Goal: Task Accomplishment & Management: Use online tool/utility

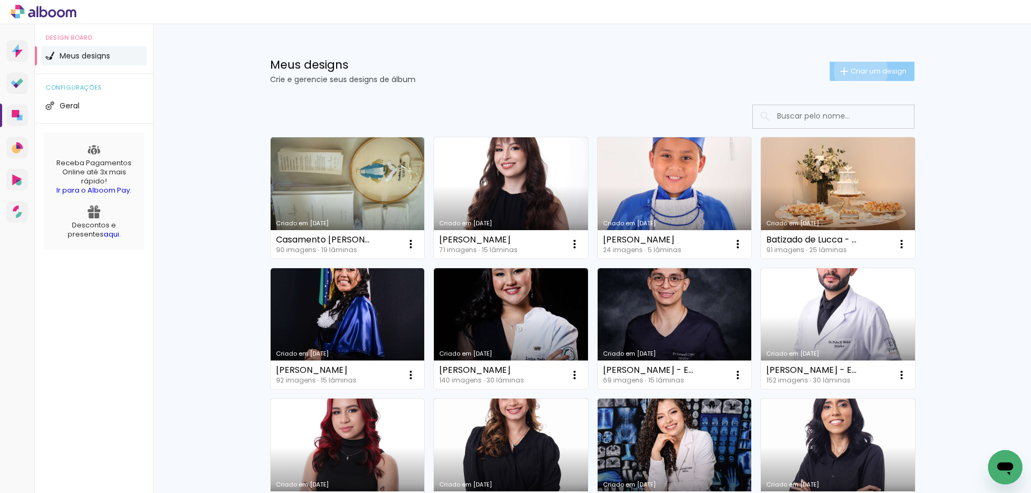
click at [854, 71] on span "Criar um design" at bounding box center [878, 71] width 56 height 7
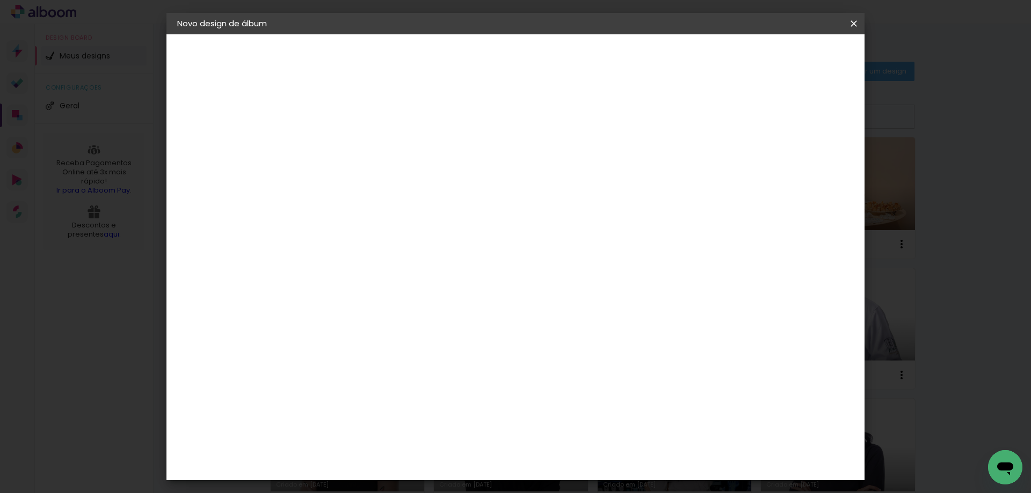
click at [353, 147] on input at bounding box center [353, 144] width 0 height 17
type input "6 anos de [PERSON_NAME] - 20x25"
type paper-input "6 anos de [PERSON_NAME] - 20x25"
click at [0, 0] on slot "Avançar" at bounding box center [0, 0] width 0 height 0
click at [554, 154] on paper-item "Tamanho Livre" at bounding box center [502, 163] width 103 height 24
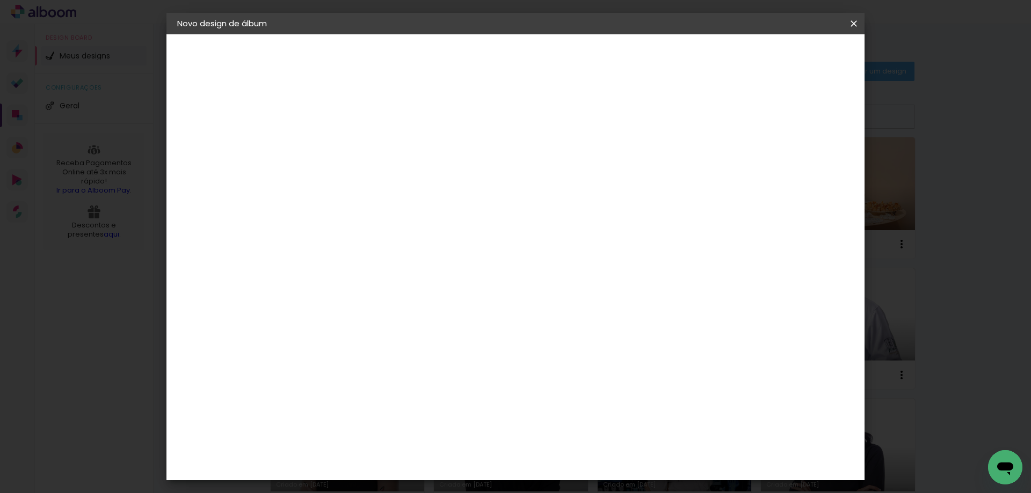
click at [554, 163] on paper-item "Tamanho Livre" at bounding box center [502, 163] width 103 height 24
click at [570, 44] on header "Fornecedor Escolha um fornecedor ou avance com o tamanho livre. Voltar Avançar" at bounding box center [438, 66] width 264 height 64
click at [0, 0] on slot "Avançar" at bounding box center [0, 0] width 0 height 0
drag, startPoint x: 334, startPoint y: 303, endPoint x: 328, endPoint y: 303, distance: 5.9
click at [332, 303] on div "30" at bounding box center [325, 305] width 41 height 16
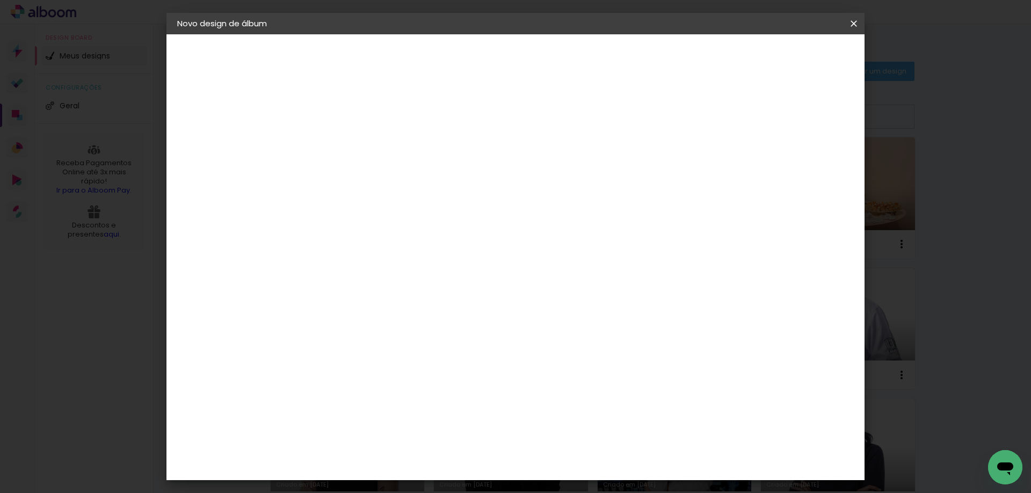
type input "3"
type input "25,4"
type paper-input "25,4"
click at [582, 418] on input "60" at bounding box center [575, 415] width 28 height 16
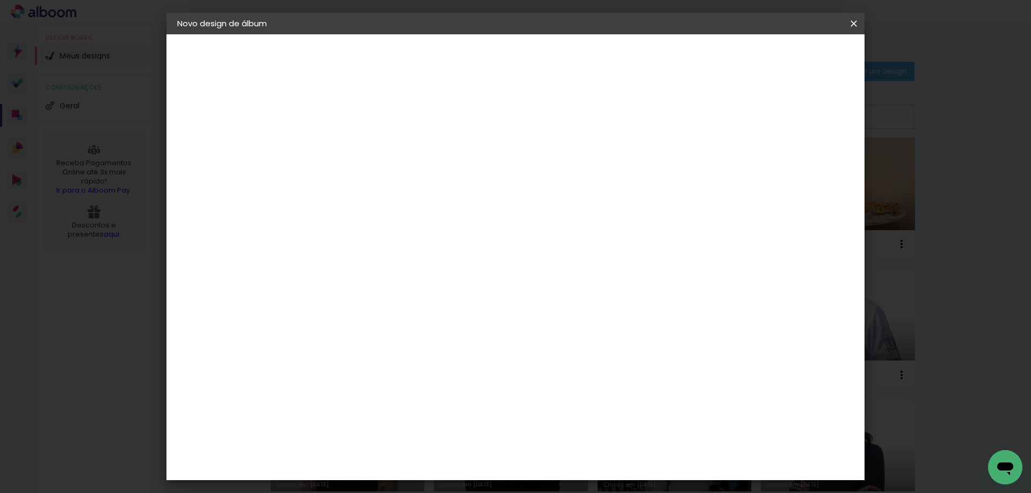
type input "40"
type paper-input "40"
type input "40,6"
type paper-input "40,6"
click at [786, 53] on span "Iniciar design" at bounding box center [762, 57] width 49 height 8
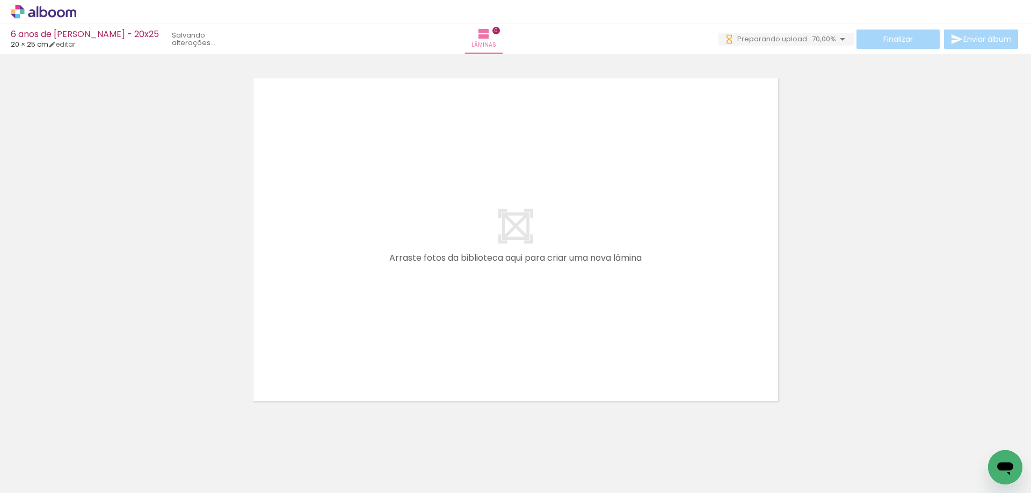
click at [56, 459] on iron-icon at bounding box center [54, 461] width 9 height 9
click at [0, 0] on slot "Não utilizadas" at bounding box center [0, 0] width 0 height 0
type input "Não utilizadas"
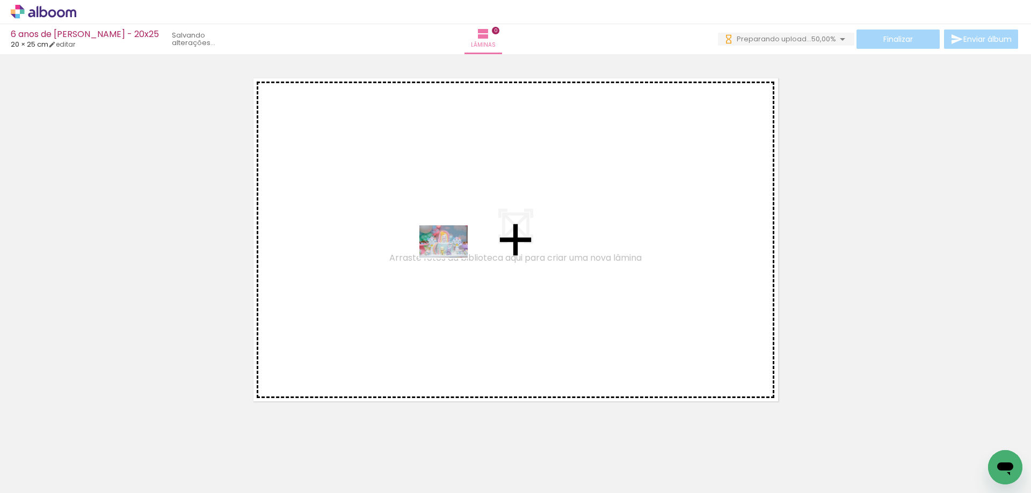
drag, startPoint x: 112, startPoint y: 465, endPoint x: 383, endPoint y: 265, distance: 336.9
click at [383, 265] on quentale-workspace at bounding box center [515, 246] width 1031 height 493
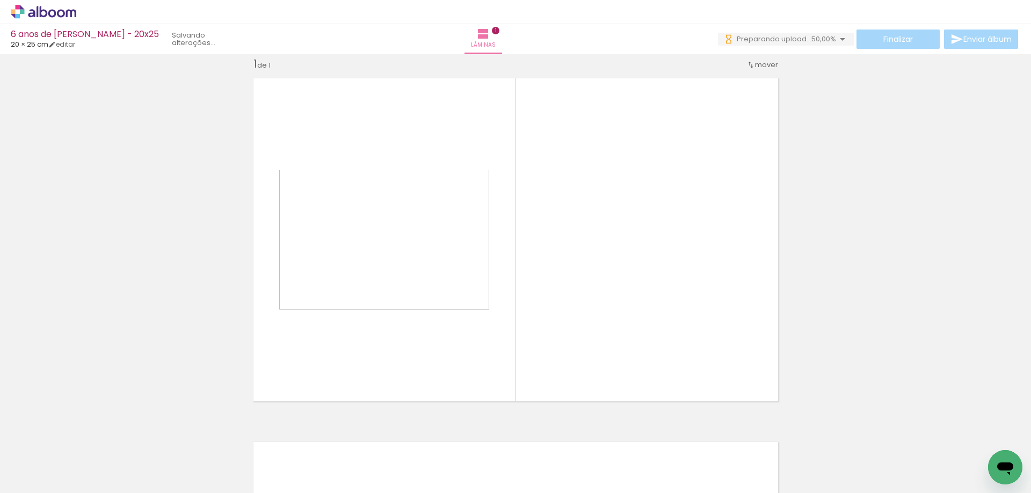
scroll to position [14, 0]
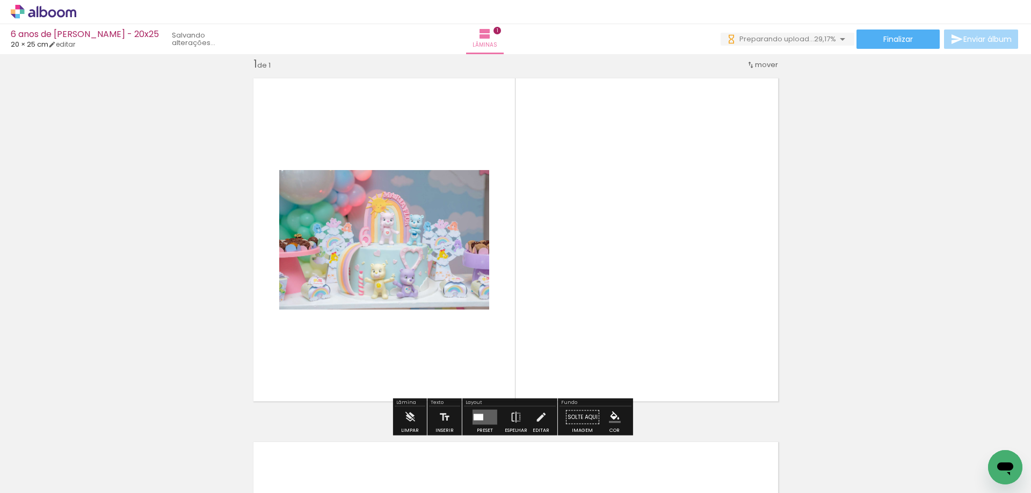
click at [488, 411] on quentale-layouter at bounding box center [484, 417] width 25 height 15
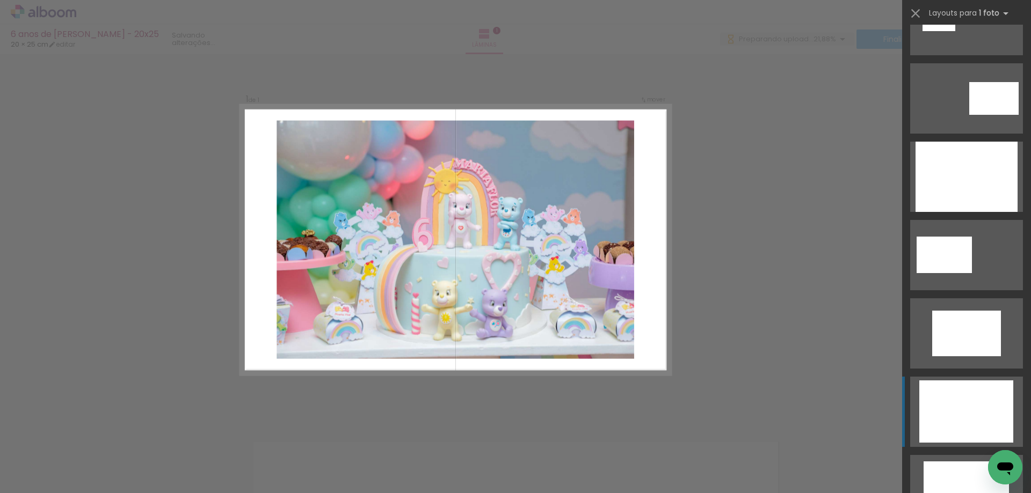
scroll to position [215, 0]
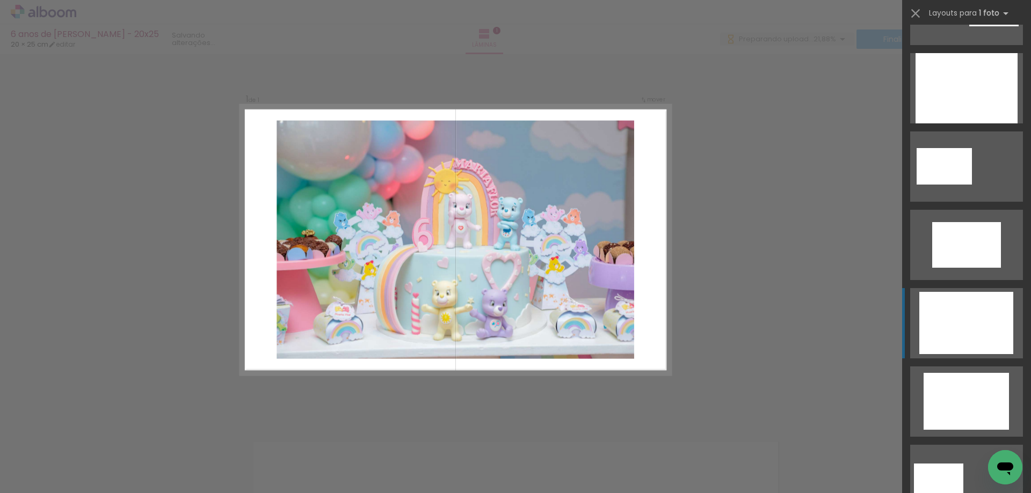
click at [953, 332] on div at bounding box center [966, 323] width 94 height 62
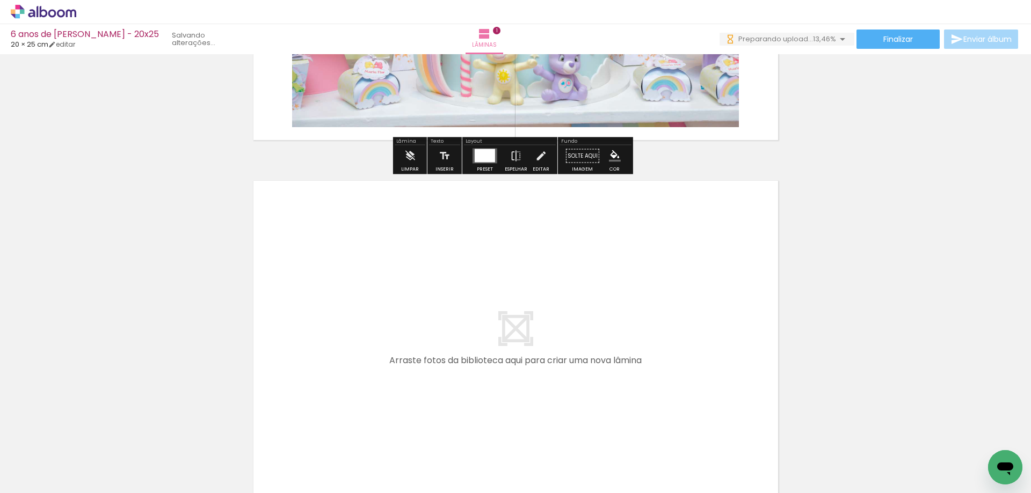
scroll to position [282, 0]
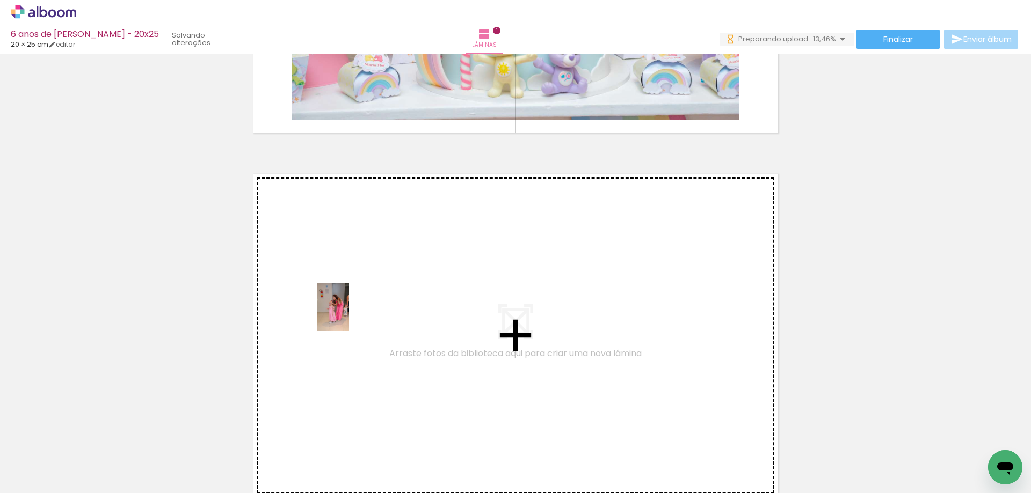
drag, startPoint x: 115, startPoint y: 454, endPoint x: 349, endPoint y: 315, distance: 272.2
click at [349, 315] on quentale-workspace at bounding box center [515, 246] width 1031 height 493
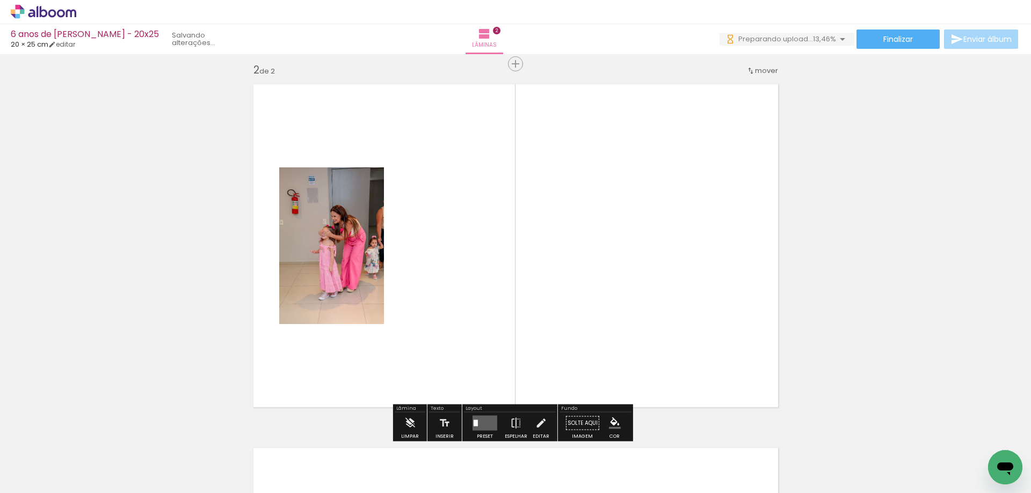
scroll to position [378, 0]
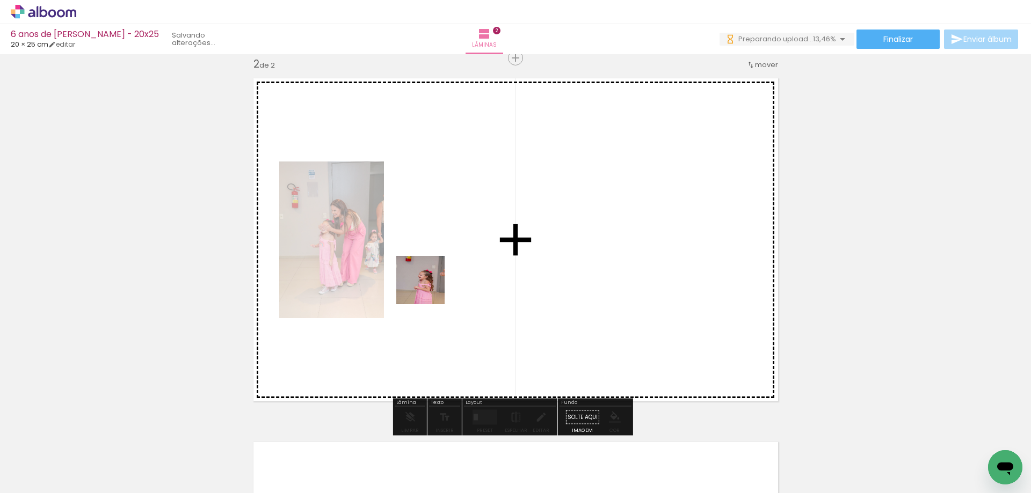
drag, startPoint x: 121, startPoint y: 462, endPoint x: 526, endPoint y: 256, distance: 454.5
click at [535, 251] on quentale-workspace at bounding box center [515, 246] width 1031 height 493
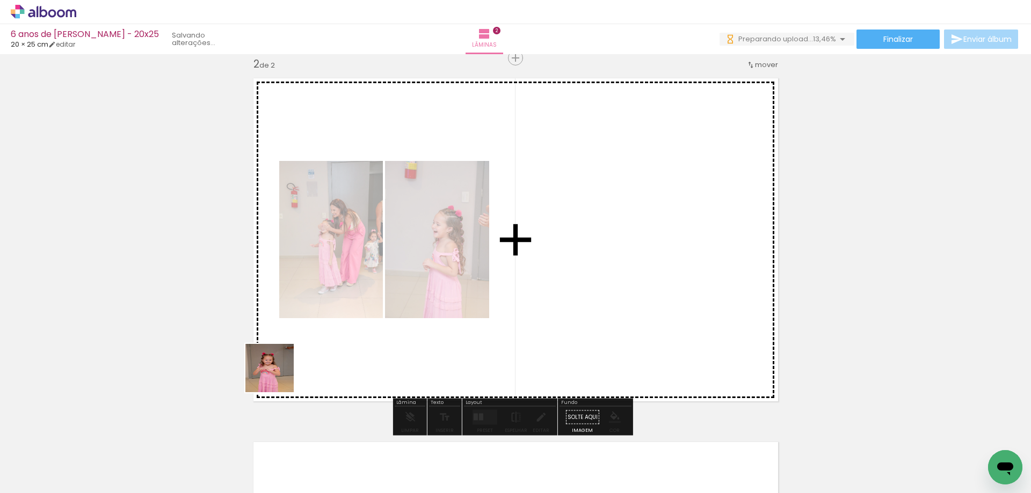
drag, startPoint x: 119, startPoint y: 461, endPoint x: 473, endPoint y: 302, distance: 388.3
click at [473, 302] on quentale-workspace at bounding box center [515, 246] width 1031 height 493
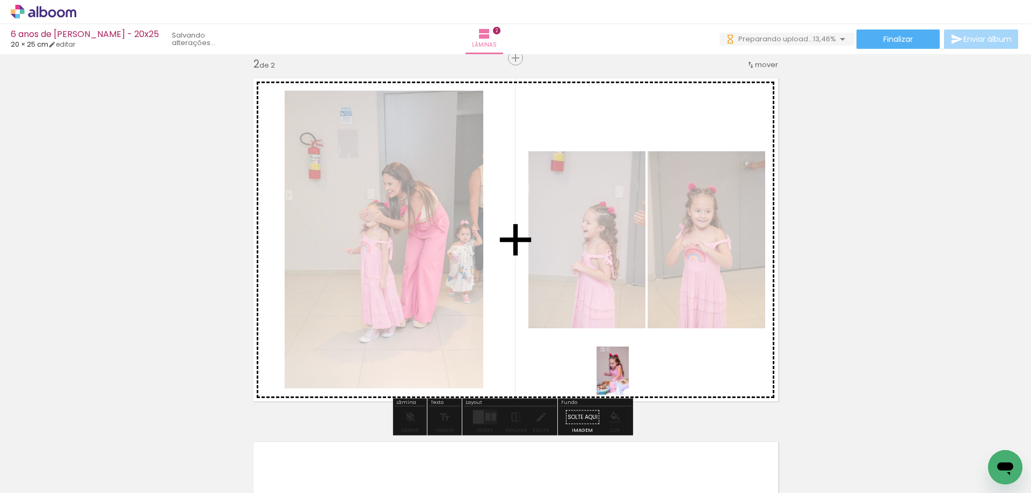
drag, startPoint x: 143, startPoint y: 457, endPoint x: 647, endPoint y: 376, distance: 510.0
click at [647, 376] on quentale-workspace at bounding box center [515, 246] width 1031 height 493
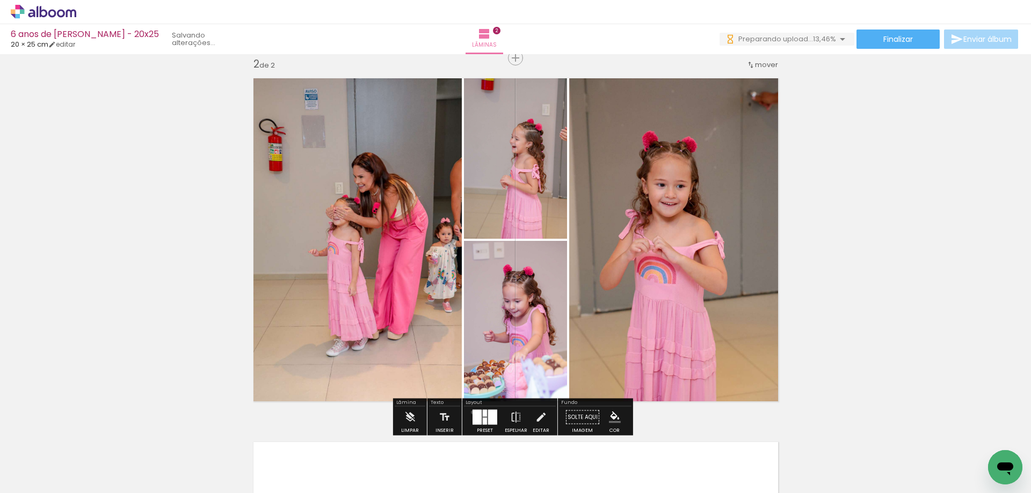
click at [472, 412] on div at bounding box center [476, 417] width 9 height 15
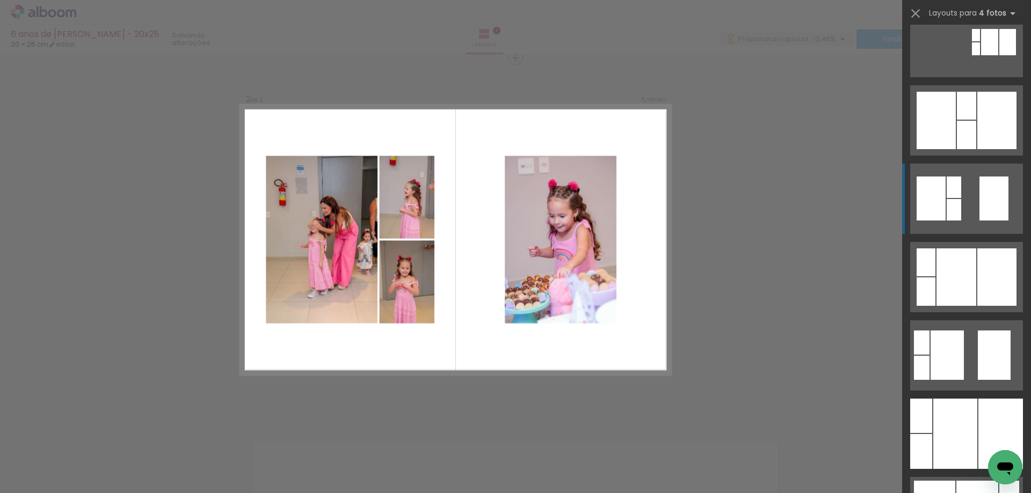
scroll to position [322, 0]
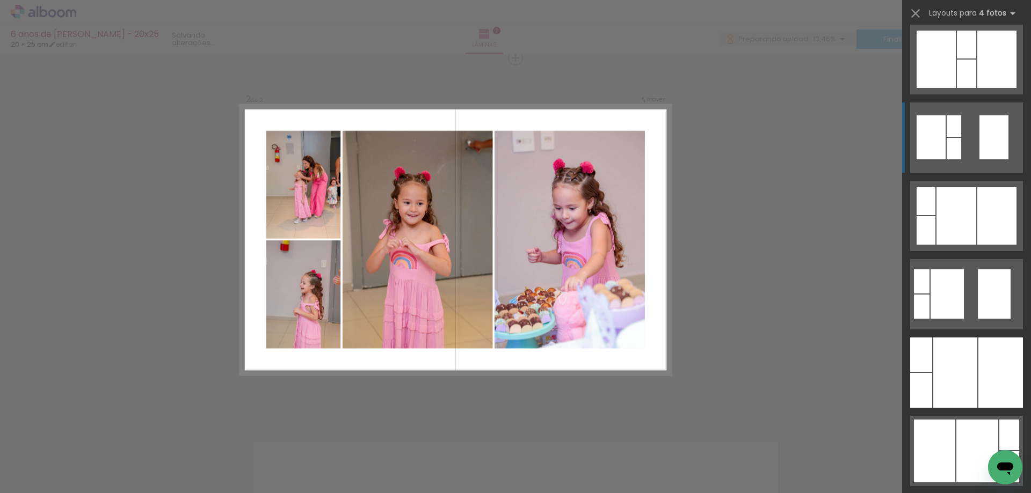
click at [939, 232] on div at bounding box center [956, 215] width 40 height 57
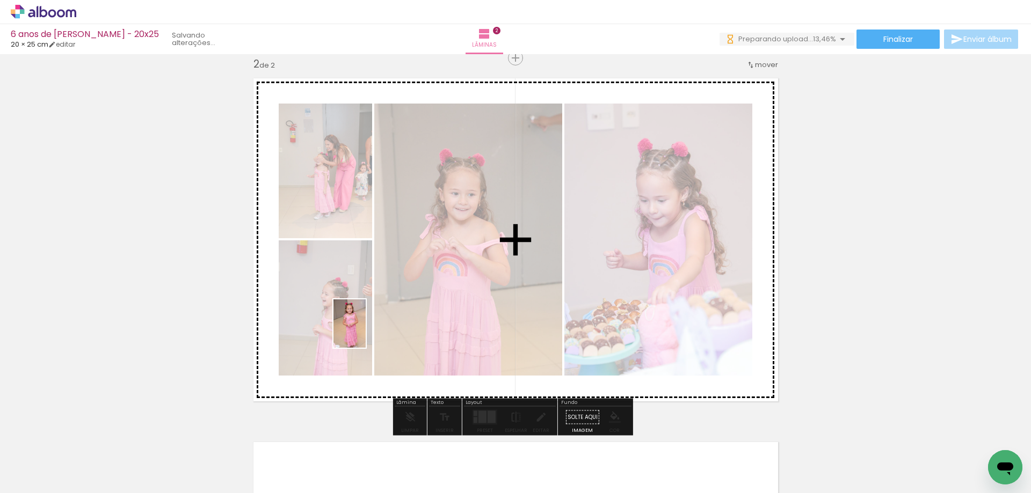
drag, startPoint x: 106, startPoint y: 455, endPoint x: 366, endPoint y: 332, distance: 286.9
click at [366, 332] on quentale-workspace at bounding box center [515, 246] width 1031 height 493
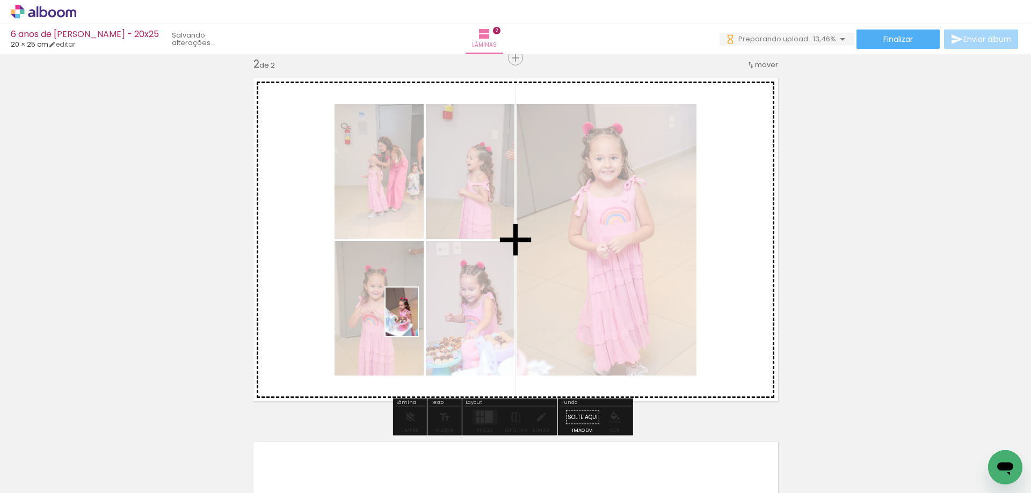
drag, startPoint x: 105, startPoint y: 470, endPoint x: 418, endPoint y: 320, distance: 346.5
click at [418, 320] on quentale-workspace at bounding box center [515, 246] width 1031 height 493
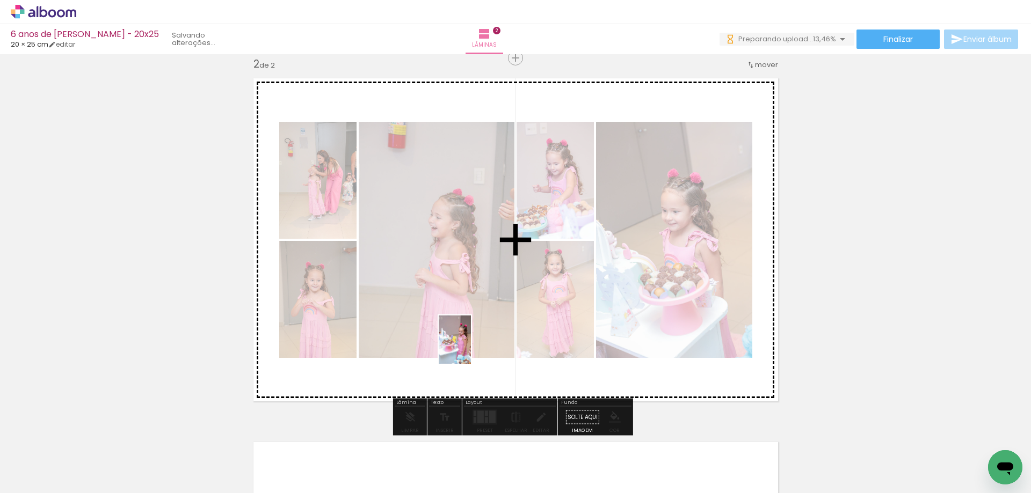
drag, startPoint x: 112, startPoint y: 464, endPoint x: 471, endPoint y: 348, distance: 377.0
click at [471, 348] on quentale-workspace at bounding box center [515, 246] width 1031 height 493
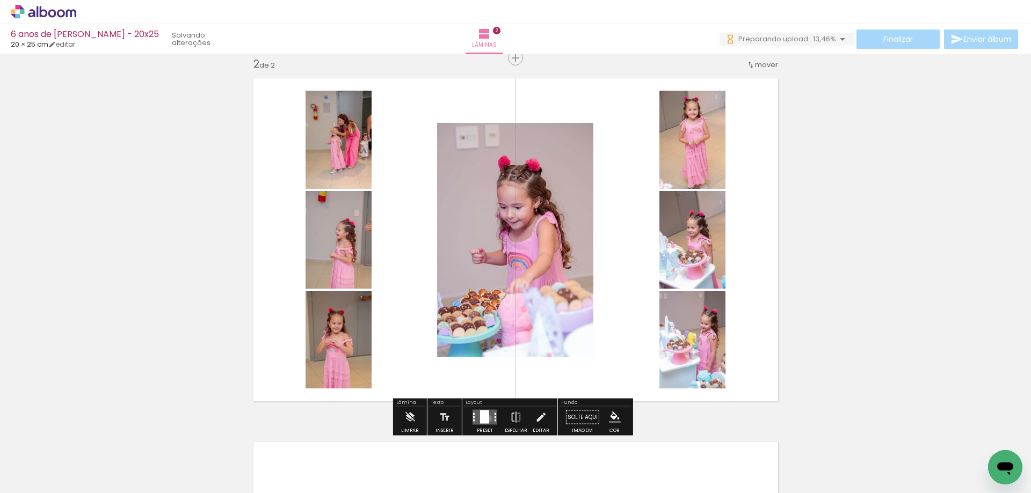
click at [485, 419] on div at bounding box center [484, 417] width 9 height 13
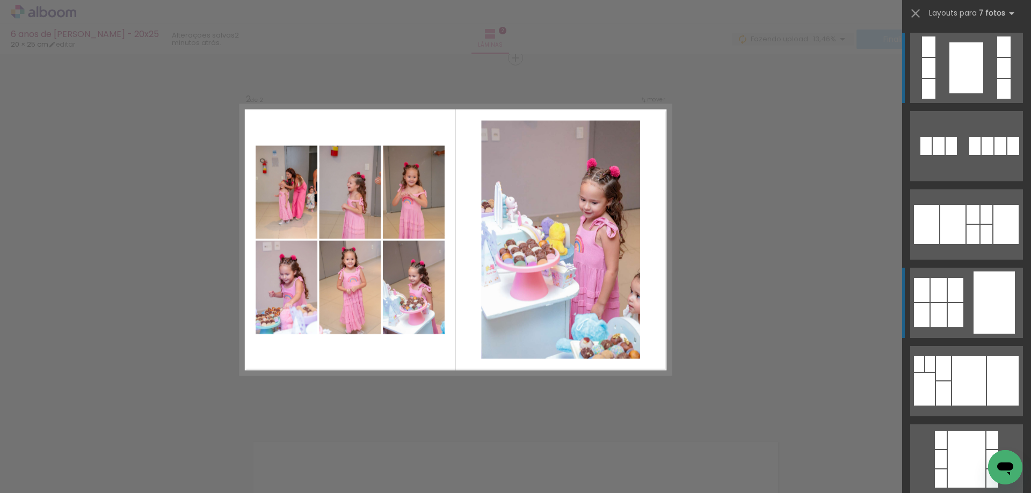
click at [956, 287] on div at bounding box center [955, 290] width 16 height 24
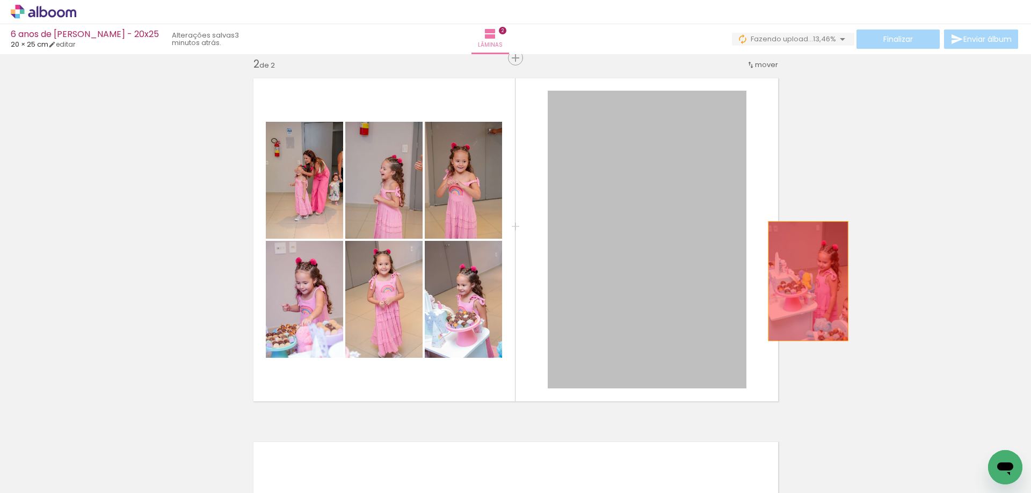
drag, startPoint x: 607, startPoint y: 285, endPoint x: 925, endPoint y: 276, distance: 319.0
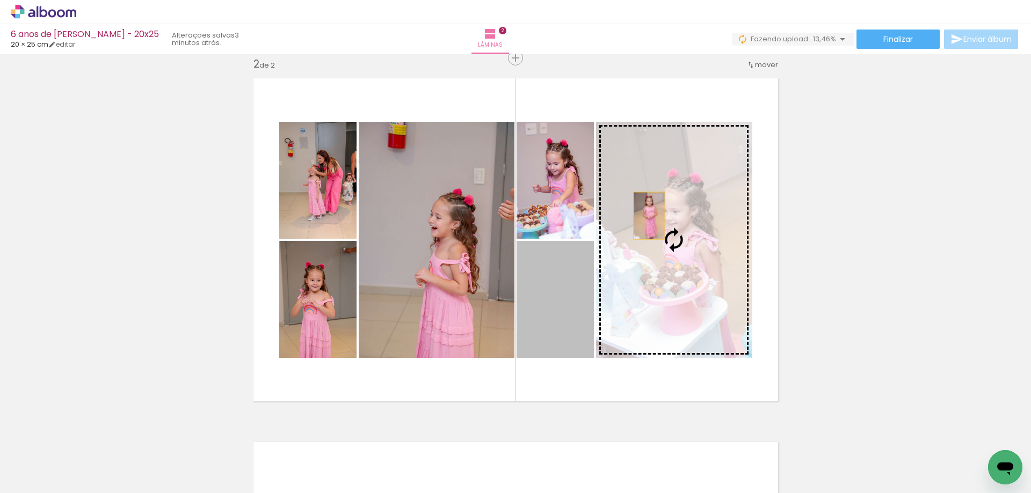
drag, startPoint x: 552, startPoint y: 297, endPoint x: 665, endPoint y: 207, distance: 144.7
click at [0, 0] on slot at bounding box center [0, 0] width 0 height 0
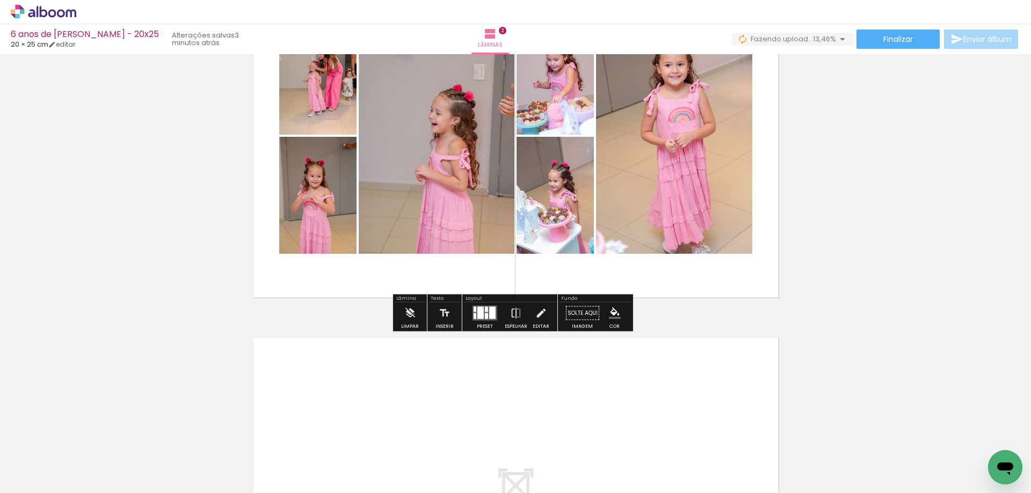
scroll to position [485, 0]
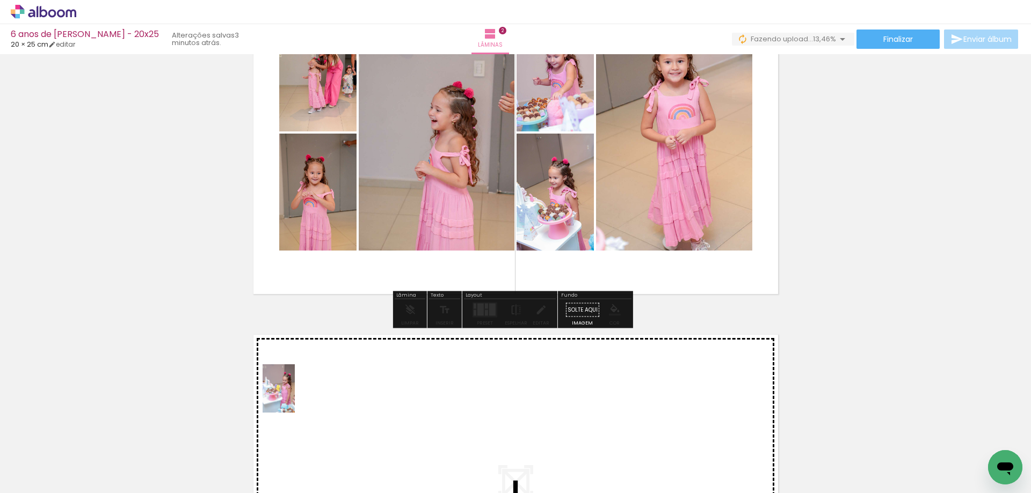
drag, startPoint x: 171, startPoint y: 447, endPoint x: 295, endPoint y: 397, distance: 133.7
click at [295, 397] on quentale-workspace at bounding box center [515, 246] width 1031 height 493
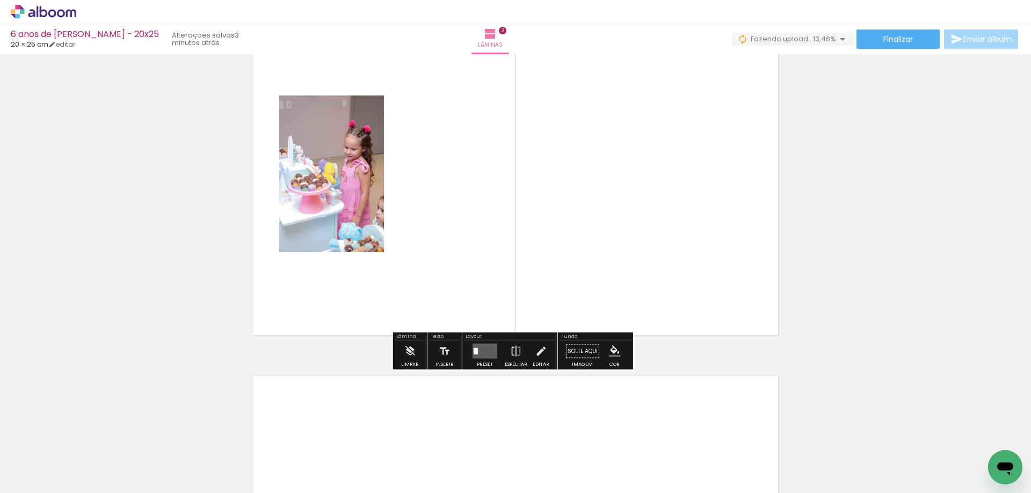
scroll to position [808, 0]
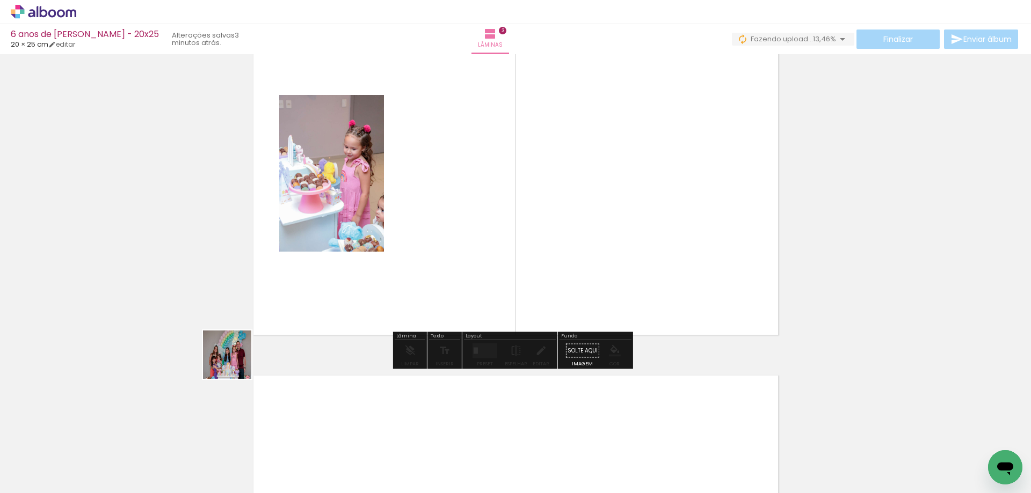
drag, startPoint x: 113, startPoint y: 460, endPoint x: 374, endPoint y: 291, distance: 310.3
click at [374, 291] on quentale-workspace at bounding box center [515, 246] width 1031 height 493
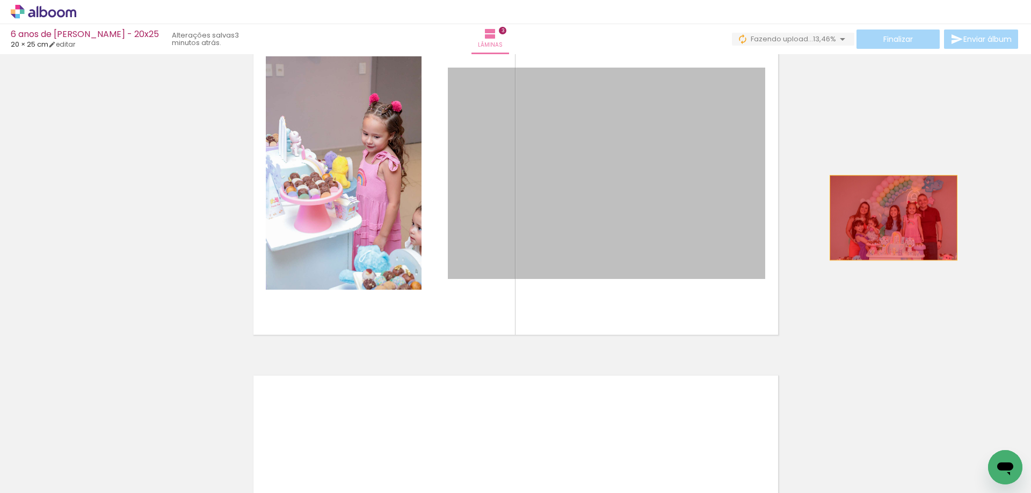
drag, startPoint x: 599, startPoint y: 218, endPoint x: 897, endPoint y: 218, distance: 297.9
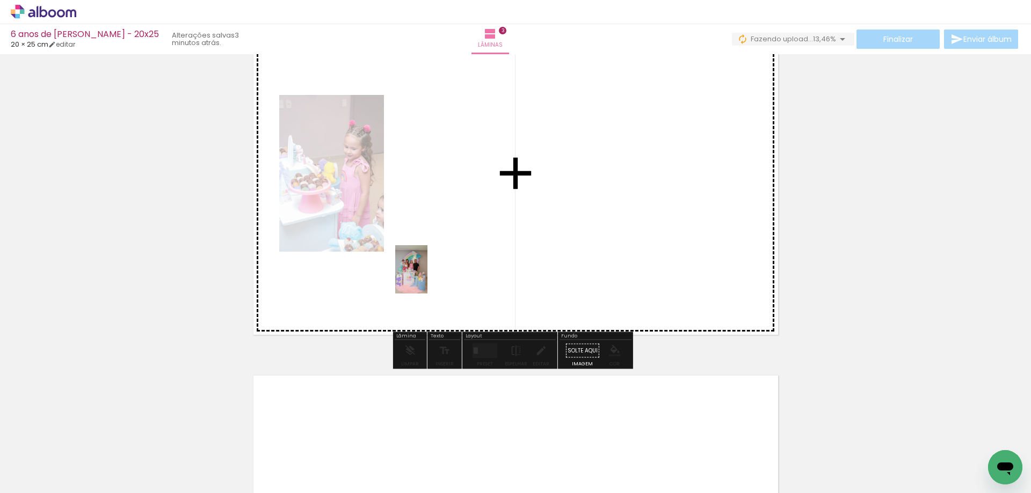
drag, startPoint x: 170, startPoint y: 467, endPoint x: 434, endPoint y: 274, distance: 326.8
click at [433, 274] on quentale-workspace at bounding box center [515, 246] width 1031 height 493
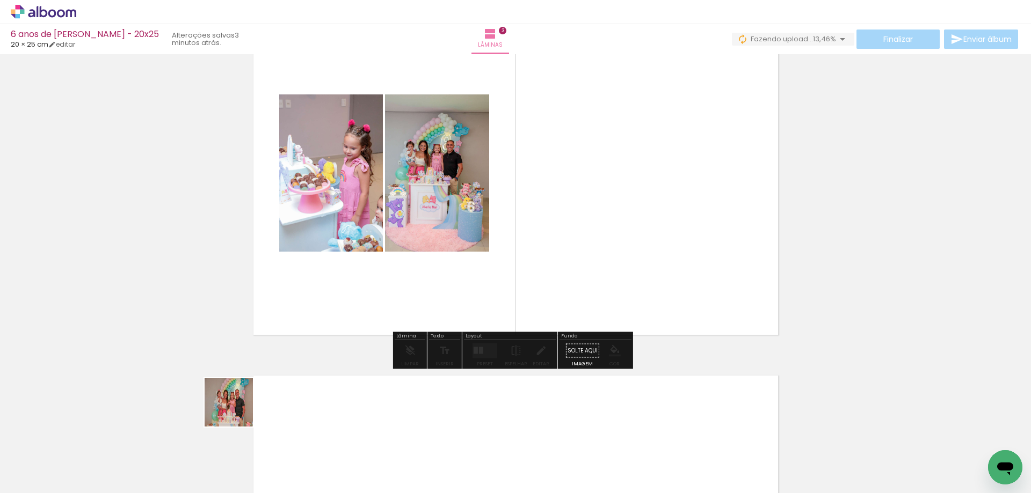
drag, startPoint x: 173, startPoint y: 465, endPoint x: 483, endPoint y: 322, distance: 341.3
click at [513, 289] on quentale-workspace at bounding box center [515, 246] width 1031 height 493
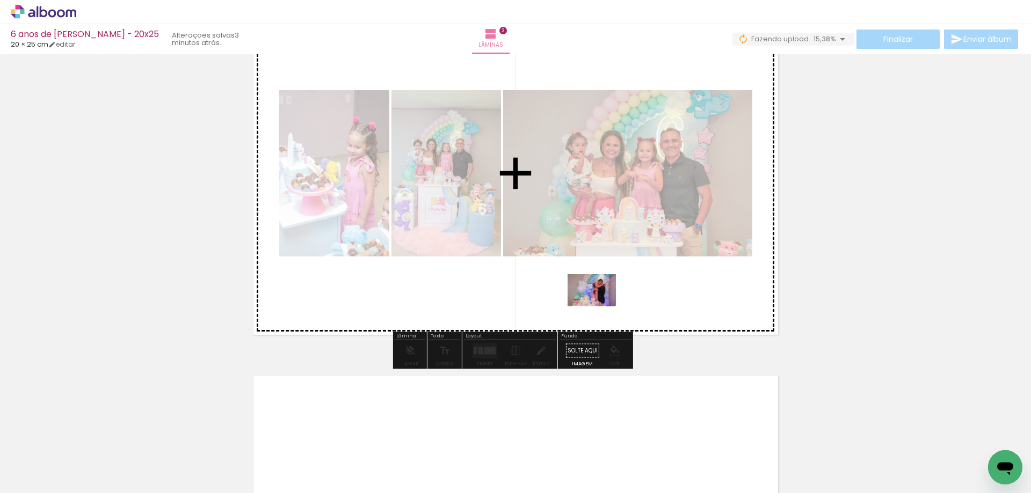
drag, startPoint x: 173, startPoint y: 464, endPoint x: 600, endPoint y: 307, distance: 455.0
click at [600, 307] on quentale-workspace at bounding box center [515, 246] width 1031 height 493
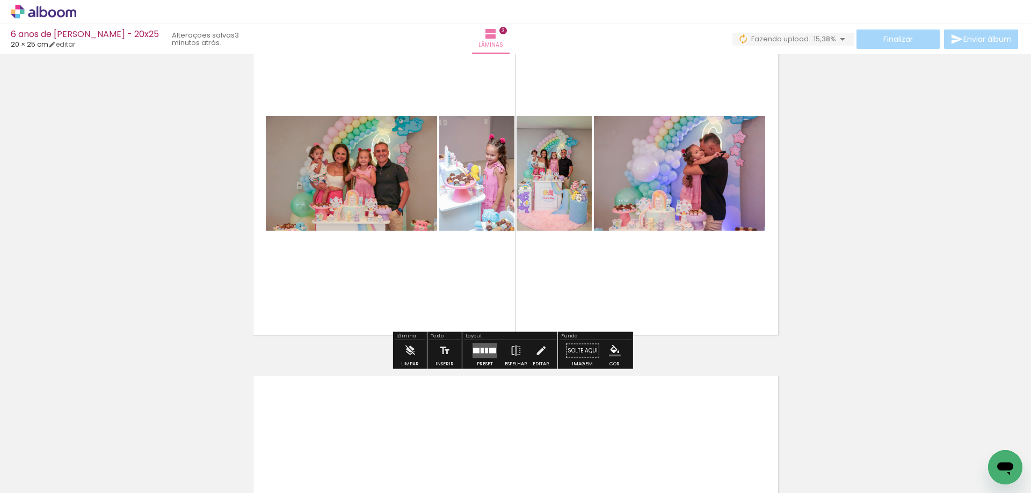
click at [472, 355] on quentale-layouter at bounding box center [484, 351] width 25 height 15
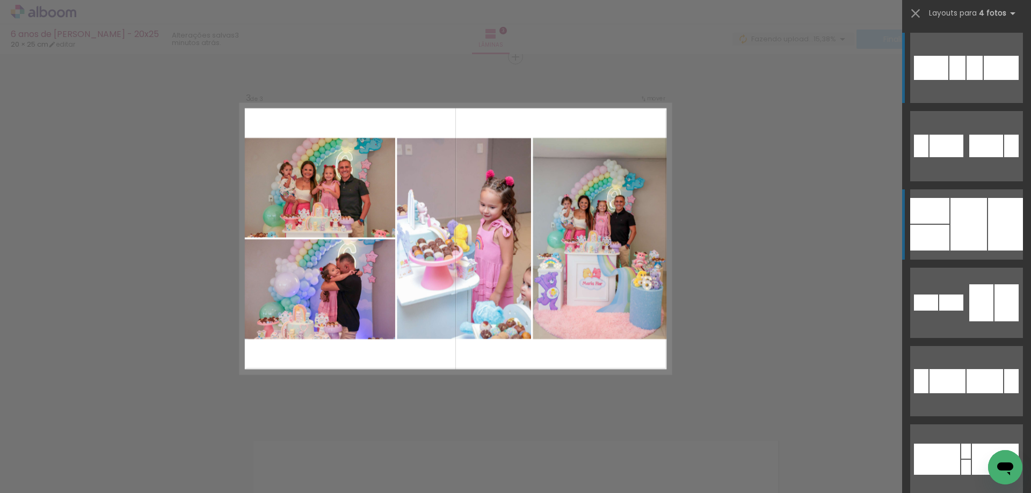
scroll to position [742, 0]
click at [978, 242] on div at bounding box center [968, 224] width 37 height 53
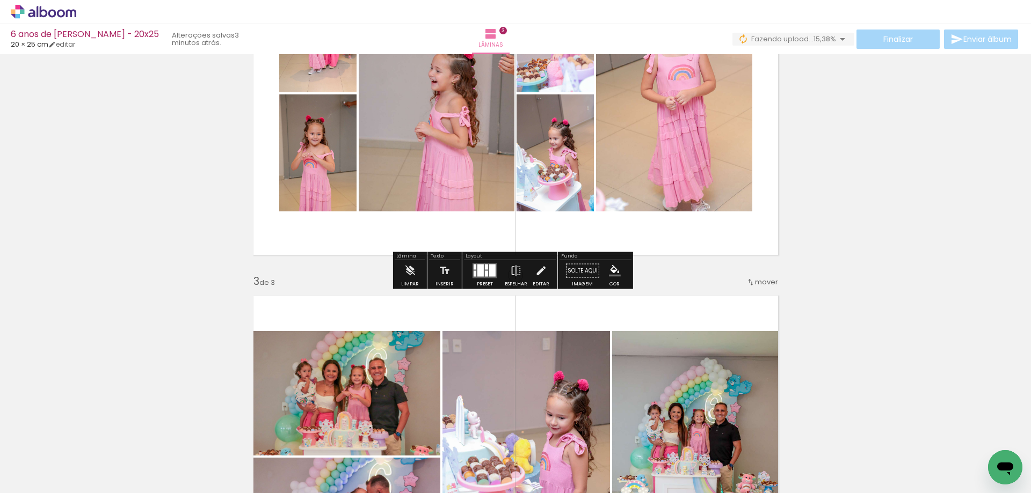
scroll to position [527, 0]
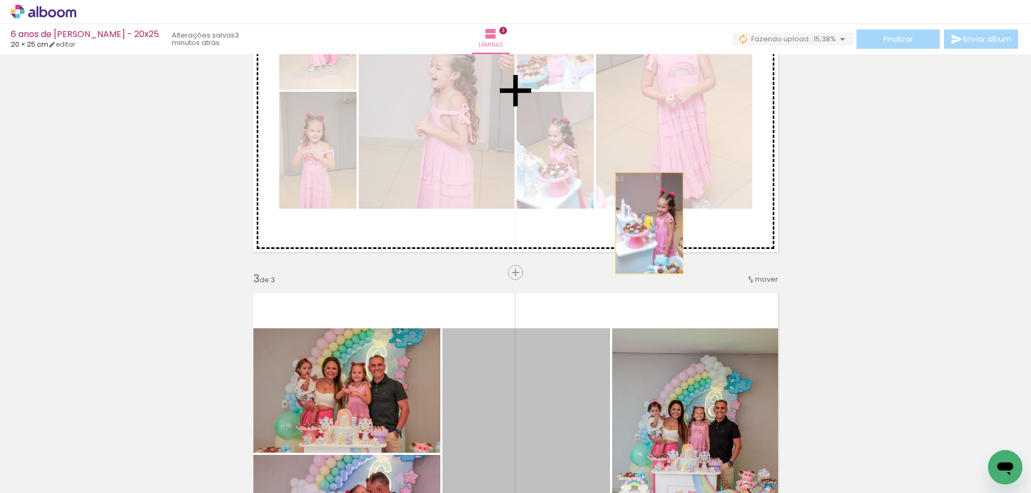
drag, startPoint x: 569, startPoint y: 368, endPoint x: 645, endPoint y: 223, distance: 163.5
click at [645, 223] on div "Inserir lâmina 1 de 3 Inserir lâmina 2 de 3 Inserir lâmina 3 de 3" at bounding box center [515, 259] width 1031 height 1456
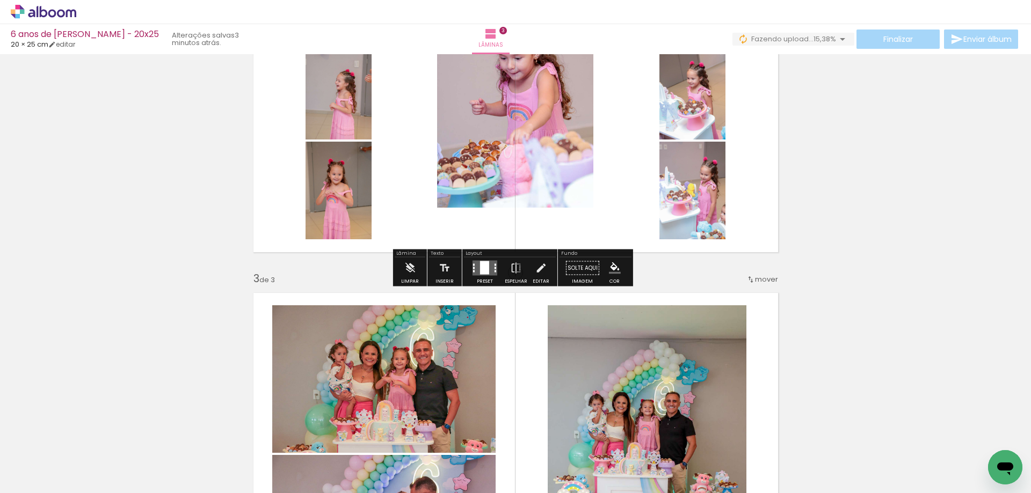
click at [476, 272] on quentale-layouter at bounding box center [484, 268] width 25 height 15
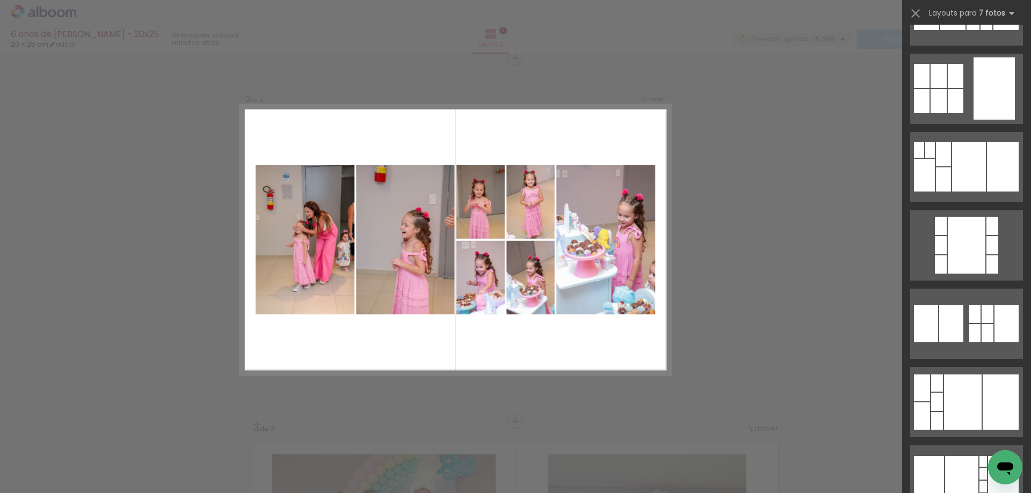
scroll to position [215, 0]
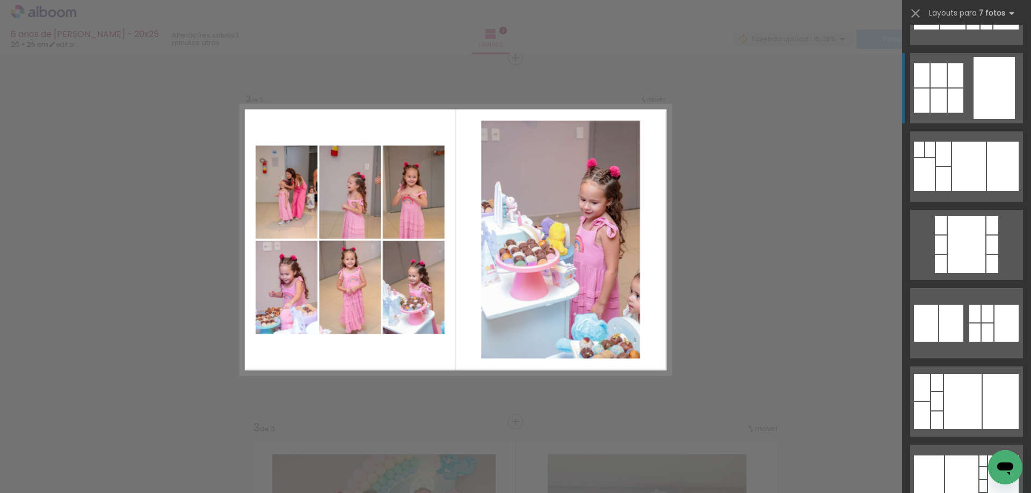
click at [979, 91] on div at bounding box center [993, 88] width 41 height 62
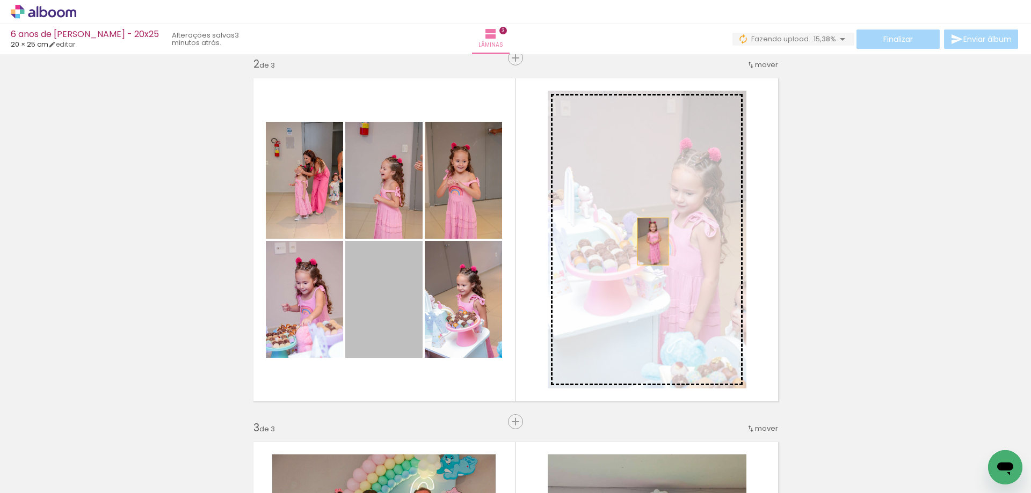
drag, startPoint x: 381, startPoint y: 310, endPoint x: 650, endPoint y: 242, distance: 276.9
click at [0, 0] on slot at bounding box center [0, 0] width 0 height 0
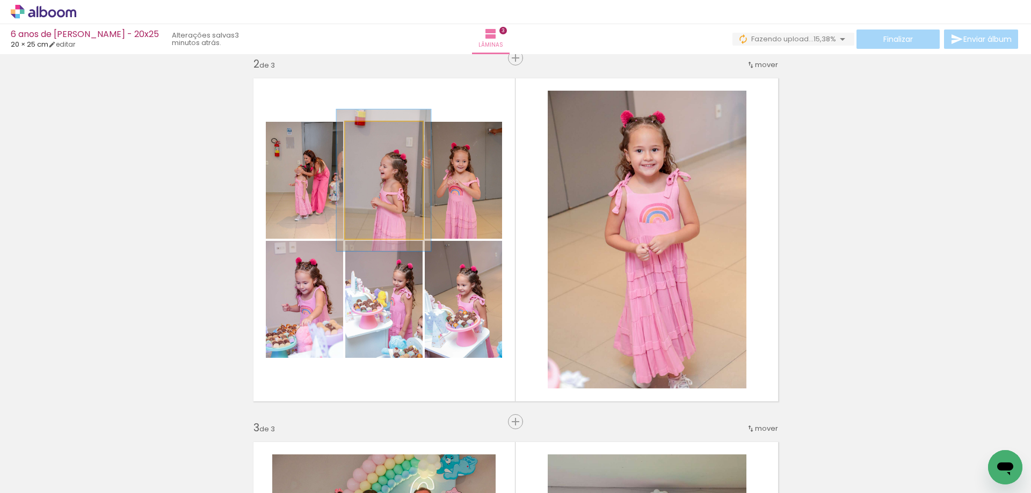
drag, startPoint x: 373, startPoint y: 133, endPoint x: 381, endPoint y: 156, distance: 25.1
type paper-slider "135"
click at [382, 135] on div at bounding box center [377, 133] width 17 height 17
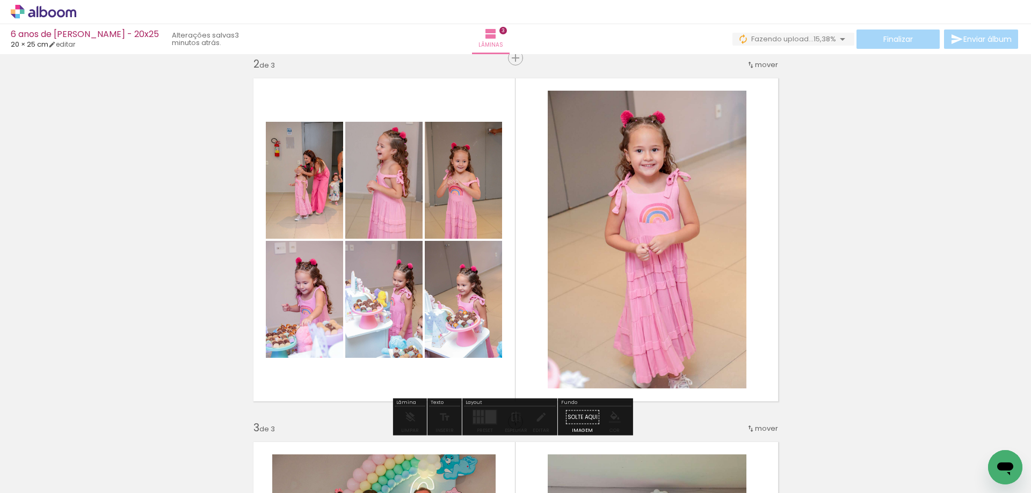
drag, startPoint x: 383, startPoint y: 187, endPoint x: 380, endPoint y: 169, distance: 19.1
click at [486, 406] on div "Layout Preset Espelhar Editar" at bounding box center [509, 417] width 95 height 37
click at [486, 414] on div at bounding box center [490, 417] width 11 height 13
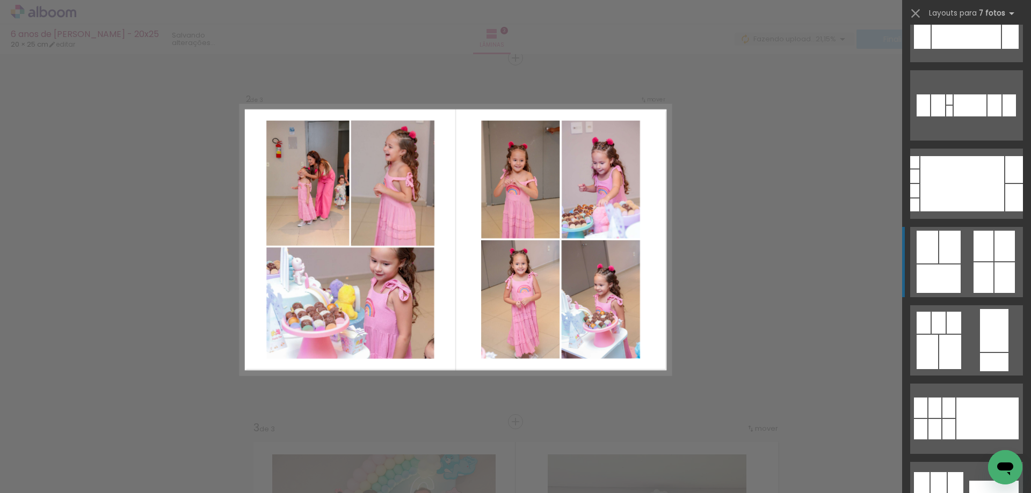
scroll to position [1309, 0]
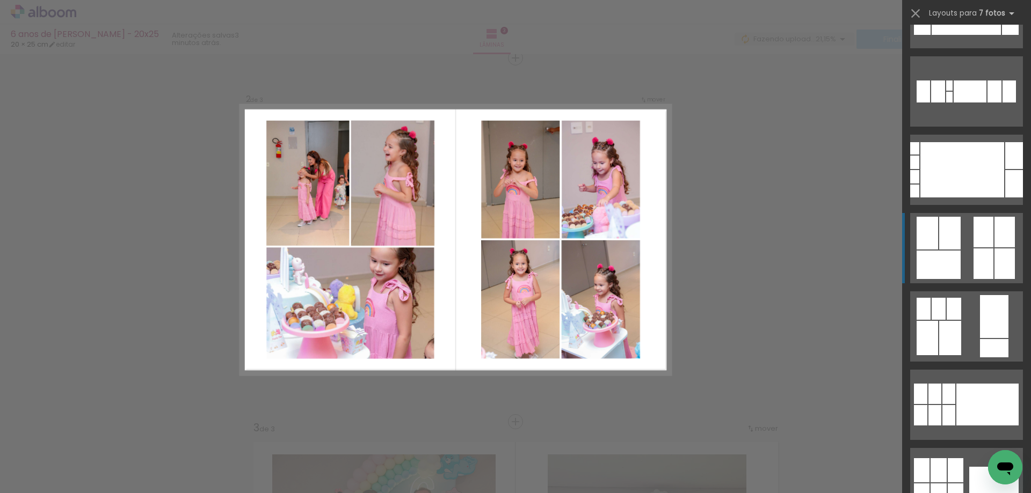
click at [936, 254] on div at bounding box center [938, 265] width 44 height 28
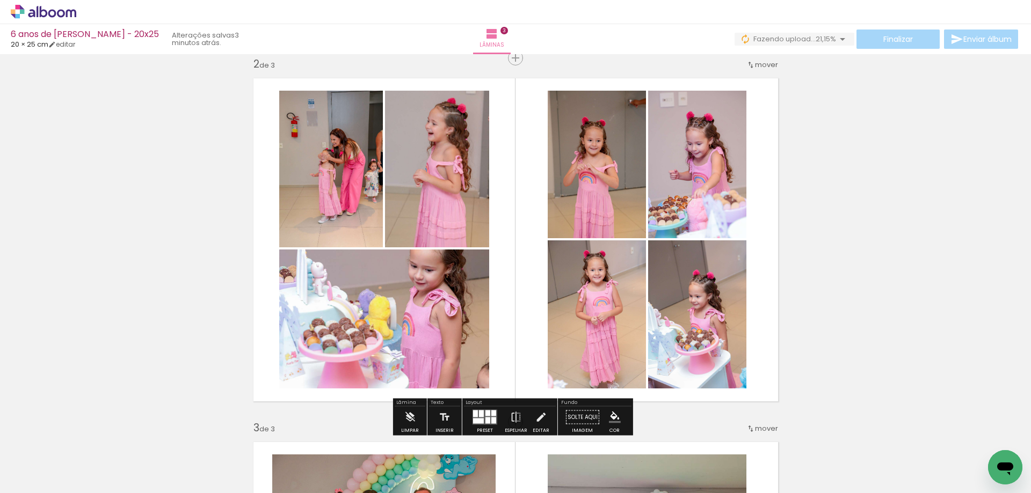
click at [388, 312] on quentale-photo at bounding box center [384, 319] width 210 height 139
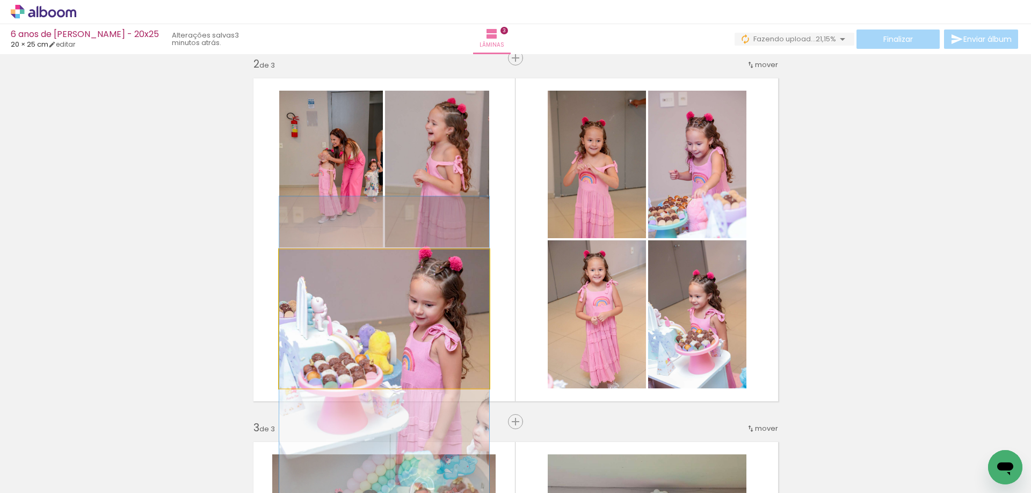
drag, startPoint x: 421, startPoint y: 301, endPoint x: 413, endPoint y: 336, distance: 35.7
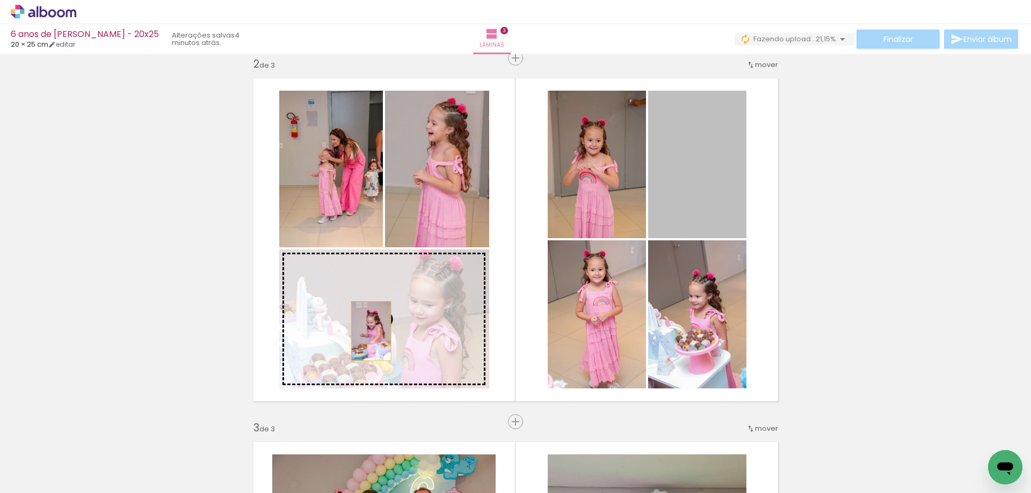
drag, startPoint x: 686, startPoint y: 201, endPoint x: 366, endPoint y: 332, distance: 345.7
click at [0, 0] on slot at bounding box center [0, 0] width 0 height 0
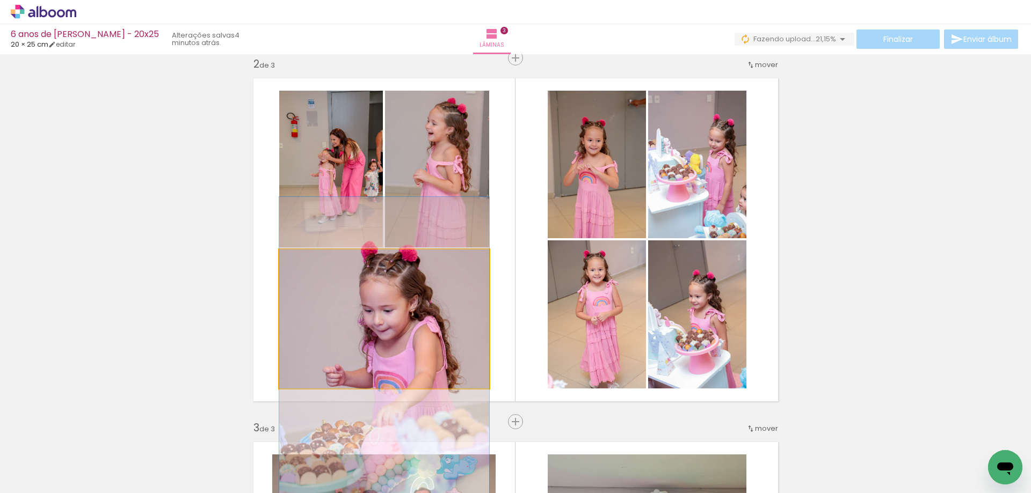
drag, startPoint x: 363, startPoint y: 288, endPoint x: 363, endPoint y: 323, distance: 35.4
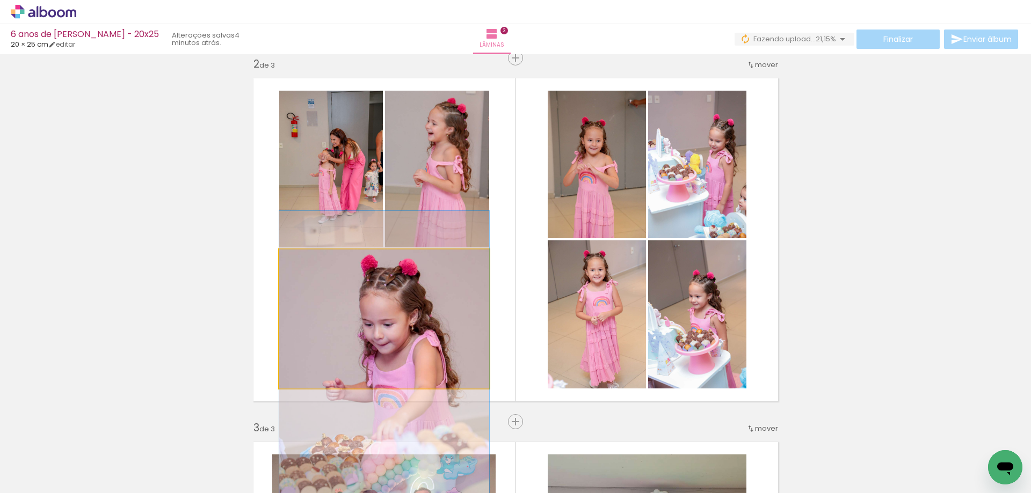
drag, startPoint x: 372, startPoint y: 309, endPoint x: 373, endPoint y: 323, distance: 14.0
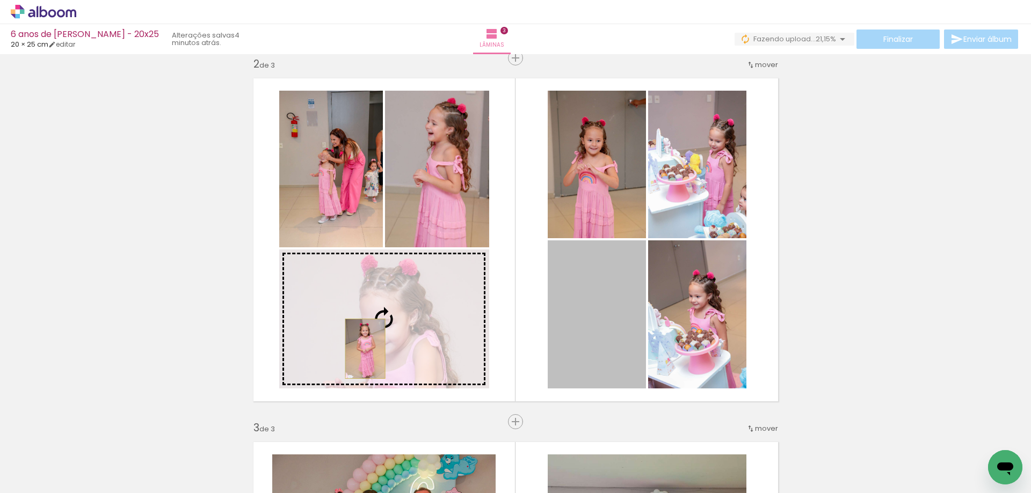
drag, startPoint x: 602, startPoint y: 298, endPoint x: 361, endPoint y: 349, distance: 246.4
click at [0, 0] on slot at bounding box center [0, 0] width 0 height 0
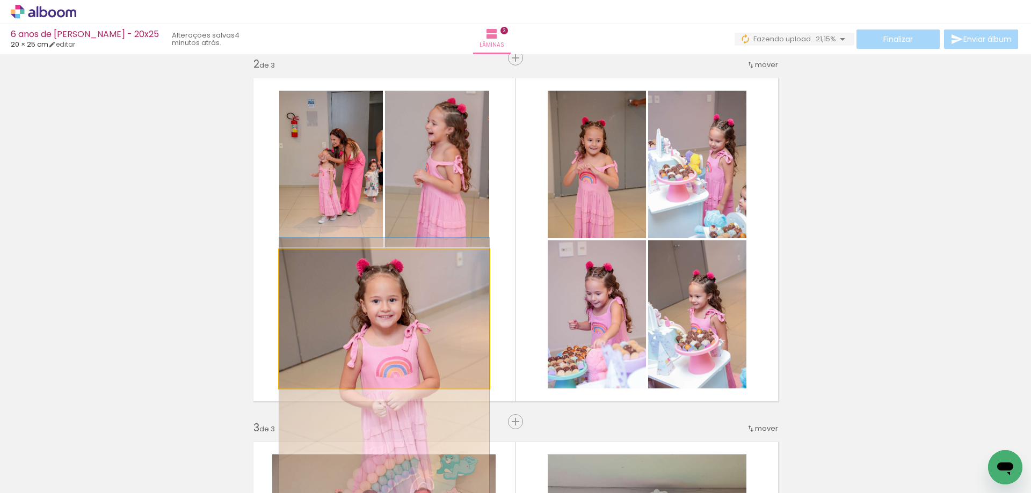
drag, startPoint x: 400, startPoint y: 282, endPoint x: 395, endPoint y: 358, distance: 75.3
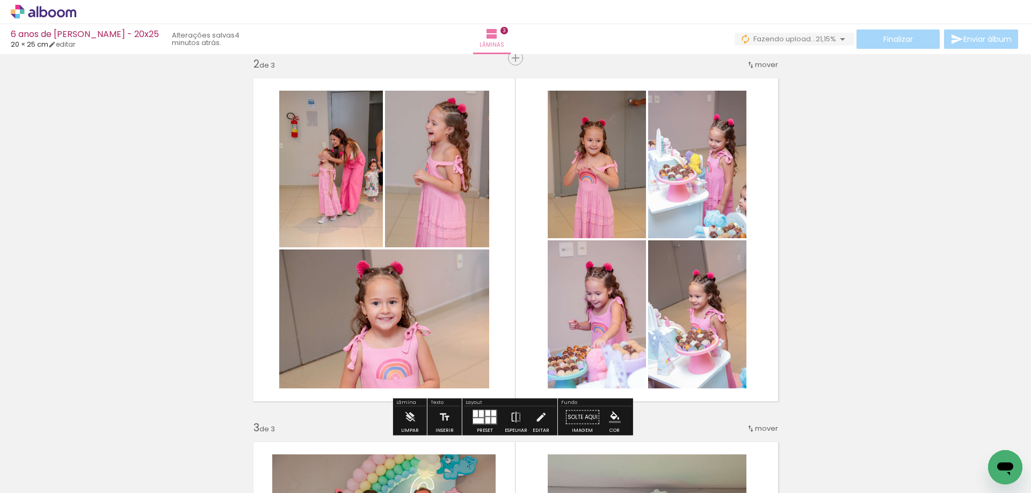
click at [854, 242] on div "Inserir lâmina 1 de 3 Inserir lâmina 2 de 3 Inserir lâmina 3 de 3" at bounding box center [515, 408] width 1031 height 1456
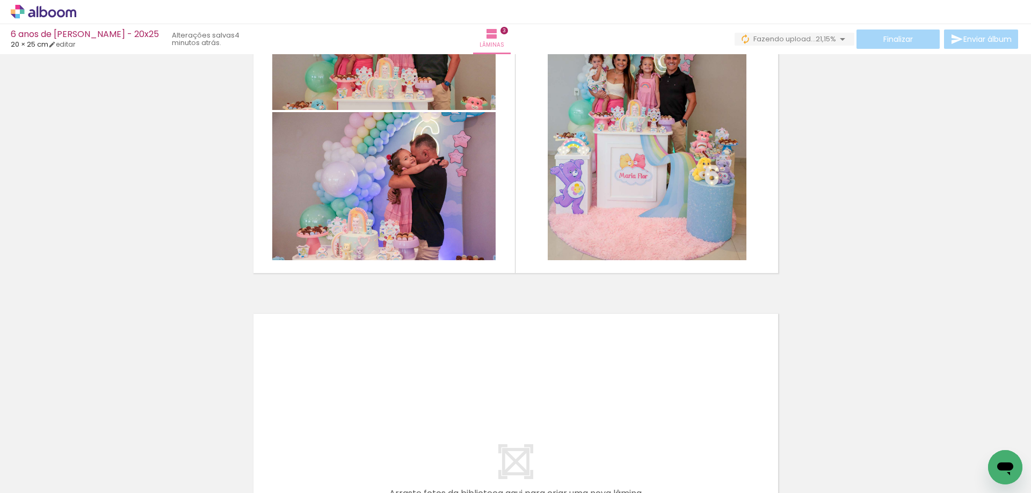
scroll to position [807, 0]
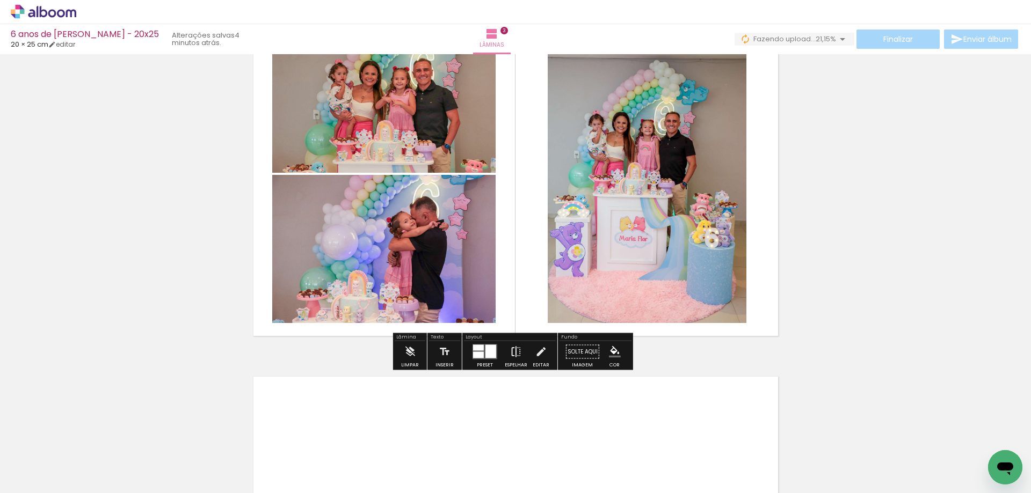
click at [517, 356] on iron-icon at bounding box center [516, 351] width 12 height 21
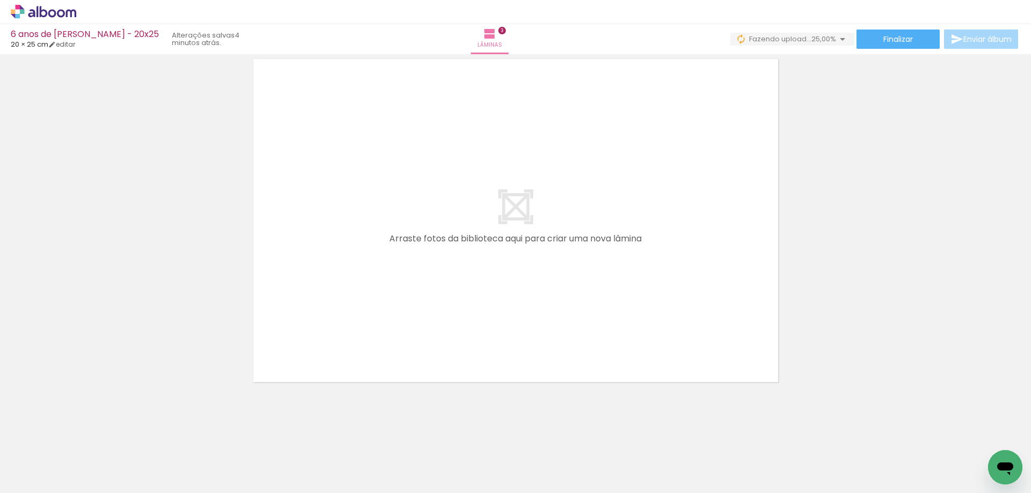
scroll to position [1126, 0]
drag, startPoint x: 189, startPoint y: 463, endPoint x: 318, endPoint y: 352, distance: 170.5
click at [318, 352] on quentale-workspace at bounding box center [515, 246] width 1031 height 493
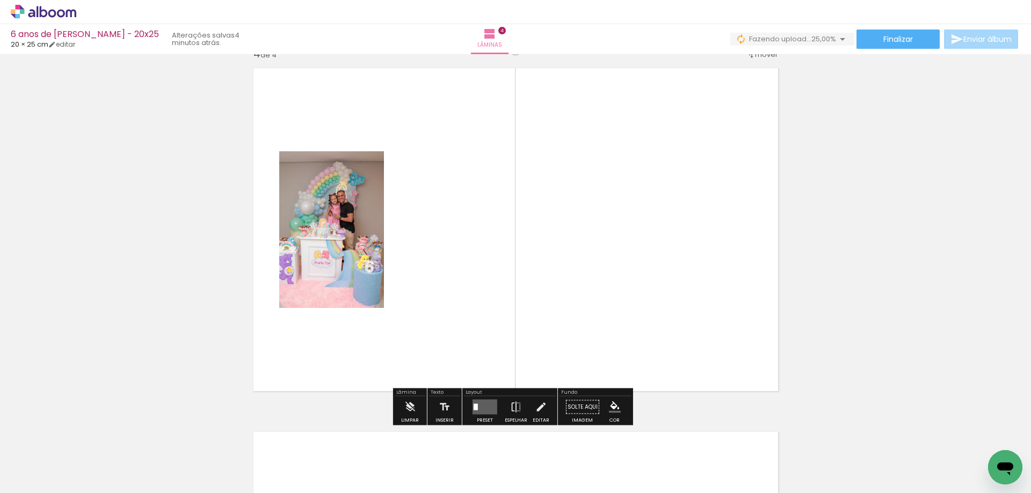
scroll to position [1106, 0]
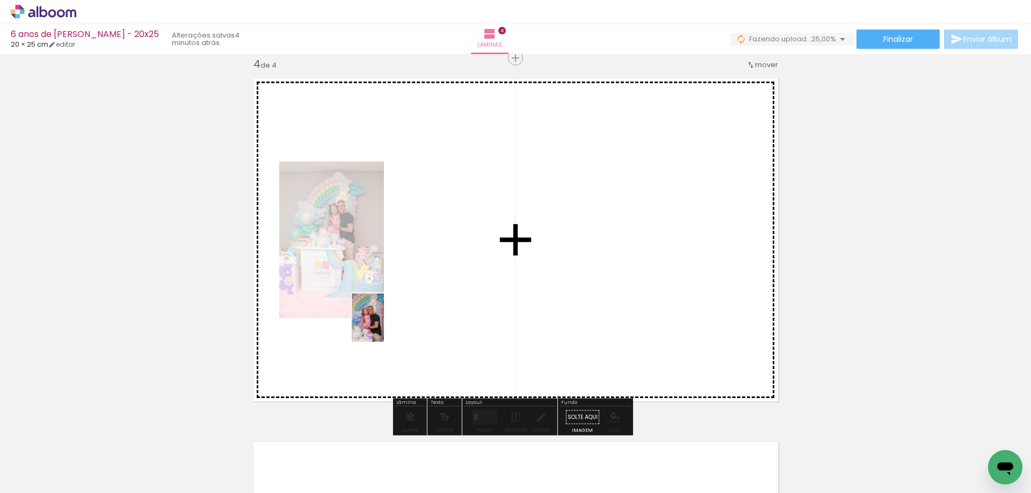
drag, startPoint x: 172, startPoint y: 456, endPoint x: 384, endPoint y: 326, distance: 248.7
click at [384, 326] on quentale-workspace at bounding box center [515, 246] width 1031 height 493
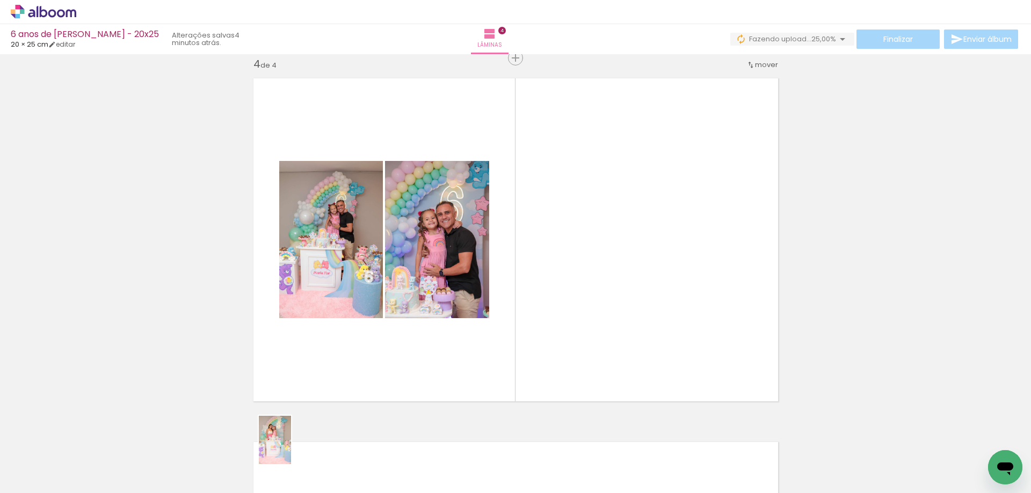
drag, startPoint x: 281, startPoint y: 460, endPoint x: 291, endPoint y: 448, distance: 15.2
click at [291, 448] on div at bounding box center [287, 457] width 35 height 53
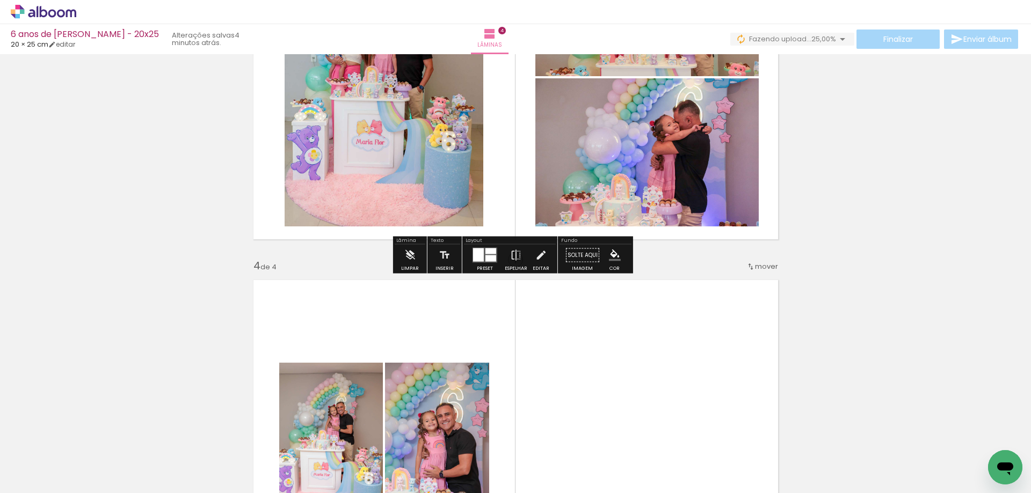
scroll to position [945, 0]
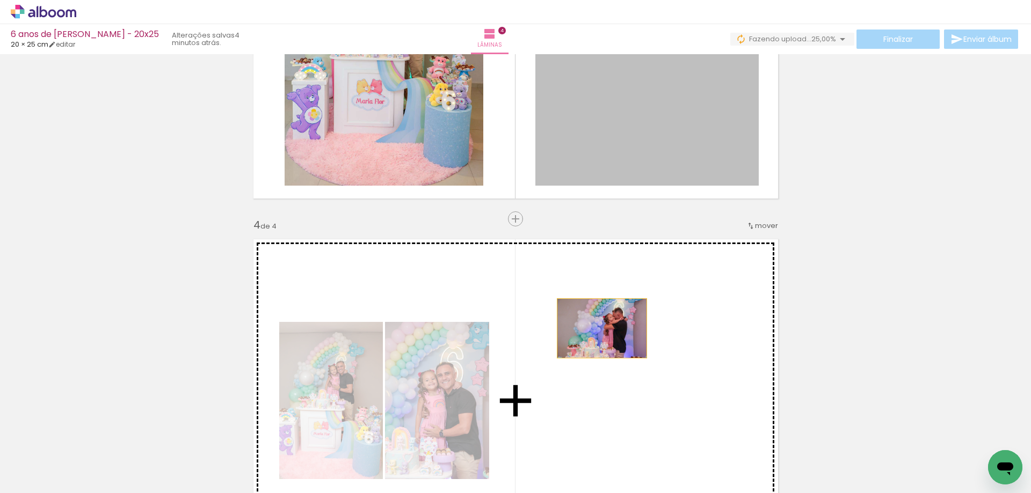
drag, startPoint x: 646, startPoint y: 123, endPoint x: 597, endPoint y: 329, distance: 210.7
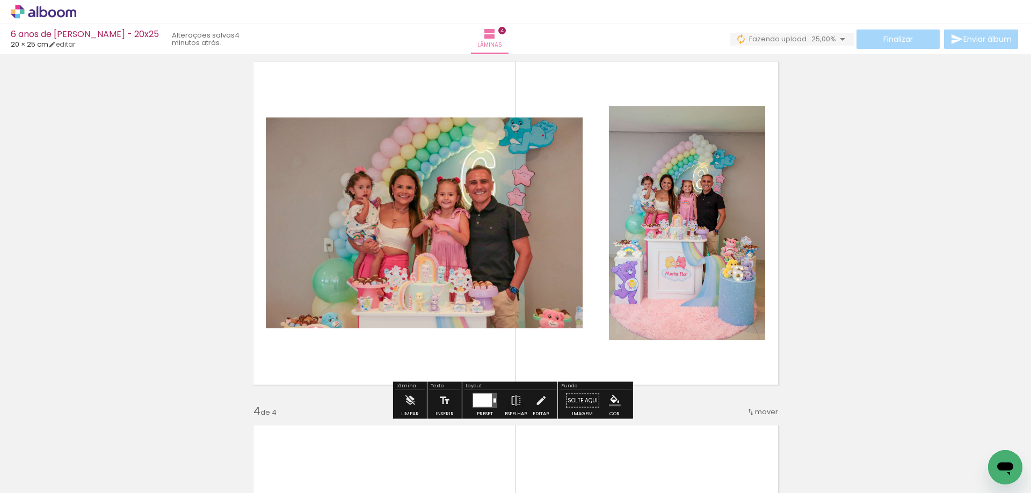
scroll to position [784, 0]
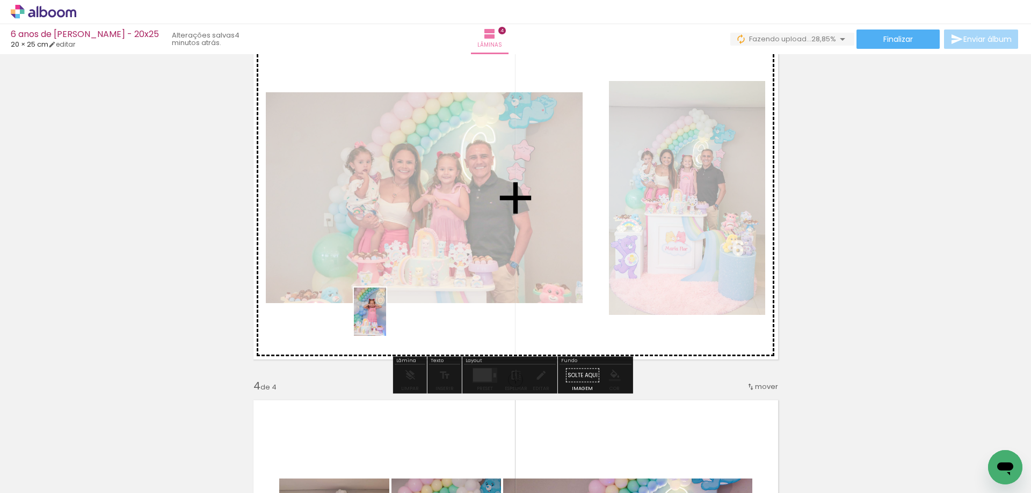
drag, startPoint x: 171, startPoint y: 470, endPoint x: 409, endPoint y: 307, distance: 289.2
click at [409, 307] on quentale-workspace at bounding box center [515, 246] width 1031 height 493
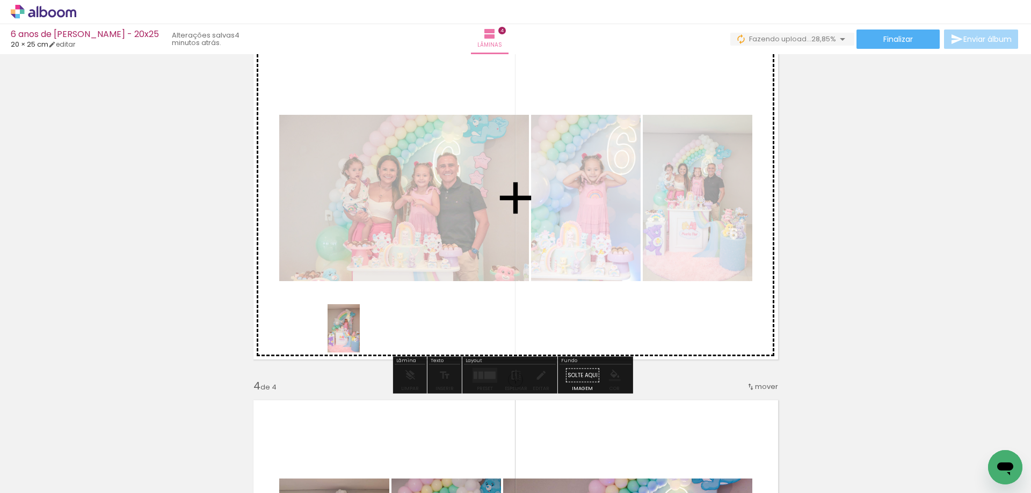
drag, startPoint x: 160, startPoint y: 469, endPoint x: 360, endPoint y: 337, distance: 239.7
click at [360, 337] on quentale-workspace at bounding box center [515, 246] width 1031 height 493
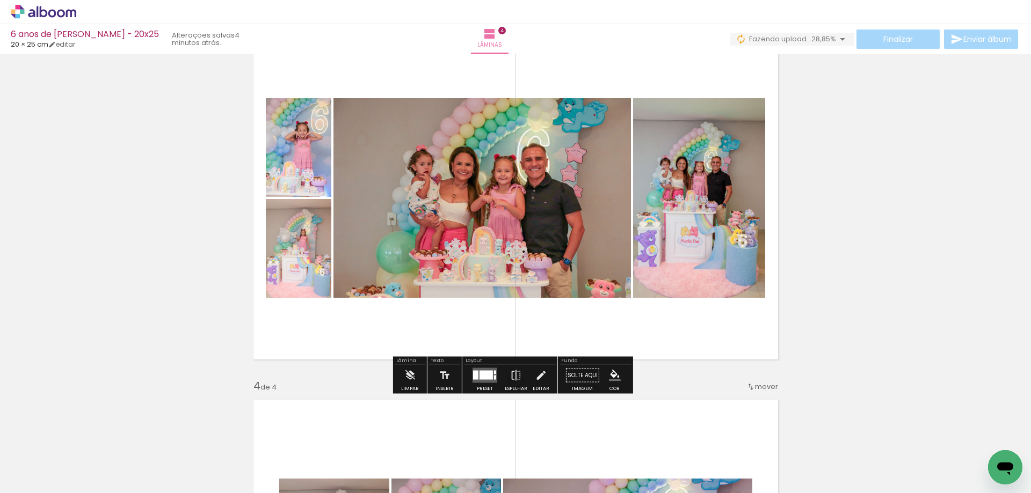
click at [480, 377] on div at bounding box center [485, 375] width 13 height 9
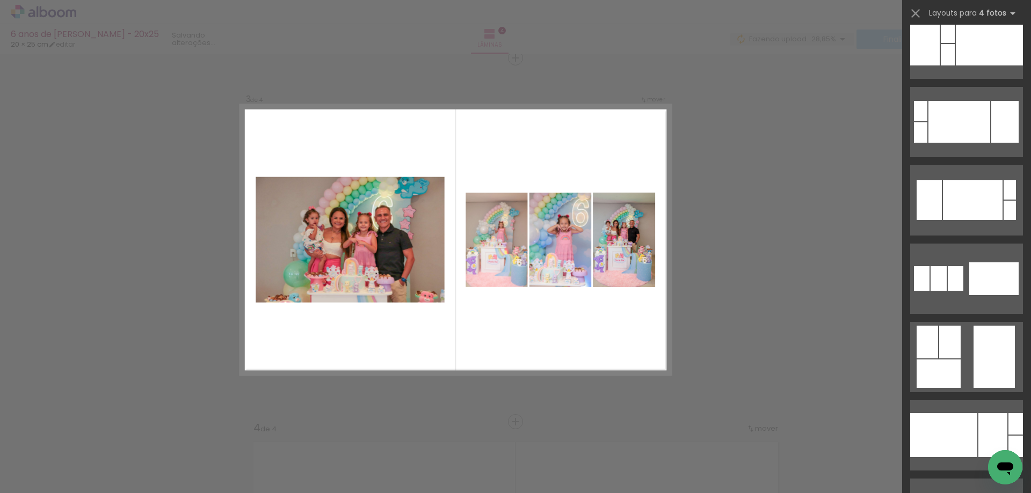
scroll to position [3167, 0]
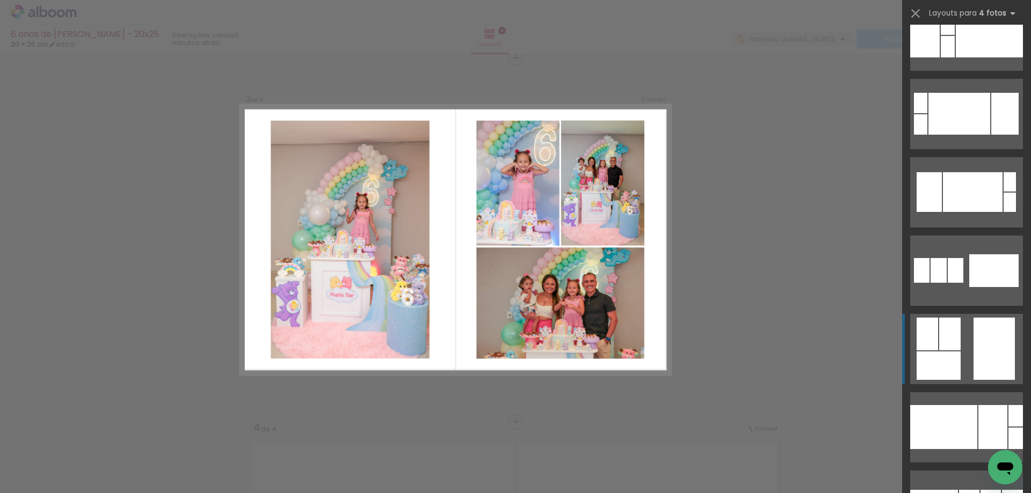
click at [941, 339] on div at bounding box center [949, 334] width 21 height 33
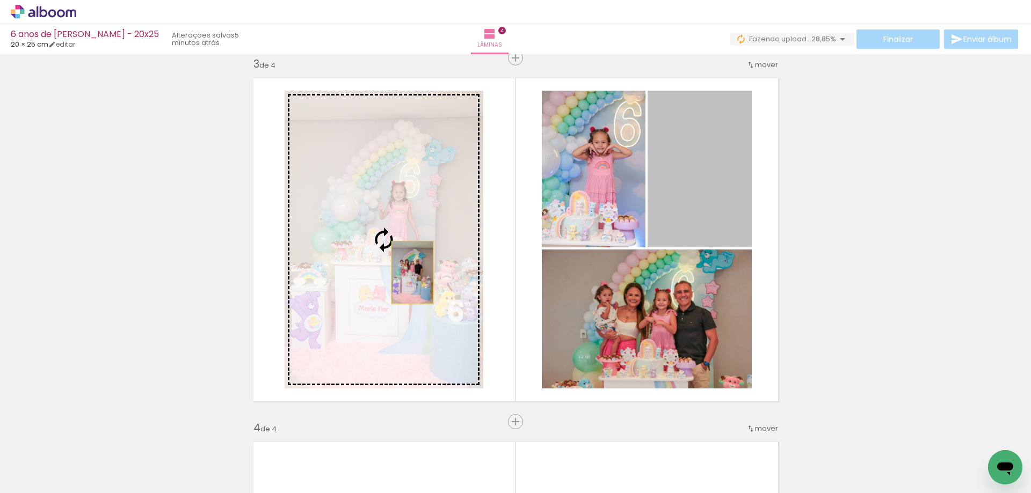
drag, startPoint x: 673, startPoint y: 167, endPoint x: 408, endPoint y: 273, distance: 285.0
click at [0, 0] on slot at bounding box center [0, 0] width 0 height 0
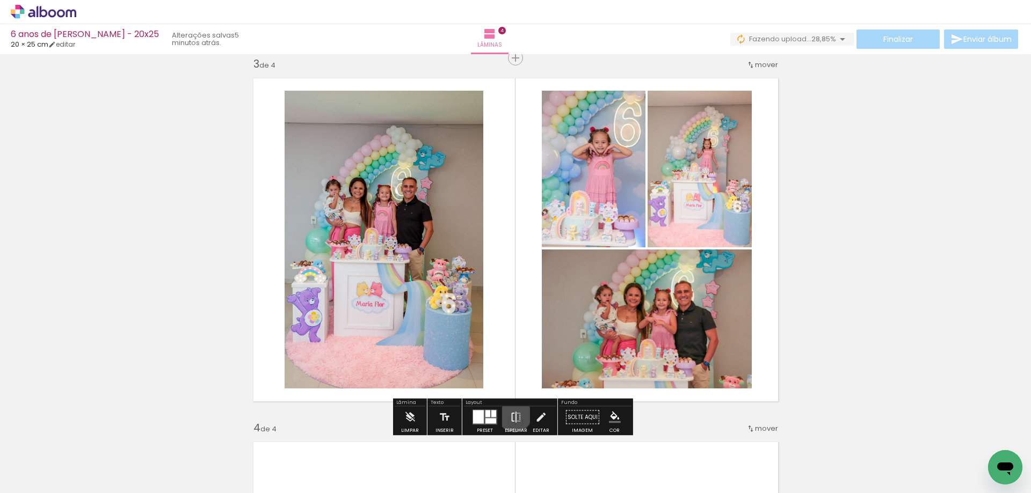
click at [512, 415] on iron-icon at bounding box center [516, 417] width 12 height 21
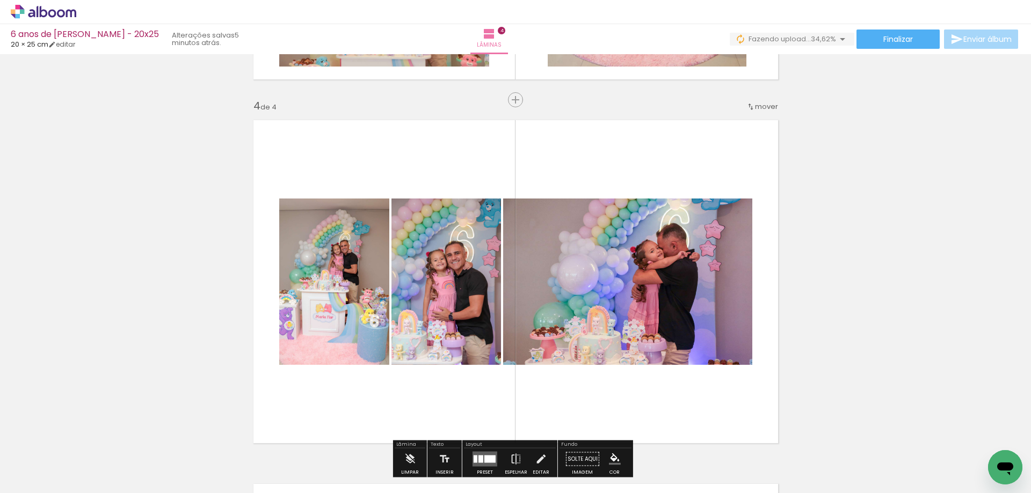
scroll to position [1171, 0]
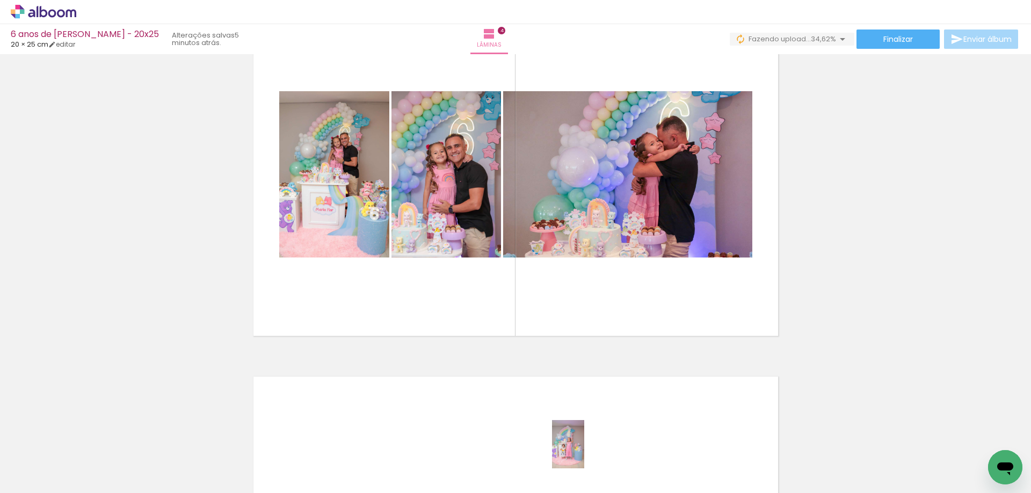
click at [606, 481] on div at bounding box center [588, 457] width 35 height 53
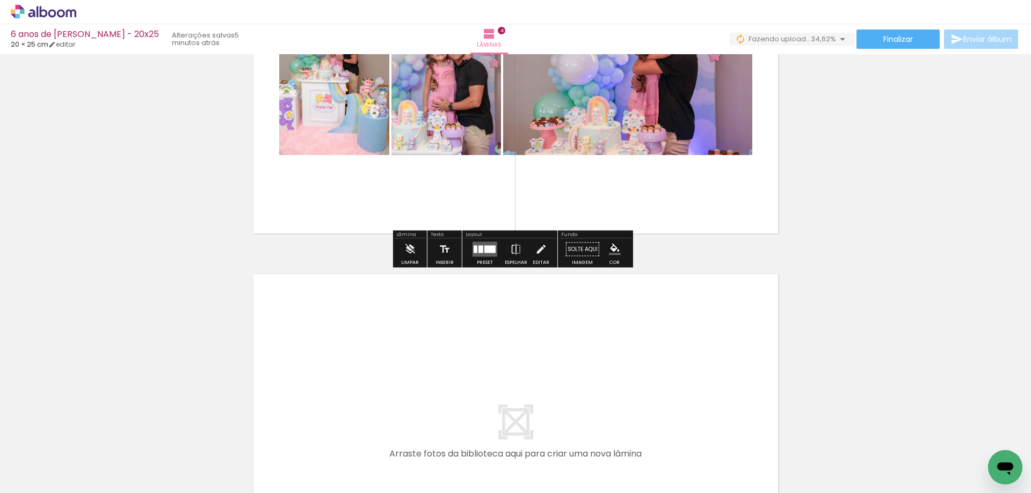
scroll to position [1279, 0]
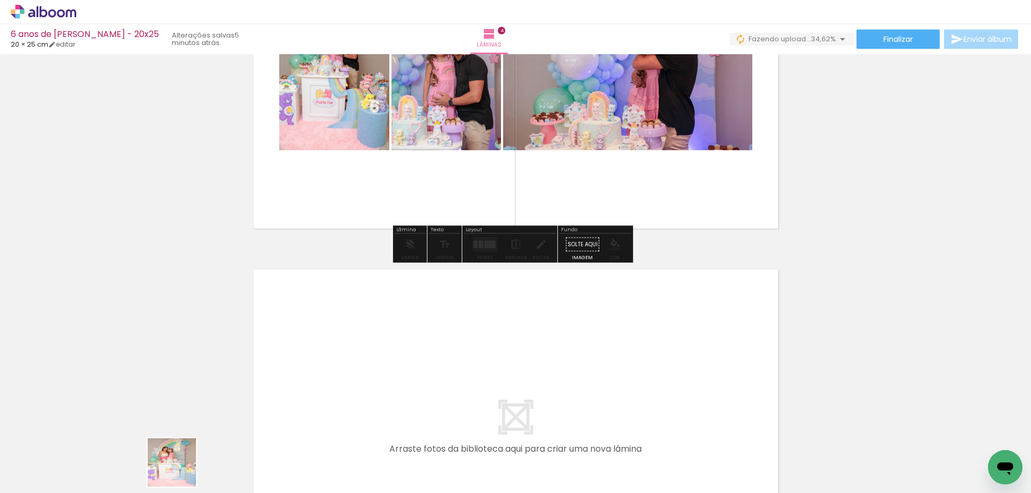
drag, startPoint x: 180, startPoint y: 471, endPoint x: 261, endPoint y: 444, distance: 85.9
click at [355, 391] on quentale-workspace at bounding box center [515, 246] width 1031 height 493
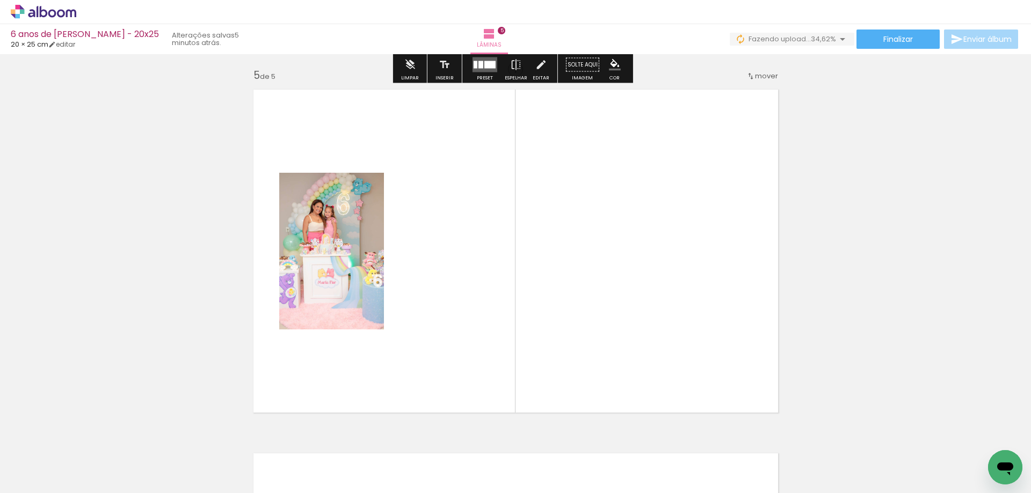
scroll to position [1470, 0]
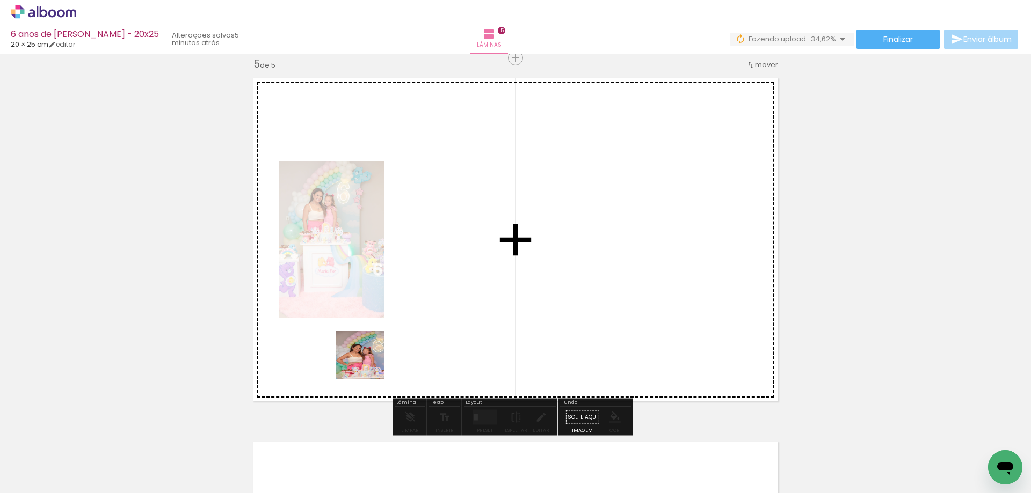
drag, startPoint x: 170, startPoint y: 469, endPoint x: 438, endPoint y: 330, distance: 301.1
click at [433, 330] on quentale-workspace at bounding box center [515, 246] width 1031 height 493
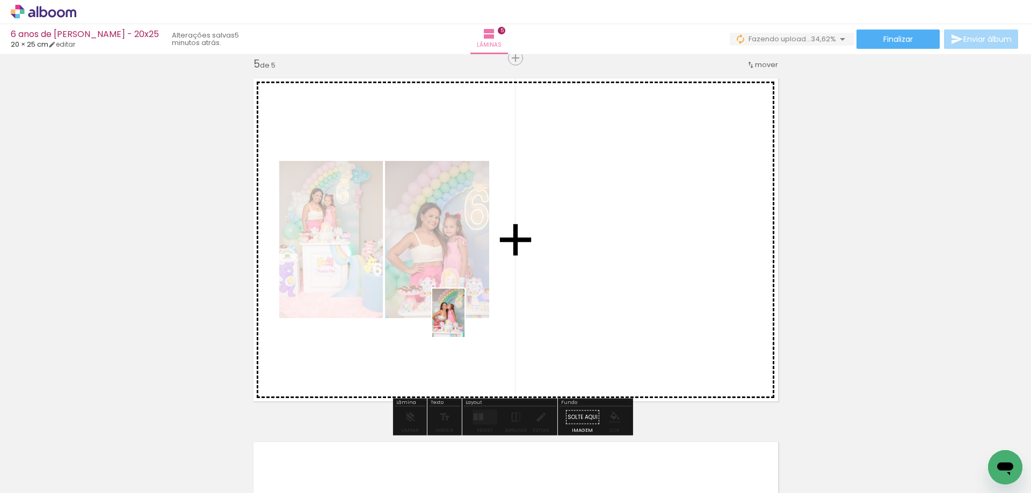
drag, startPoint x: 171, startPoint y: 463, endPoint x: 464, endPoint y: 321, distance: 326.3
click at [464, 321] on quentale-workspace at bounding box center [515, 246] width 1031 height 493
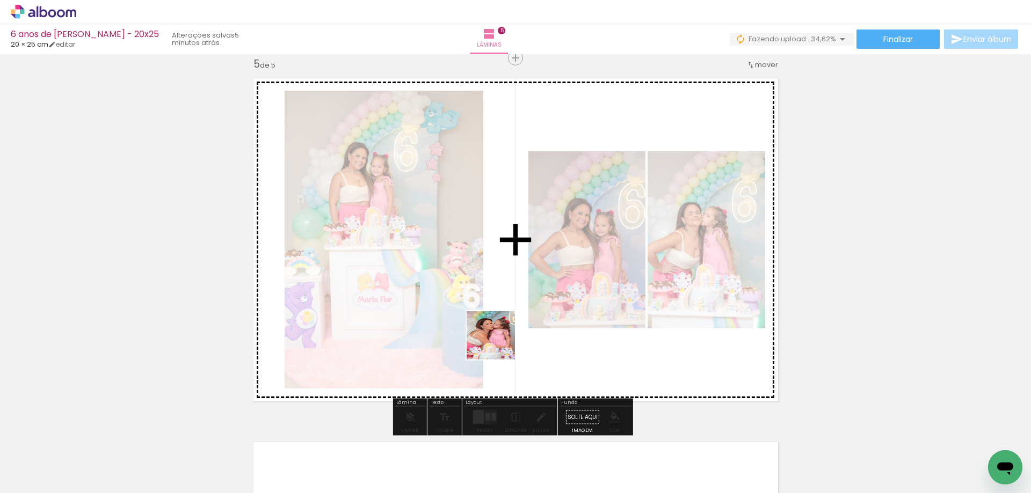
drag, startPoint x: 440, startPoint y: 361, endPoint x: 521, endPoint y: 339, distance: 84.1
click at [521, 339] on quentale-workspace at bounding box center [515, 246] width 1031 height 493
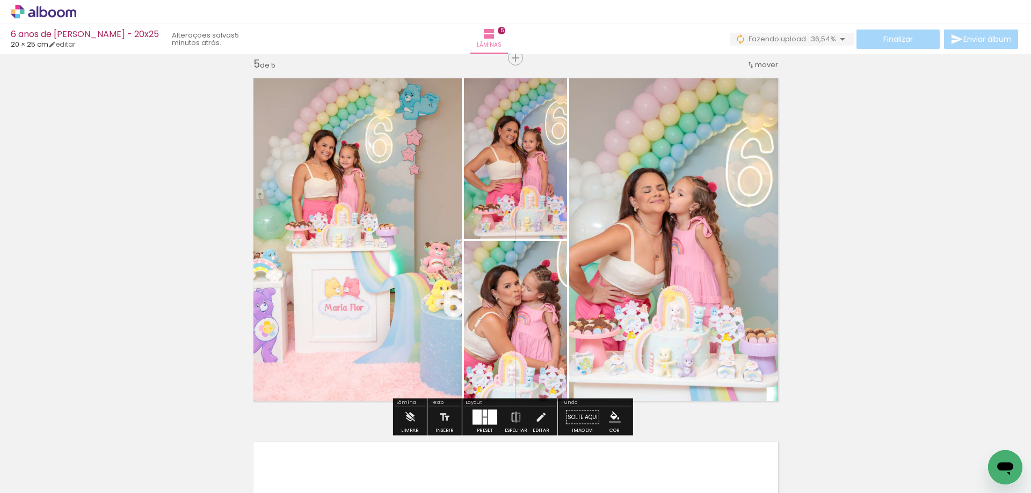
click at [478, 414] on div at bounding box center [476, 417] width 9 height 15
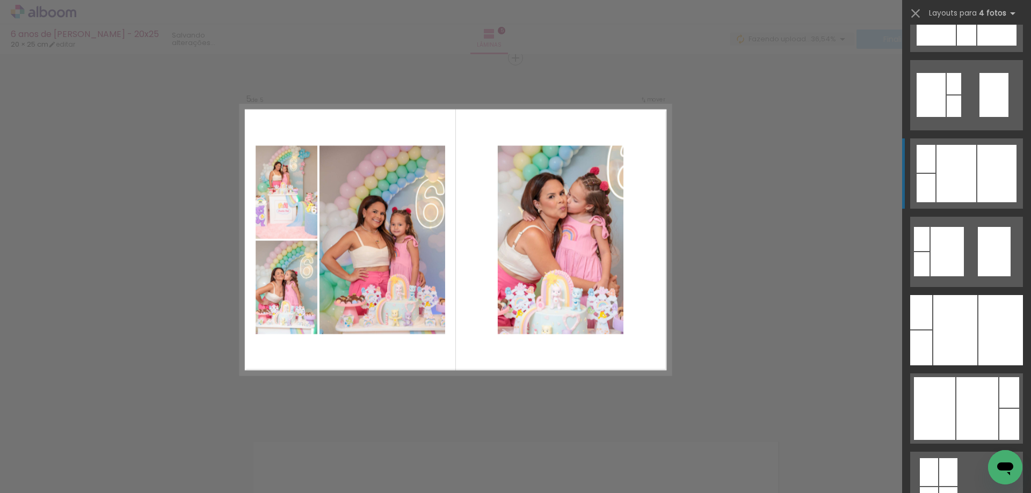
scroll to position [483, 0]
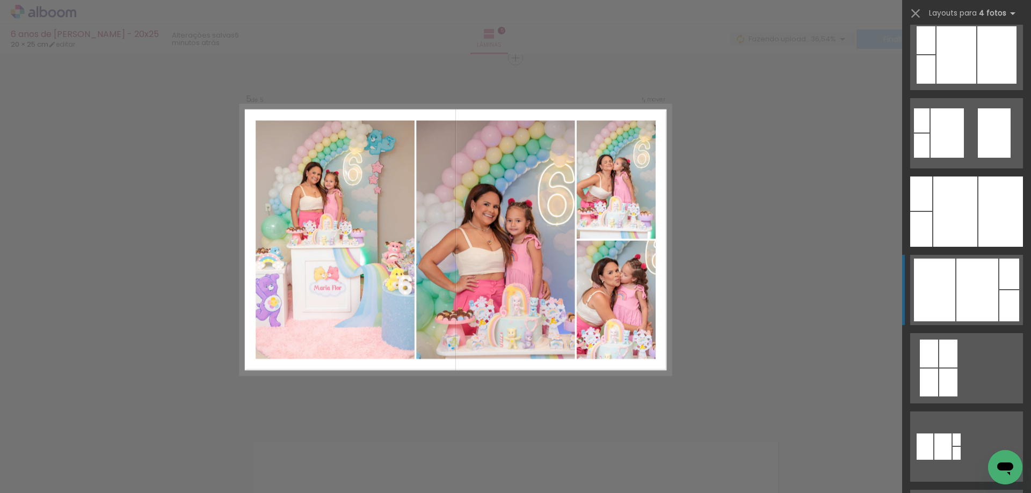
click at [960, 296] on div at bounding box center [977, 290] width 42 height 63
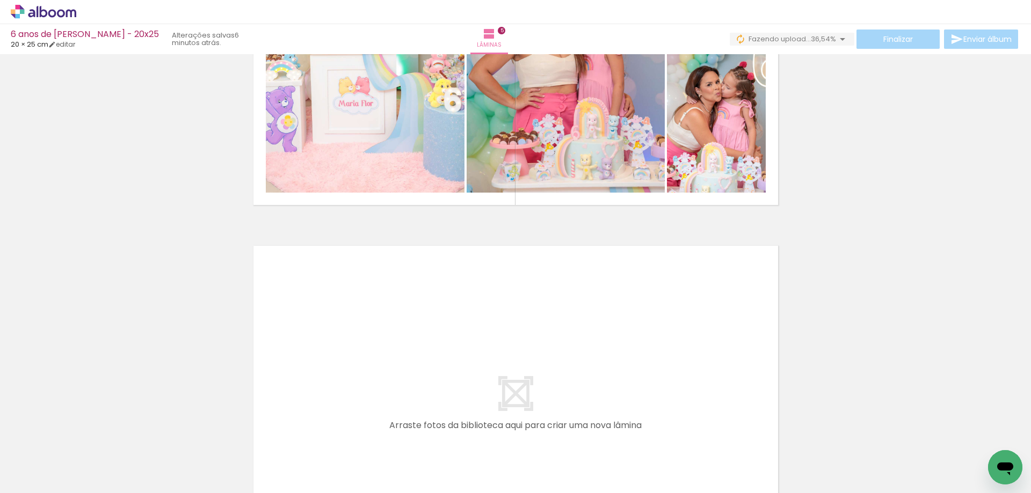
scroll to position [1685, 0]
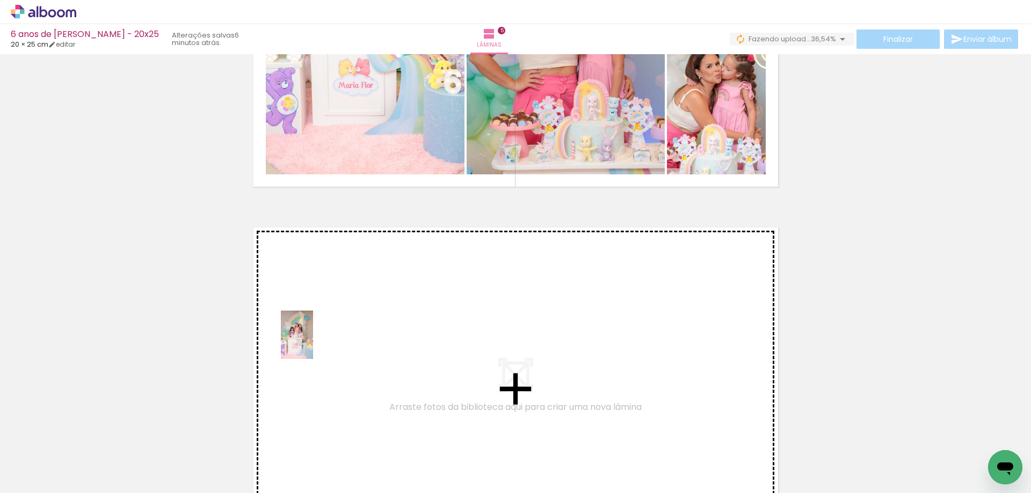
drag, startPoint x: 185, startPoint y: 455, endPoint x: 313, endPoint y: 343, distance: 170.1
click at [313, 343] on quentale-workspace at bounding box center [515, 246] width 1031 height 493
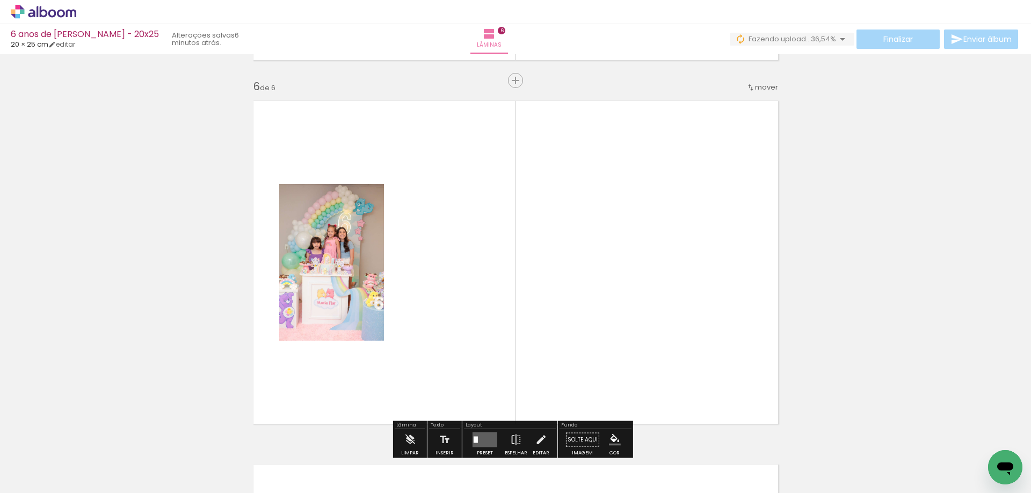
scroll to position [1834, 0]
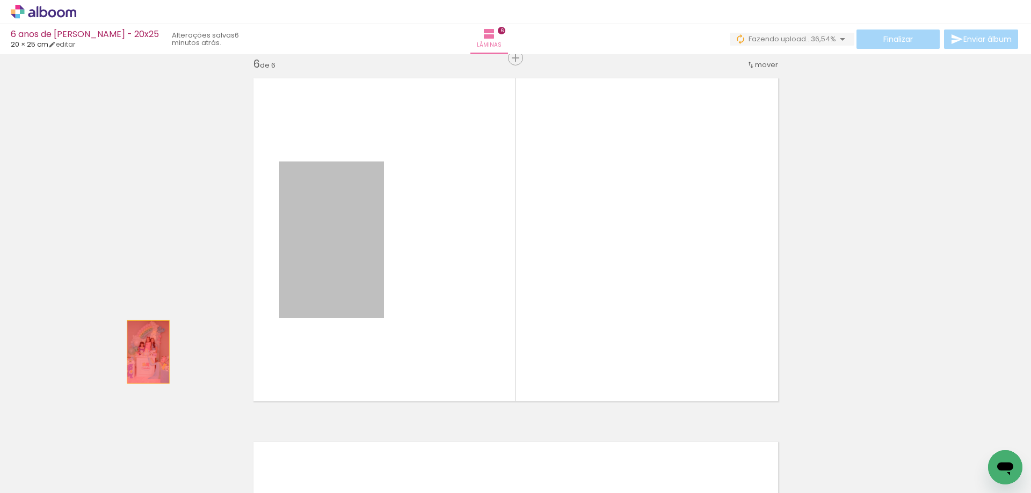
drag, startPoint x: 345, startPoint y: 272, endPoint x: 144, endPoint y: 352, distance: 216.8
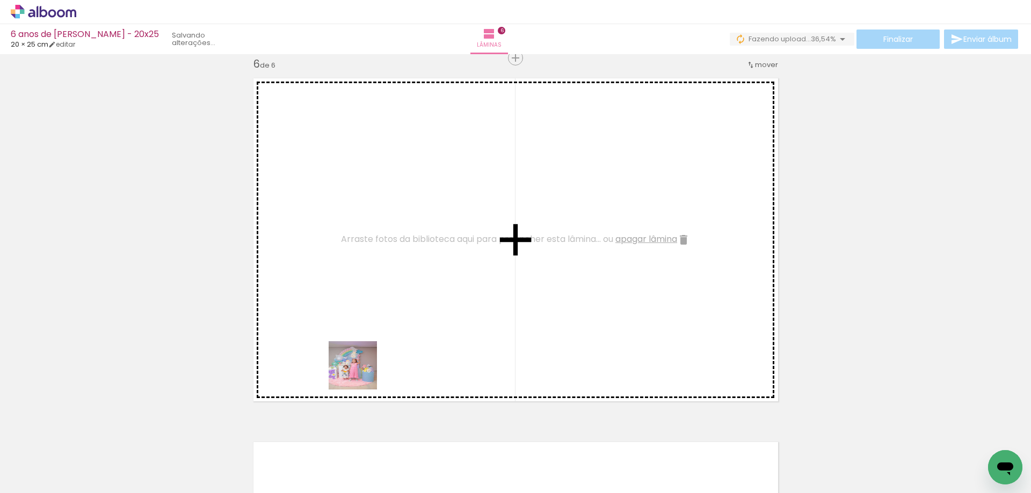
drag, startPoint x: 349, startPoint y: 469, endPoint x: 364, endPoint y: 358, distance: 112.6
click at [364, 358] on quentale-workspace at bounding box center [515, 246] width 1031 height 493
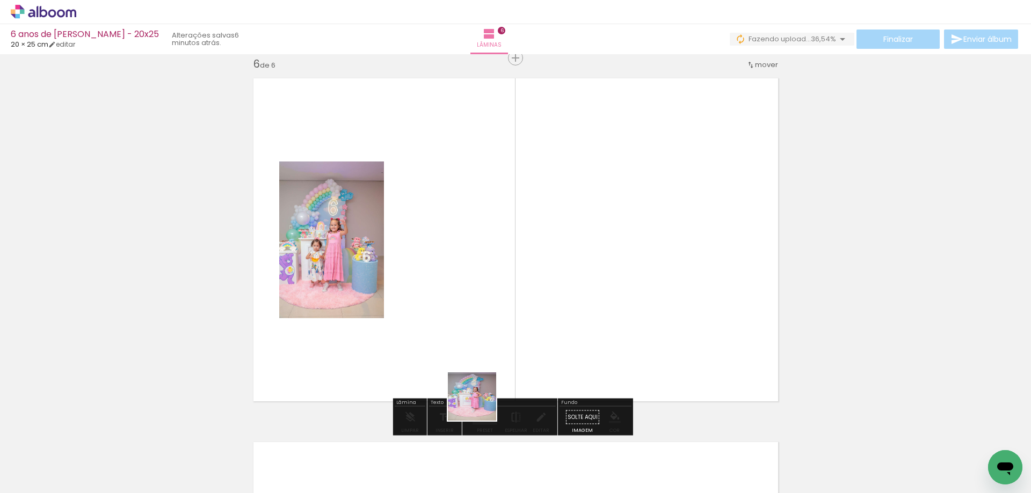
drag, startPoint x: 478, startPoint y: 456, endPoint x: 491, endPoint y: 345, distance: 112.4
click at [491, 345] on quentale-workspace at bounding box center [515, 246] width 1031 height 493
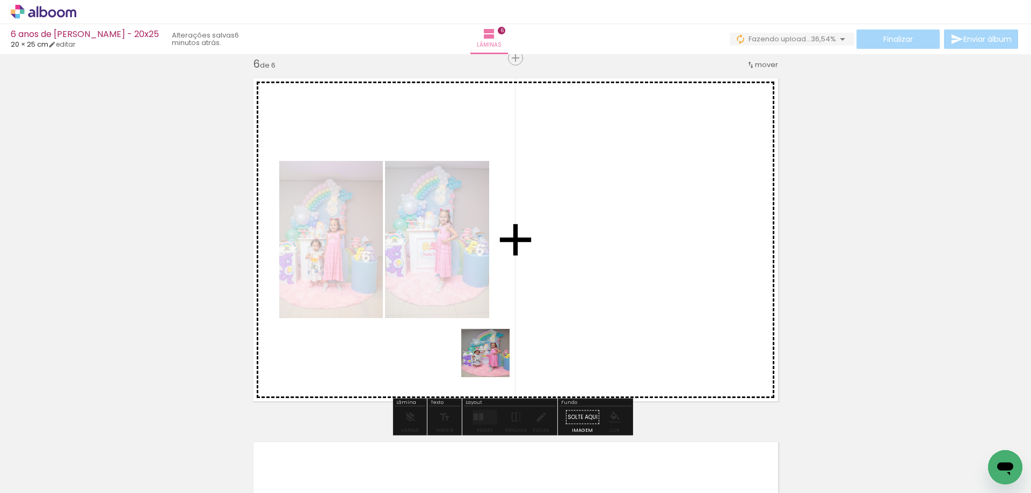
drag, startPoint x: 491, startPoint y: 370, endPoint x: 493, endPoint y: 361, distance: 9.5
click at [493, 361] on quentale-workspace at bounding box center [515, 246] width 1031 height 493
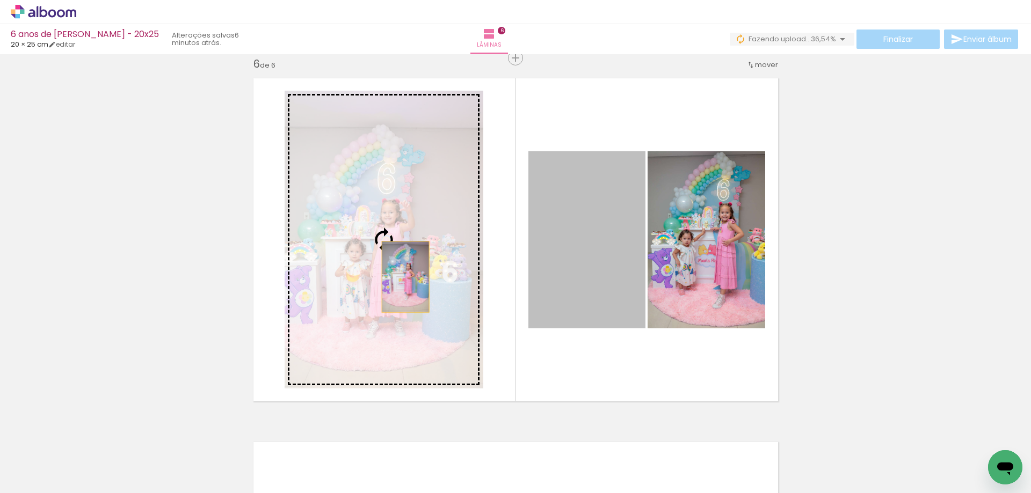
drag, startPoint x: 550, startPoint y: 265, endPoint x: 379, endPoint y: 280, distance: 171.4
click at [0, 0] on slot at bounding box center [0, 0] width 0 height 0
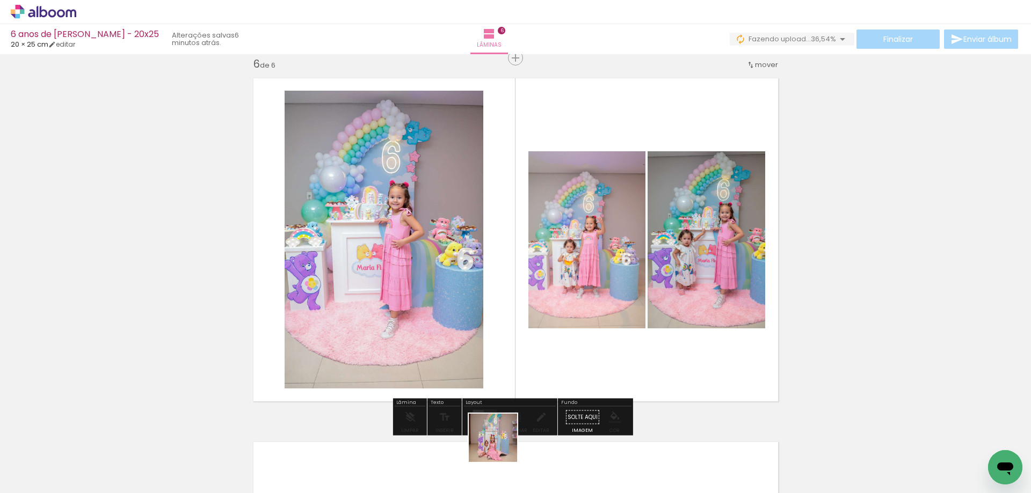
drag, startPoint x: 485, startPoint y: 468, endPoint x: 585, endPoint y: 363, distance: 144.7
click at [585, 363] on quentale-workspace at bounding box center [515, 246] width 1031 height 493
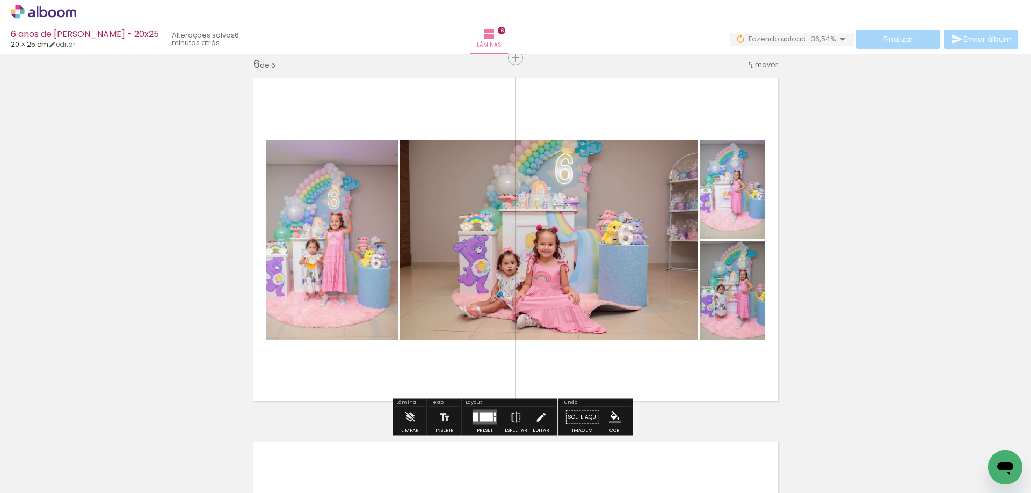
click at [479, 416] on div at bounding box center [485, 417] width 13 height 9
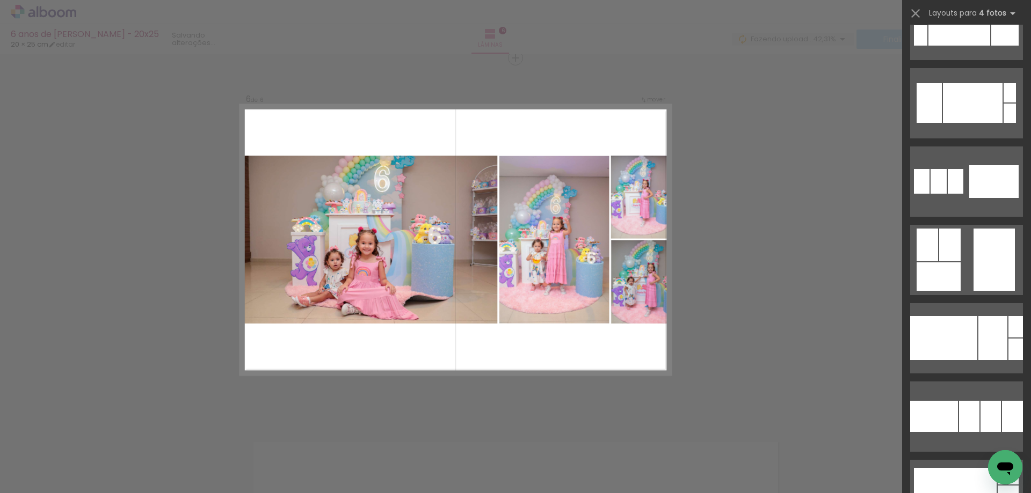
scroll to position [3328, 0]
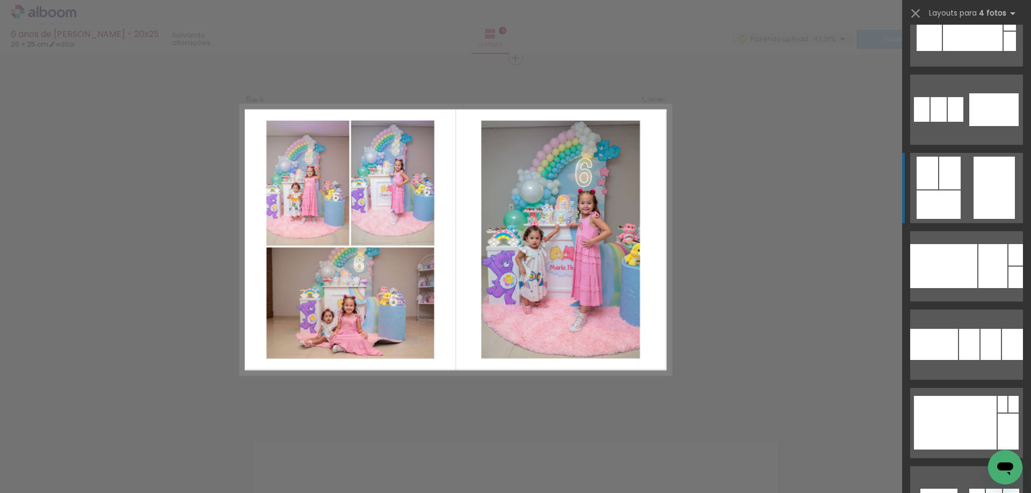
click at [982, 196] on div at bounding box center [993, 188] width 41 height 62
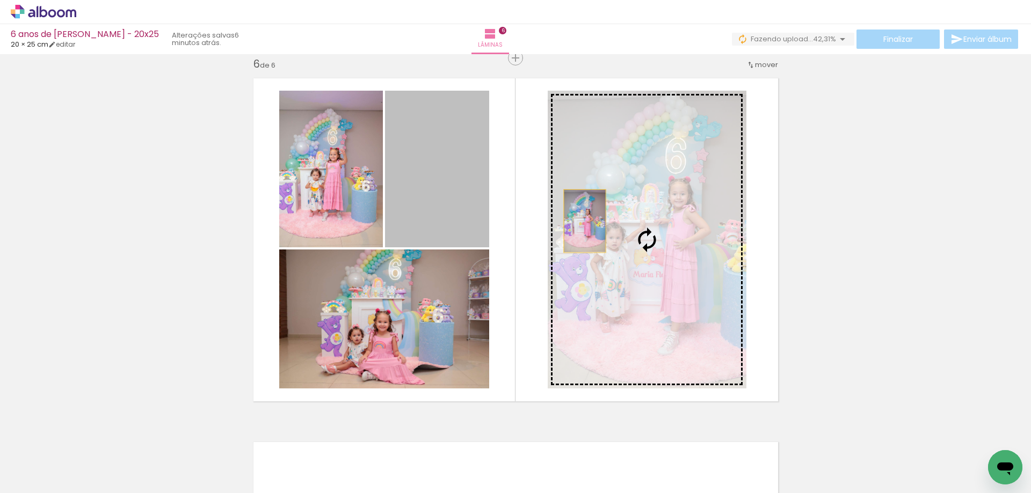
drag, startPoint x: 450, startPoint y: 185, endPoint x: 606, endPoint y: 226, distance: 160.9
click at [0, 0] on slot at bounding box center [0, 0] width 0 height 0
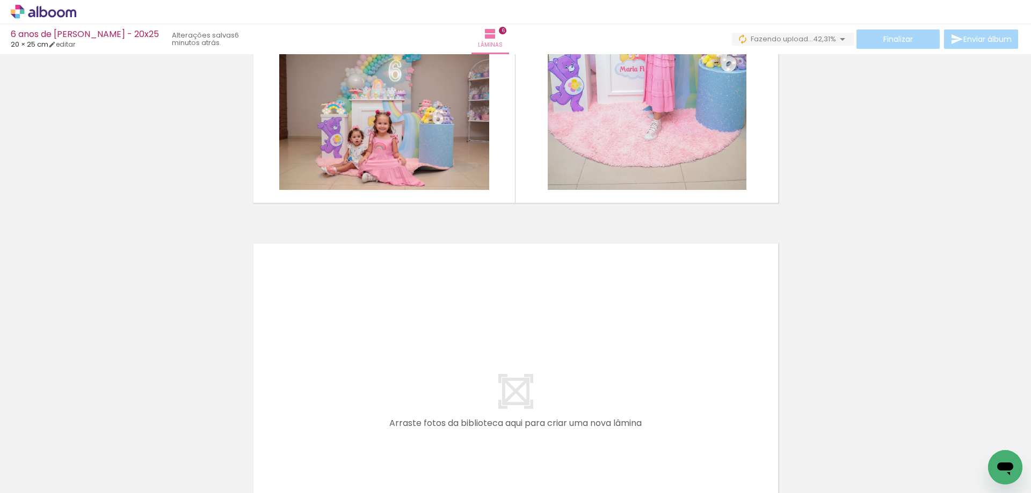
scroll to position [2048, 0]
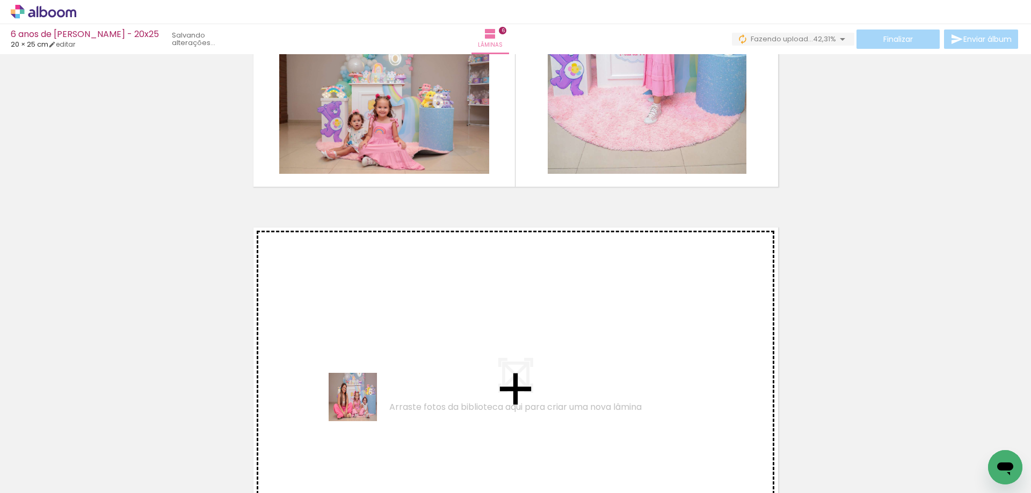
drag, startPoint x: 352, startPoint y: 463, endPoint x: 361, endPoint y: 404, distance: 59.2
click at [361, 404] on quentale-workspace at bounding box center [515, 246] width 1031 height 493
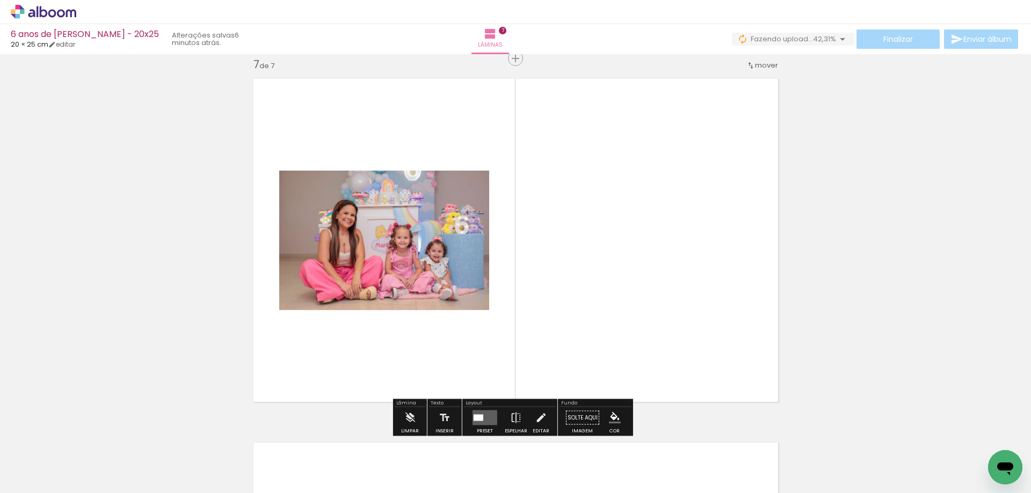
scroll to position [2198, 0]
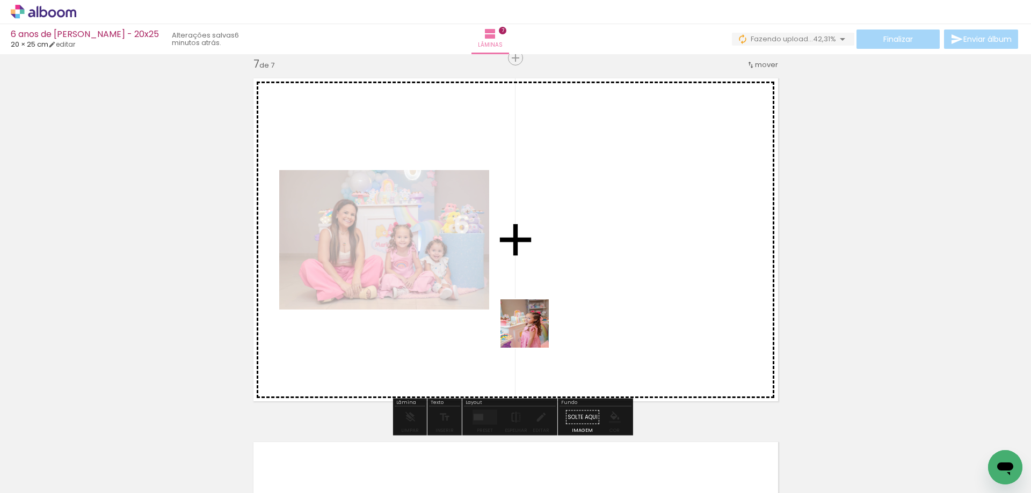
drag, startPoint x: 480, startPoint y: 466, endPoint x: 534, endPoint y: 330, distance: 146.7
click at [534, 330] on quentale-workspace at bounding box center [515, 246] width 1031 height 493
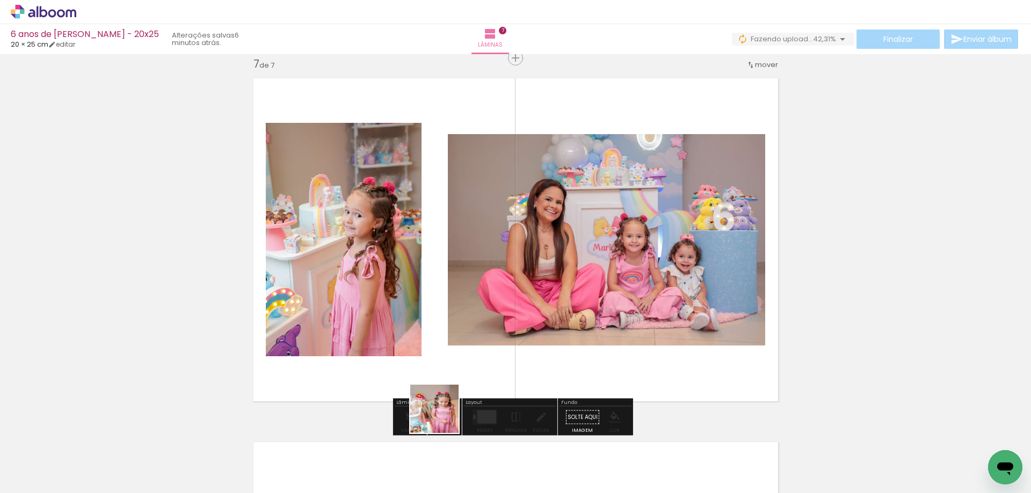
drag, startPoint x: 409, startPoint y: 465, endPoint x: 484, endPoint y: 356, distance: 132.1
click at [484, 356] on quentale-workspace at bounding box center [515, 246] width 1031 height 493
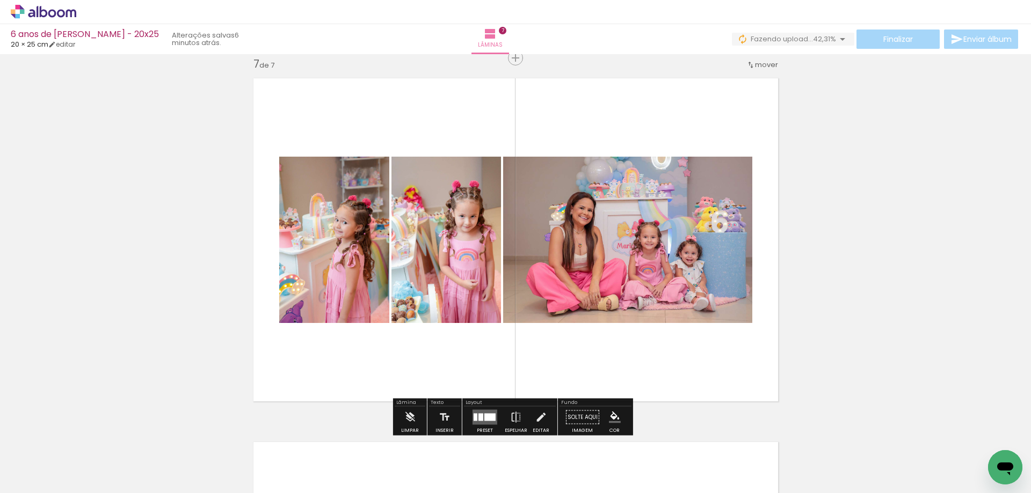
click at [476, 408] on div at bounding box center [484, 417] width 29 height 21
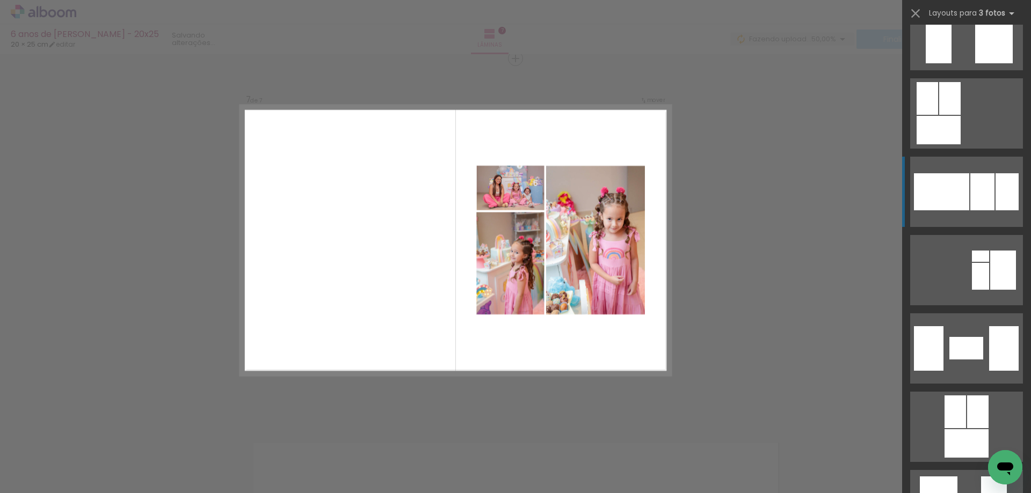
scroll to position [1449, 0]
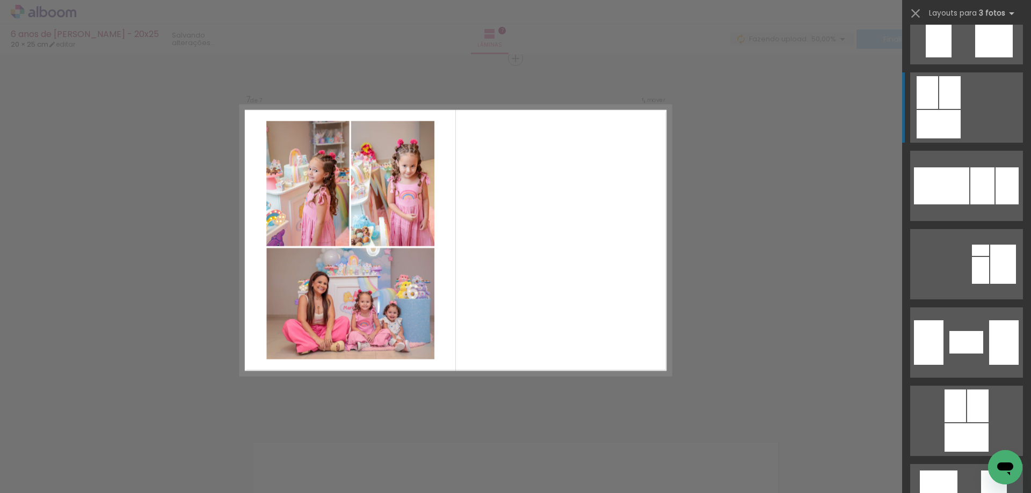
click at [921, 128] on div at bounding box center [938, 124] width 44 height 28
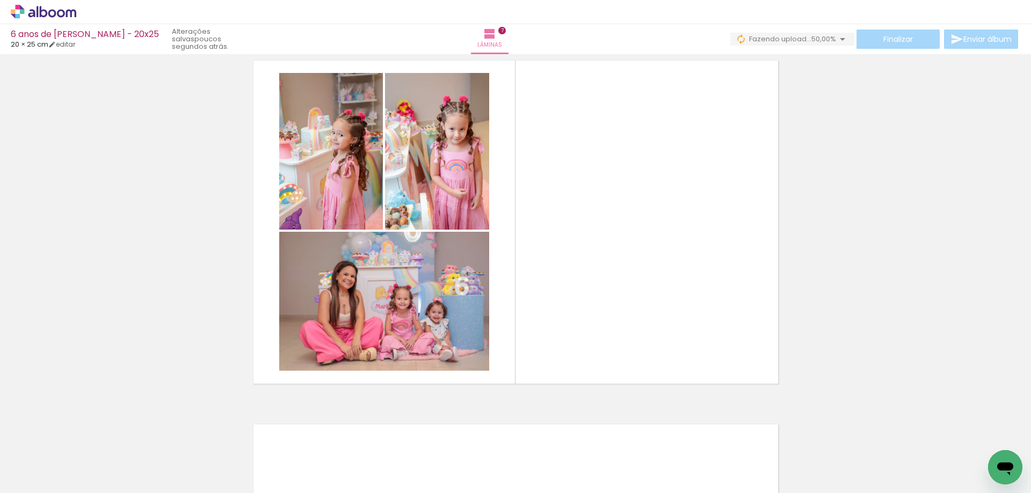
scroll to position [2197, 0]
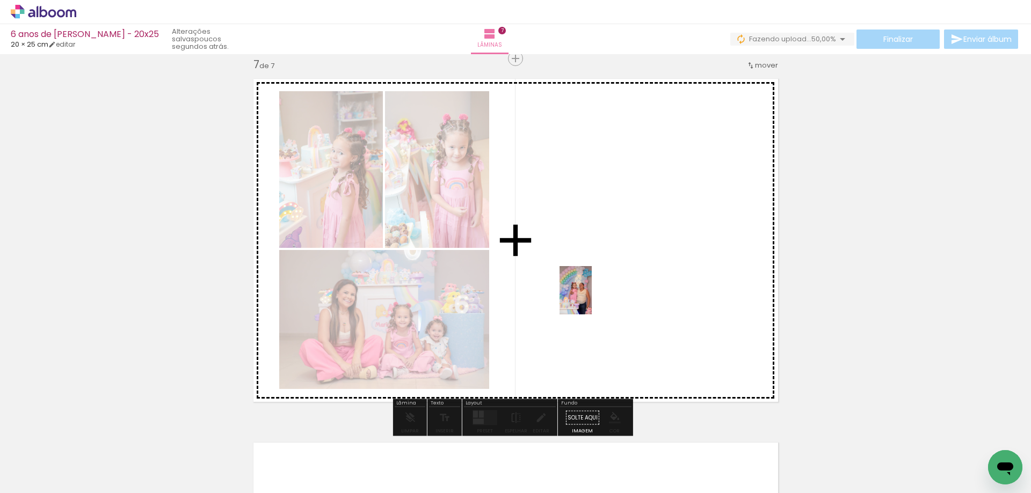
drag, startPoint x: 291, startPoint y: 463, endPoint x: 592, endPoint y: 298, distance: 342.6
click at [592, 298] on quentale-workspace at bounding box center [515, 246] width 1031 height 493
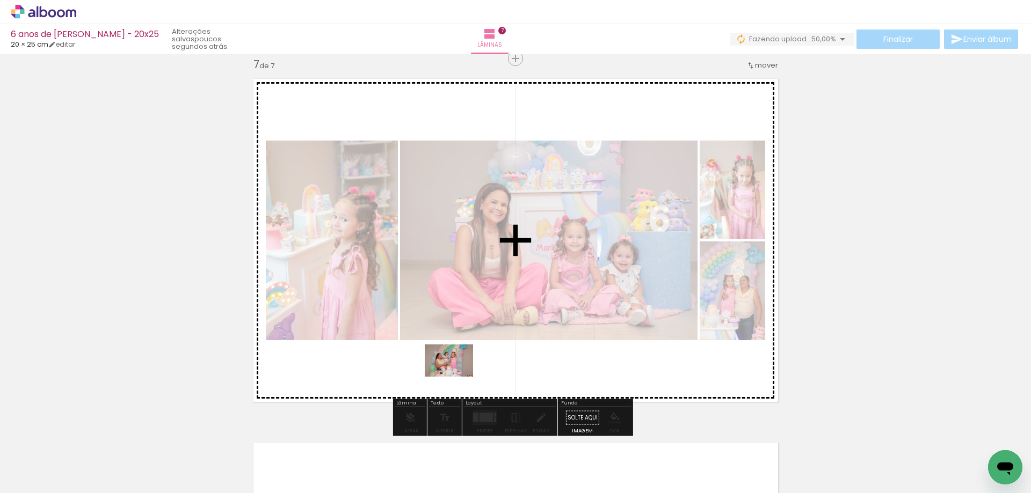
drag, startPoint x: 282, startPoint y: 464, endPoint x: 489, endPoint y: 368, distance: 228.1
click at [486, 369] on quentale-workspace at bounding box center [515, 246] width 1031 height 493
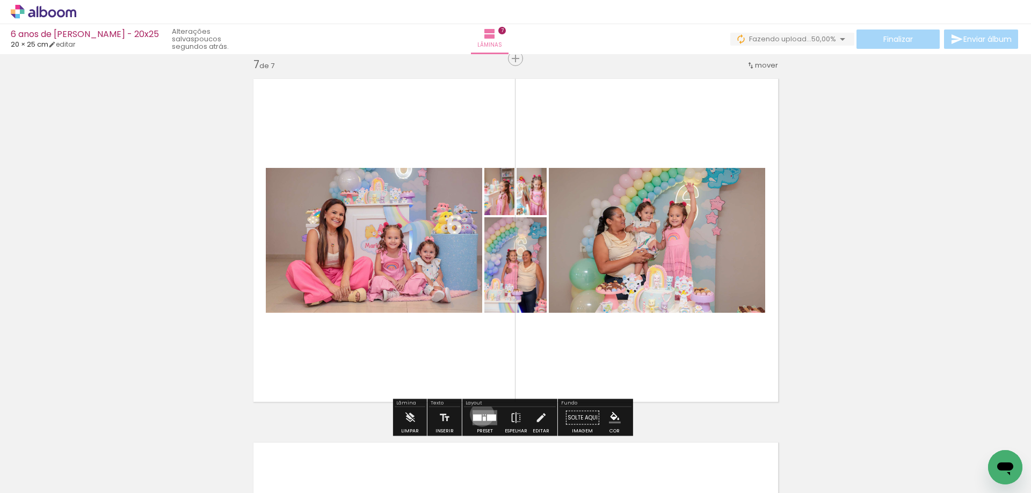
click at [479, 414] on quentale-layouter at bounding box center [484, 418] width 25 height 15
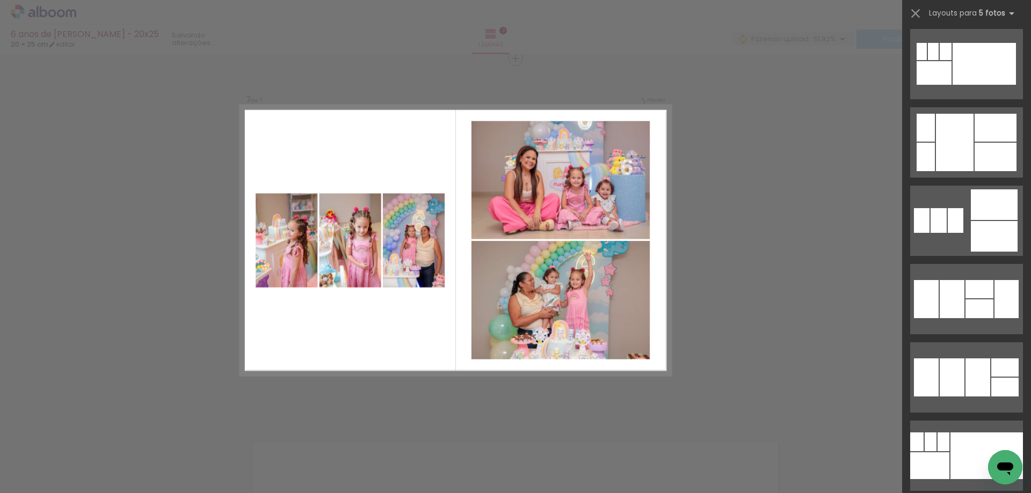
scroll to position [1181, 0]
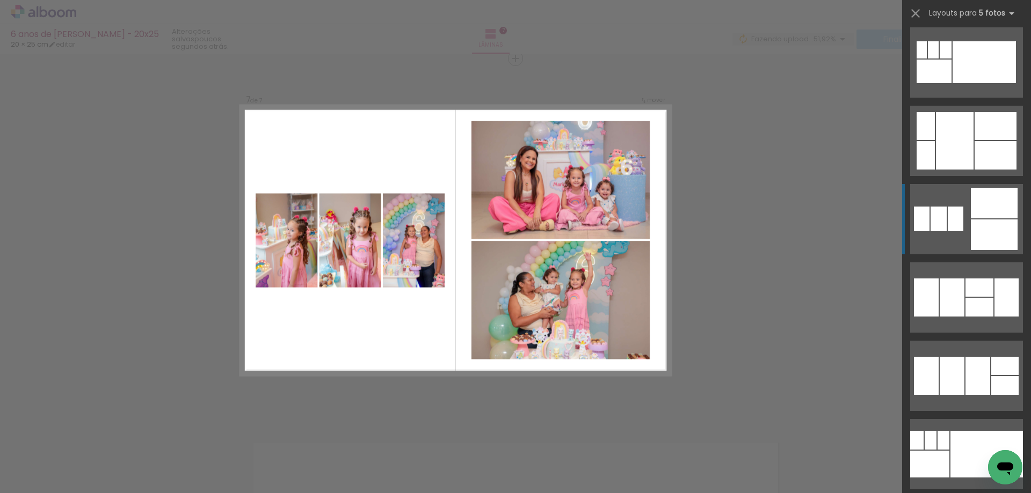
click at [985, 228] on div at bounding box center [994, 235] width 47 height 31
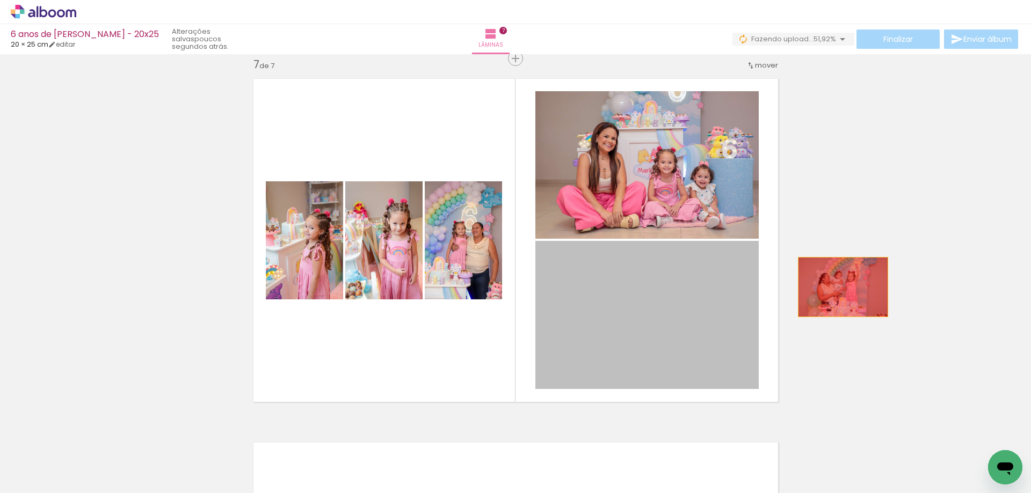
drag, startPoint x: 660, startPoint y: 311, endPoint x: 839, endPoint y: 287, distance: 179.8
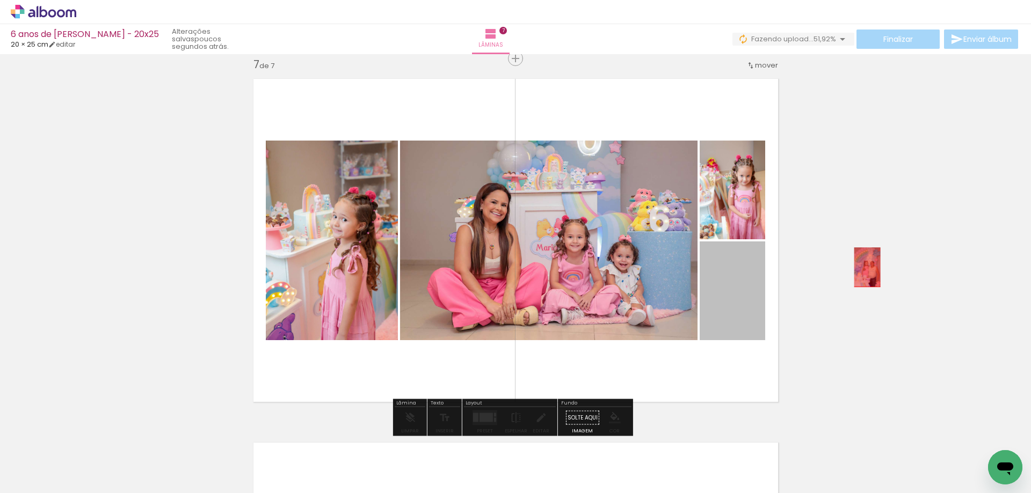
drag, startPoint x: 730, startPoint y: 275, endPoint x: 863, endPoint y: 267, distance: 133.3
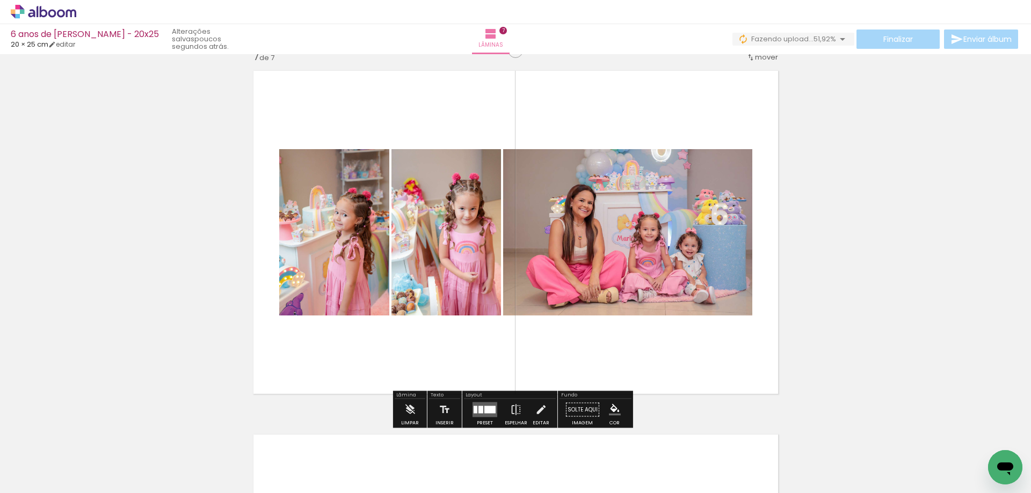
scroll to position [2197, 0]
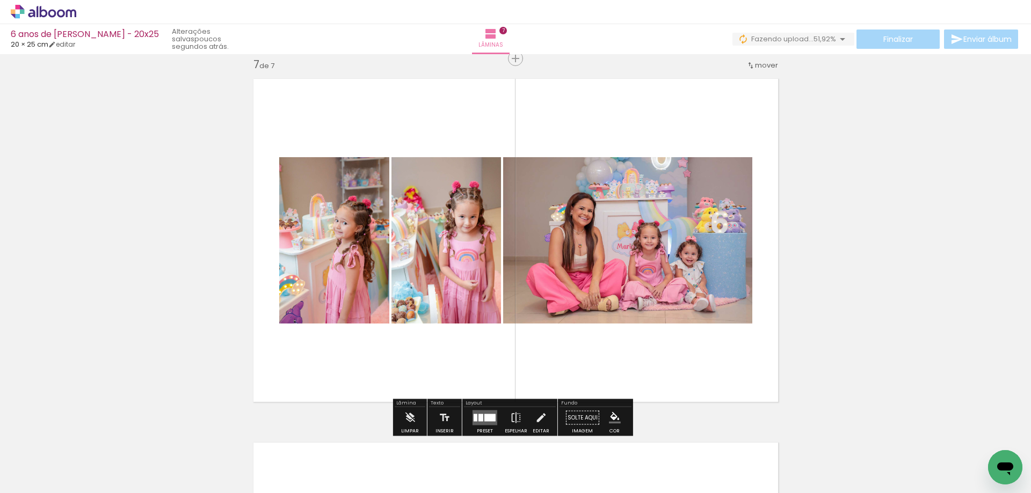
click at [484, 414] on div at bounding box center [489, 418] width 11 height 8
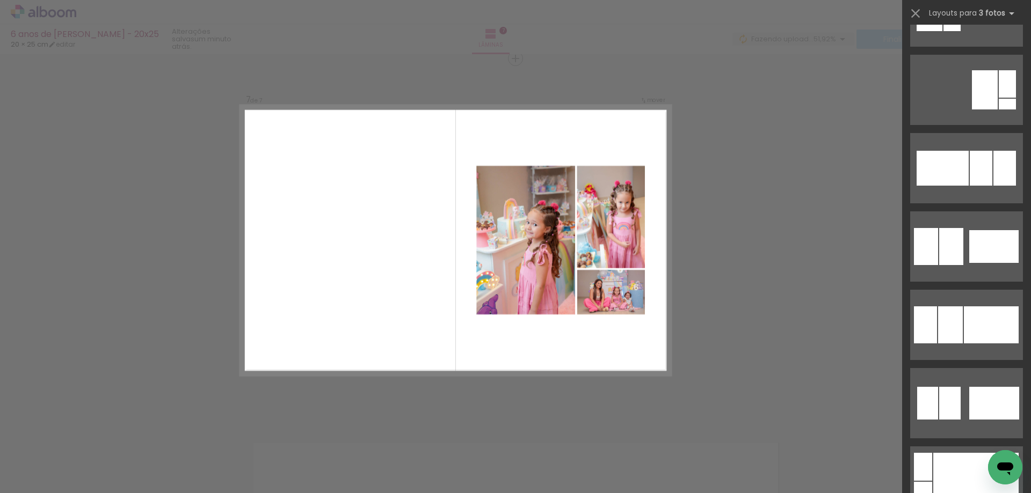
scroll to position [859, 0]
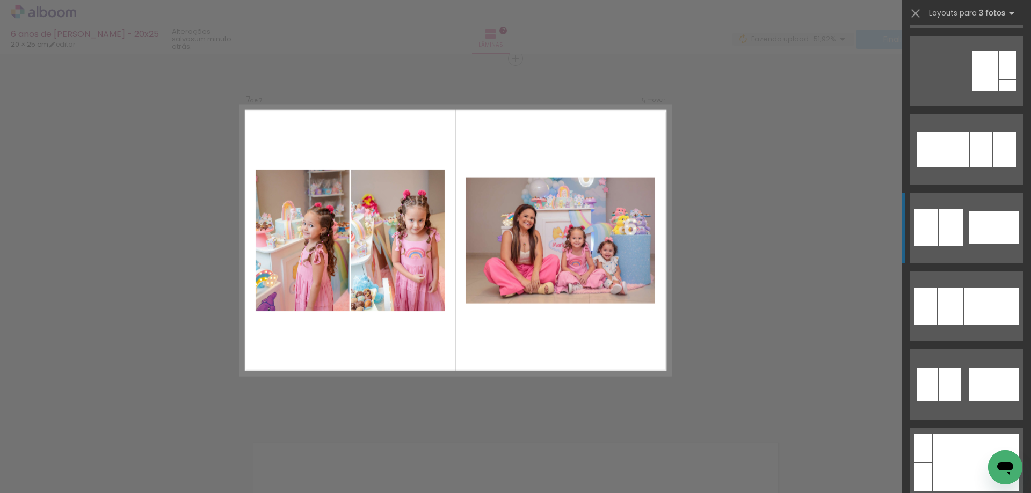
click at [969, 216] on div at bounding box center [993, 228] width 49 height 33
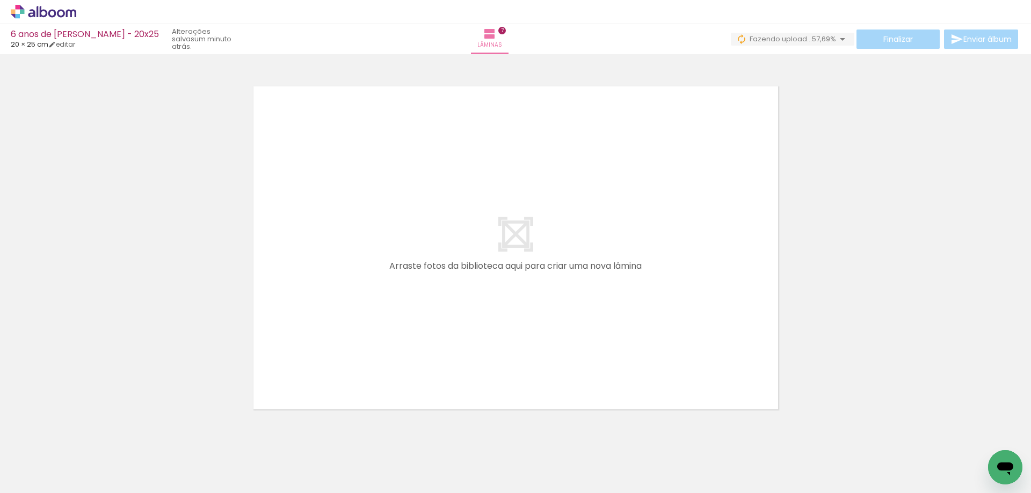
scroll to position [2573, 0]
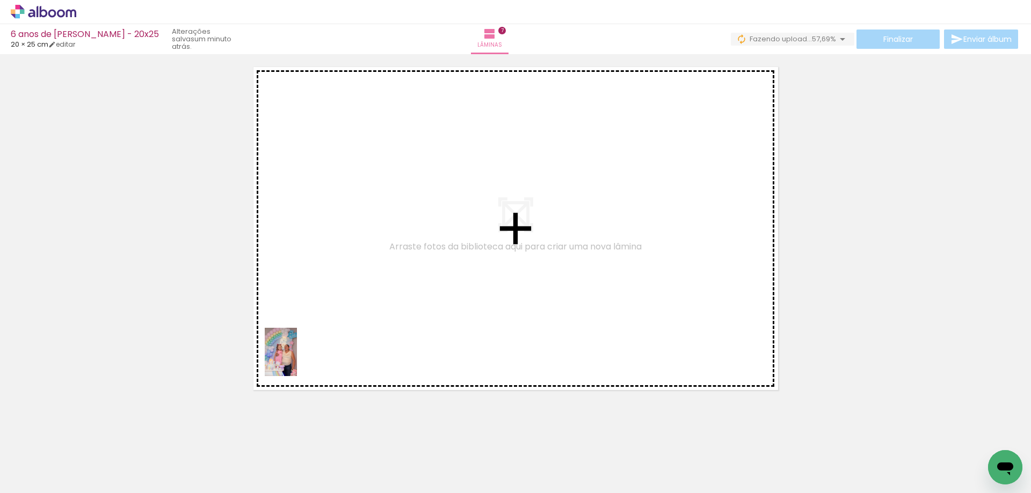
drag, startPoint x: 290, startPoint y: 457, endPoint x: 299, endPoint y: 356, distance: 100.8
click at [298, 353] on quentale-workspace at bounding box center [515, 246] width 1031 height 493
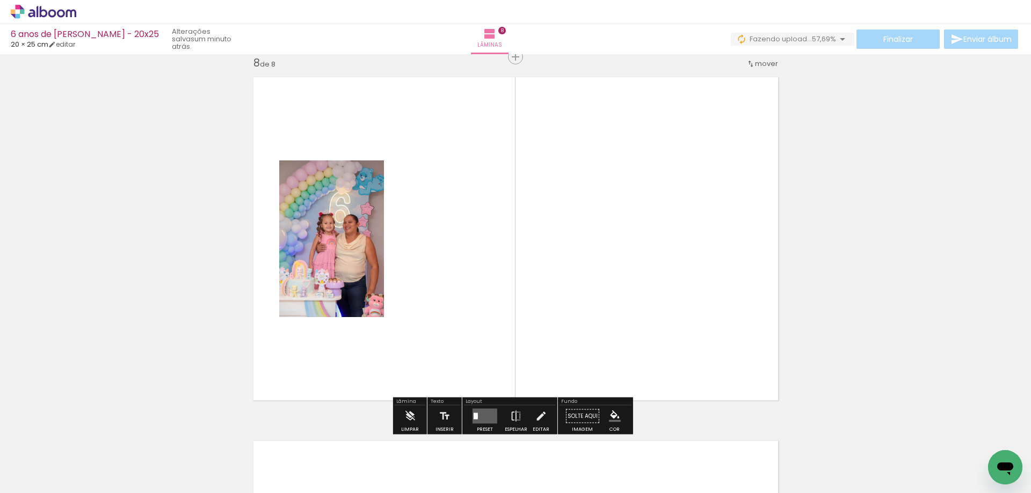
scroll to position [2562, 0]
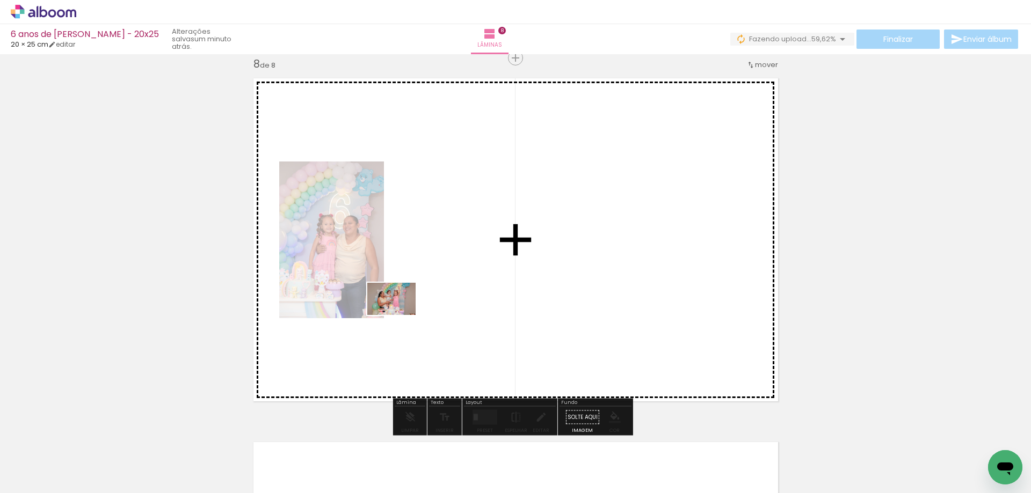
drag, startPoint x: 297, startPoint y: 466, endPoint x: 409, endPoint y: 308, distance: 193.5
click at [409, 308] on quentale-workspace at bounding box center [515, 246] width 1031 height 493
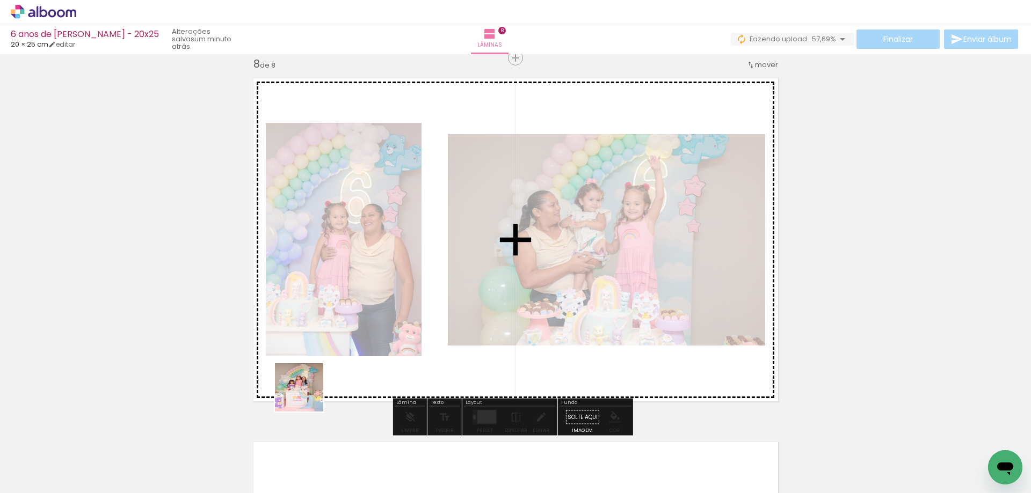
drag, startPoint x: 282, startPoint y: 418, endPoint x: 393, endPoint y: 335, distance: 138.5
click at [393, 332] on quentale-workspace at bounding box center [515, 246] width 1031 height 493
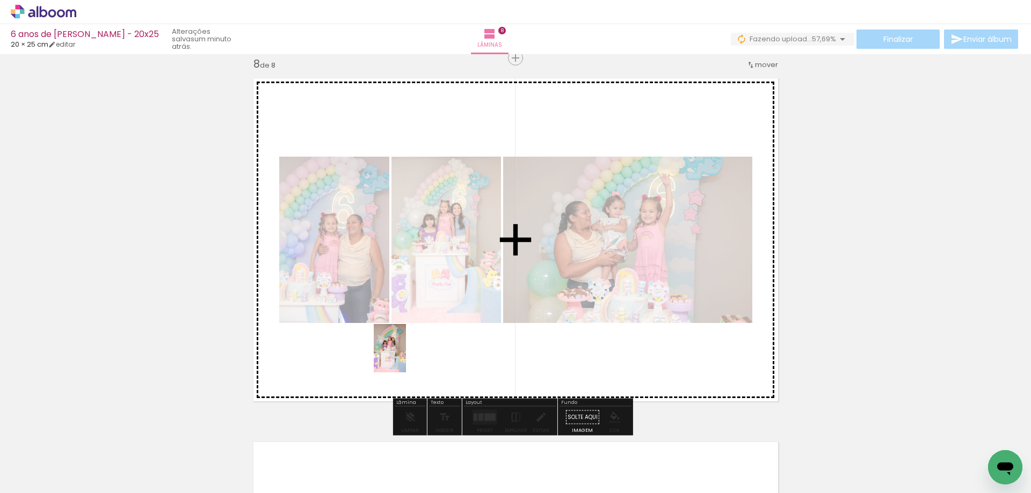
drag, startPoint x: 237, startPoint y: 431, endPoint x: 406, endPoint y: 356, distance: 184.8
click at [406, 356] on quentale-workspace at bounding box center [515, 246] width 1031 height 493
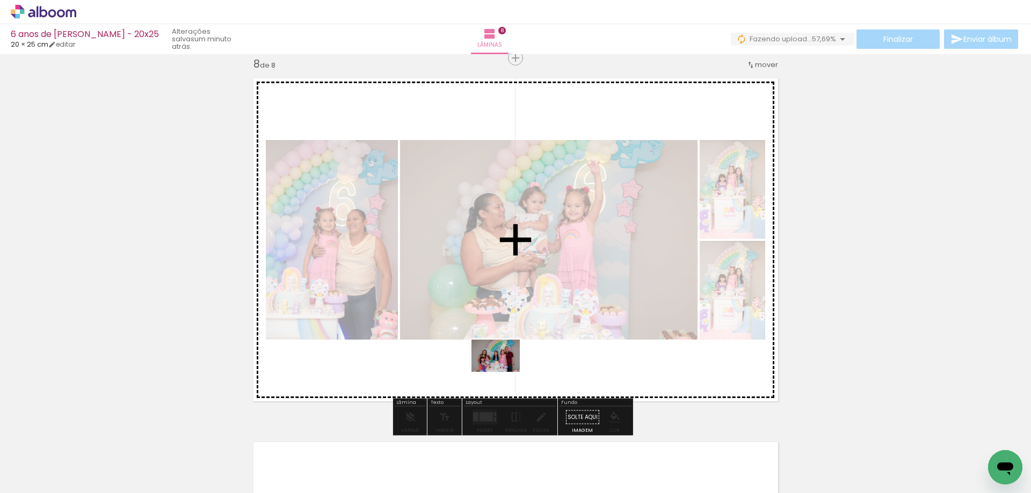
drag, startPoint x: 109, startPoint y: 464, endPoint x: 513, endPoint y: 367, distance: 415.2
click at [505, 371] on quentale-workspace at bounding box center [515, 246] width 1031 height 493
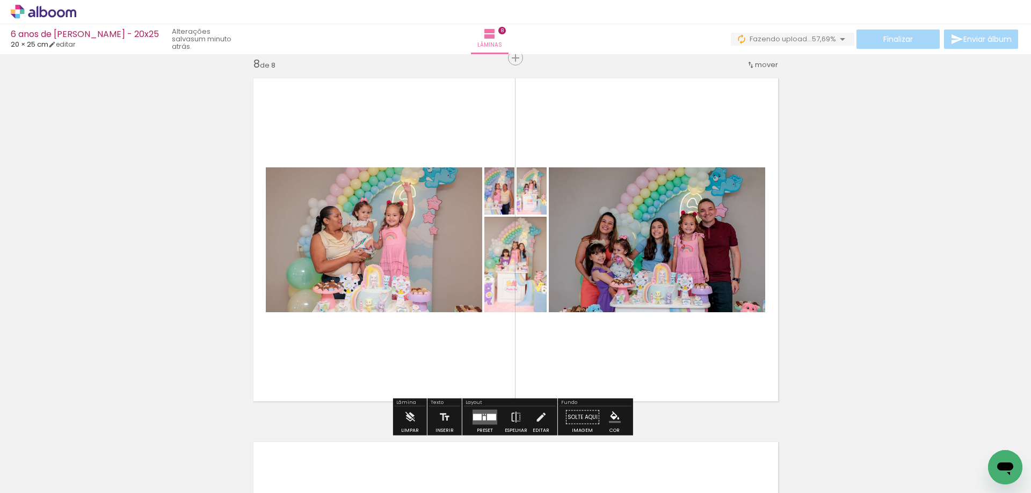
click at [477, 414] on div at bounding box center [477, 417] width 9 height 6
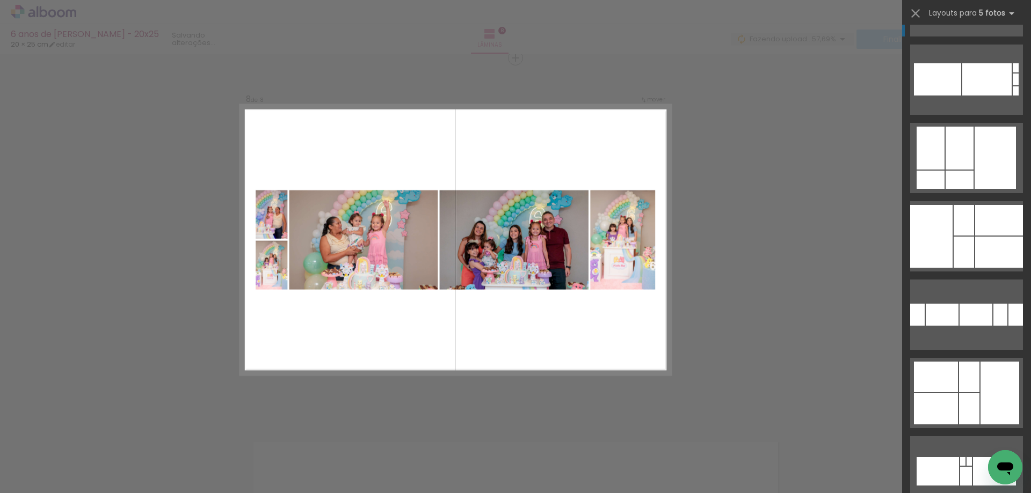
scroll to position [0, 0]
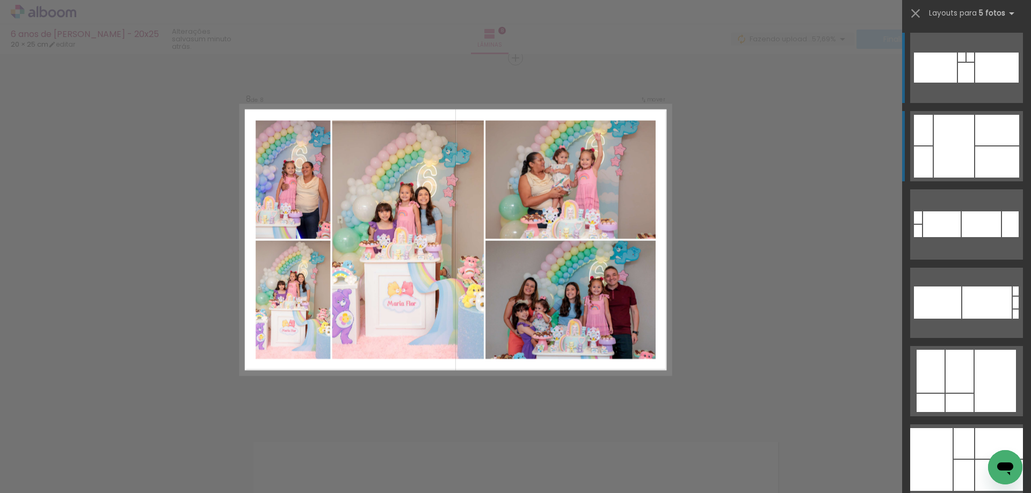
click at [976, 158] on div at bounding box center [997, 162] width 44 height 31
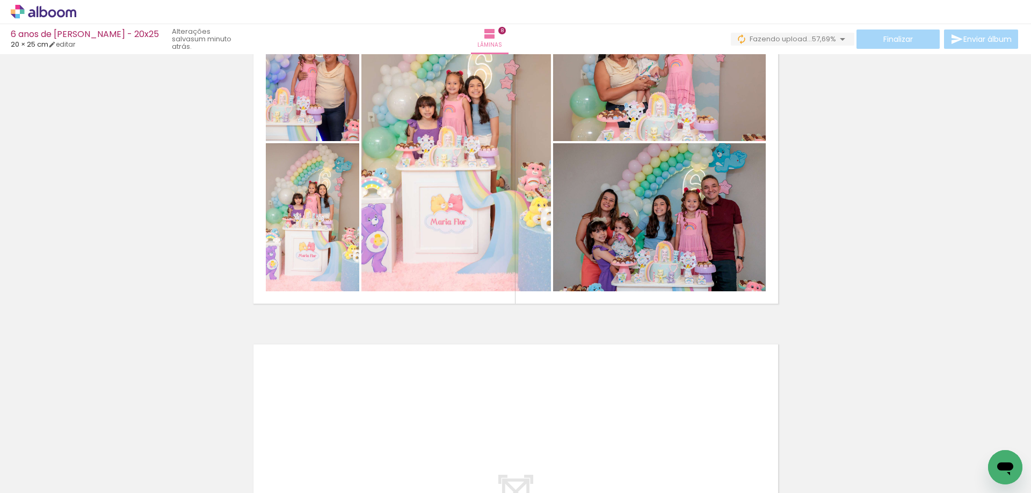
scroll to position [2830, 0]
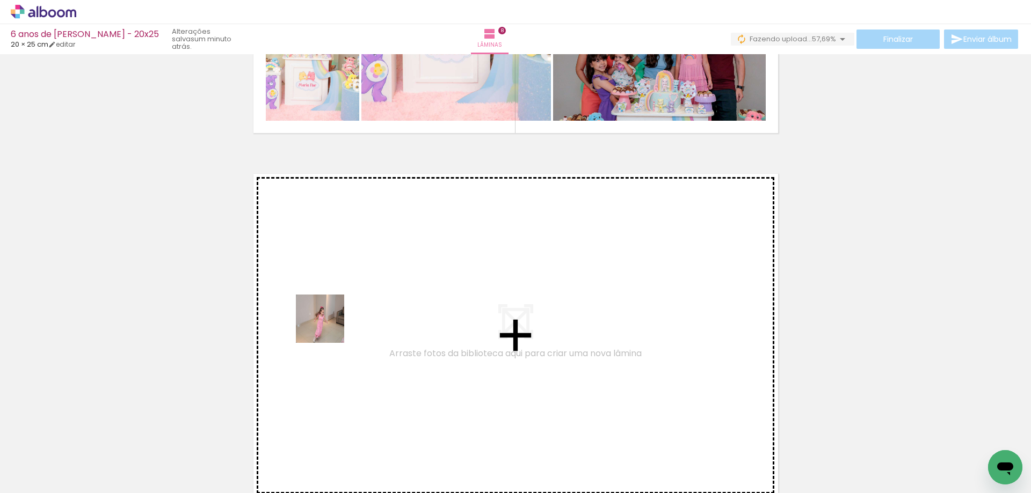
drag, startPoint x: 106, startPoint y: 460, endPoint x: 369, endPoint y: 304, distance: 305.9
click at [369, 304] on quentale-workspace at bounding box center [515, 246] width 1031 height 493
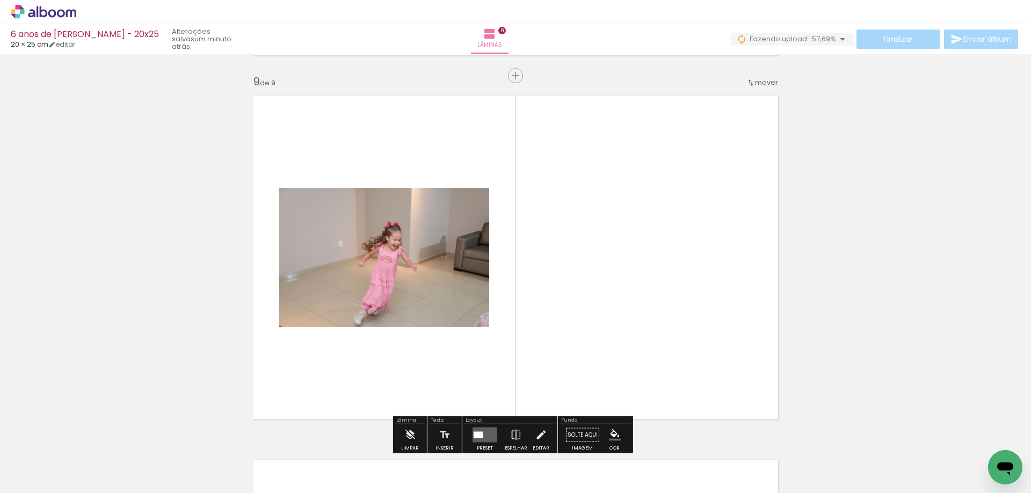
scroll to position [2926, 0]
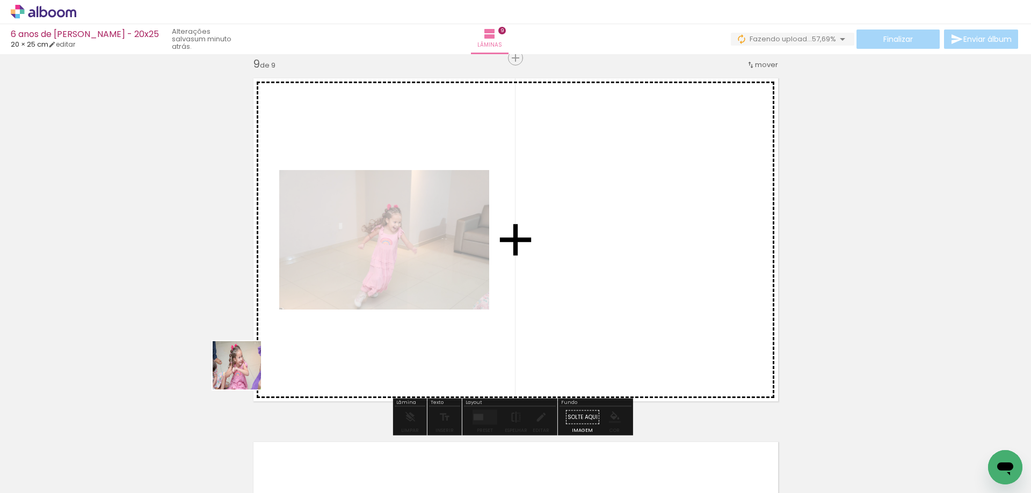
drag, startPoint x: 112, startPoint y: 462, endPoint x: 304, endPoint y: 369, distance: 213.7
click at [311, 356] on quentale-workspace at bounding box center [515, 246] width 1031 height 493
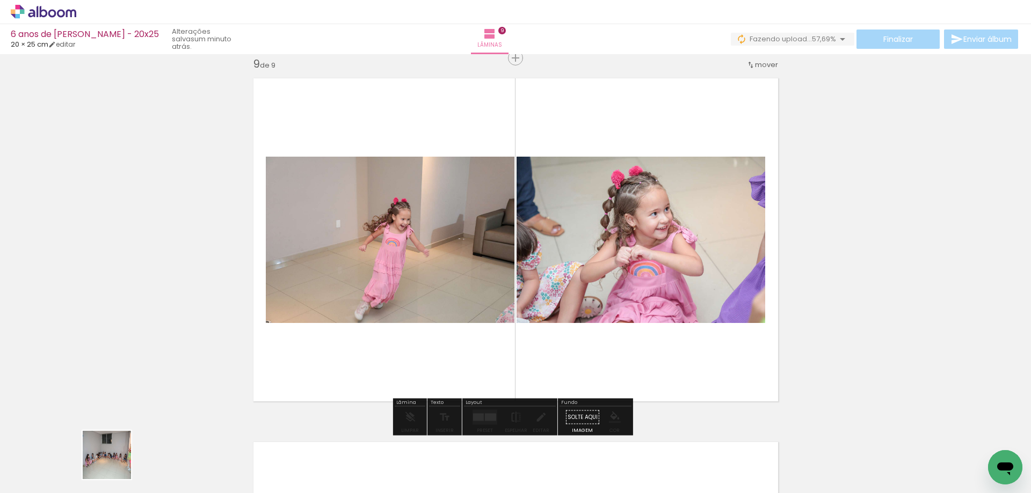
drag, startPoint x: 109, startPoint y: 467, endPoint x: 371, endPoint y: 355, distance: 285.5
click at [376, 347] on quentale-workspace at bounding box center [515, 246] width 1031 height 493
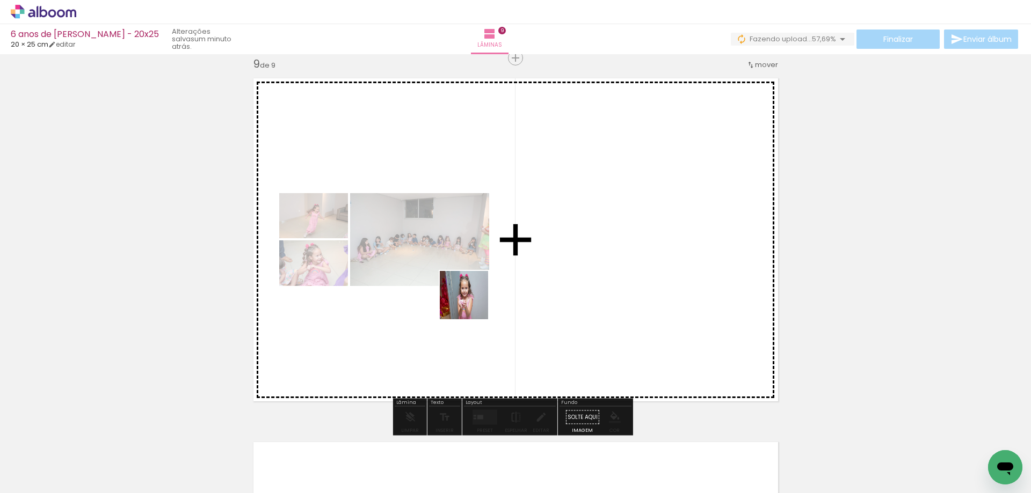
drag, startPoint x: 173, startPoint y: 428, endPoint x: 561, endPoint y: 290, distance: 411.2
click at [559, 291] on quentale-workspace at bounding box center [515, 246] width 1031 height 493
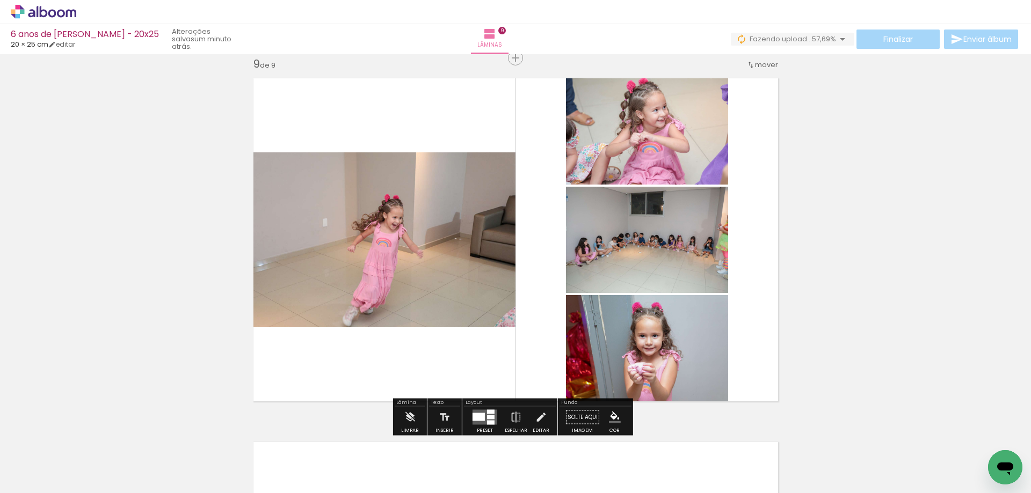
click at [483, 417] on quentale-layouter at bounding box center [484, 417] width 25 height 15
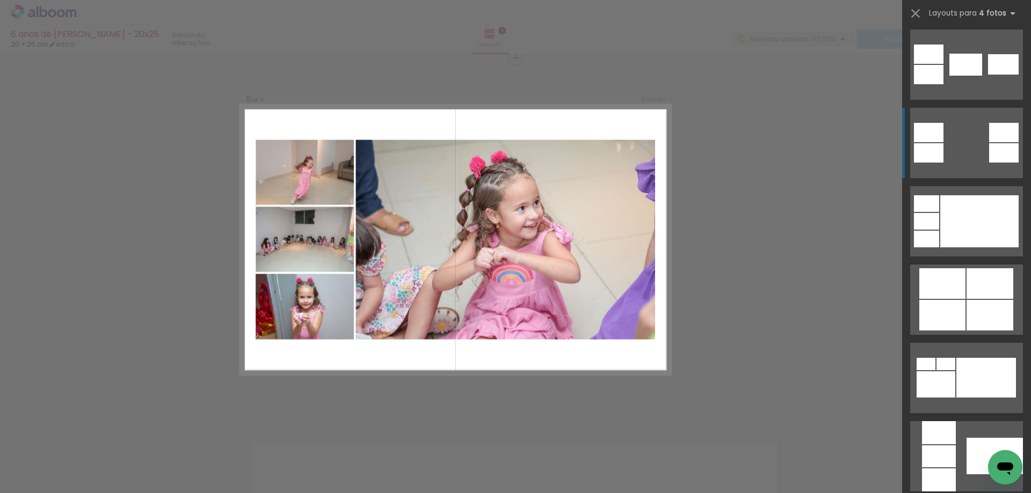
scroll to position [483, 0]
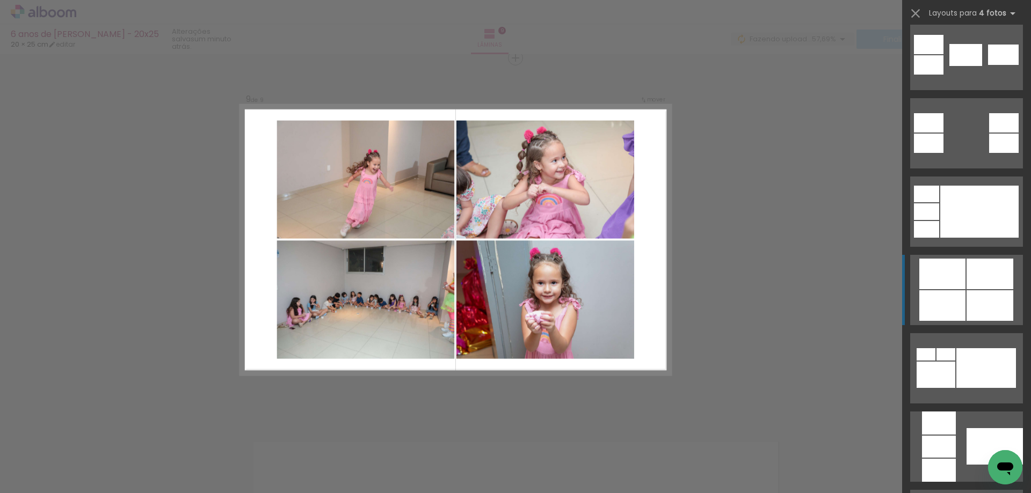
click at [970, 276] on div at bounding box center [989, 274] width 47 height 31
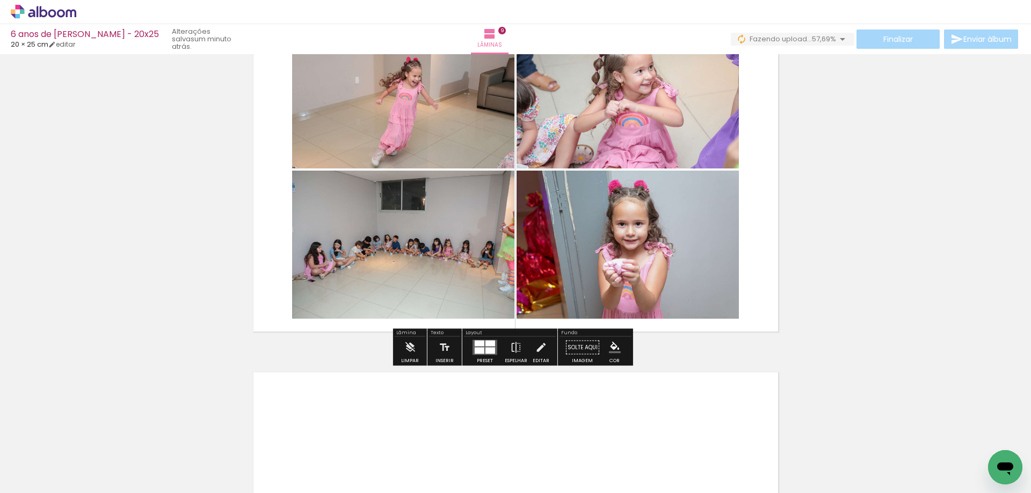
scroll to position [3140, 0]
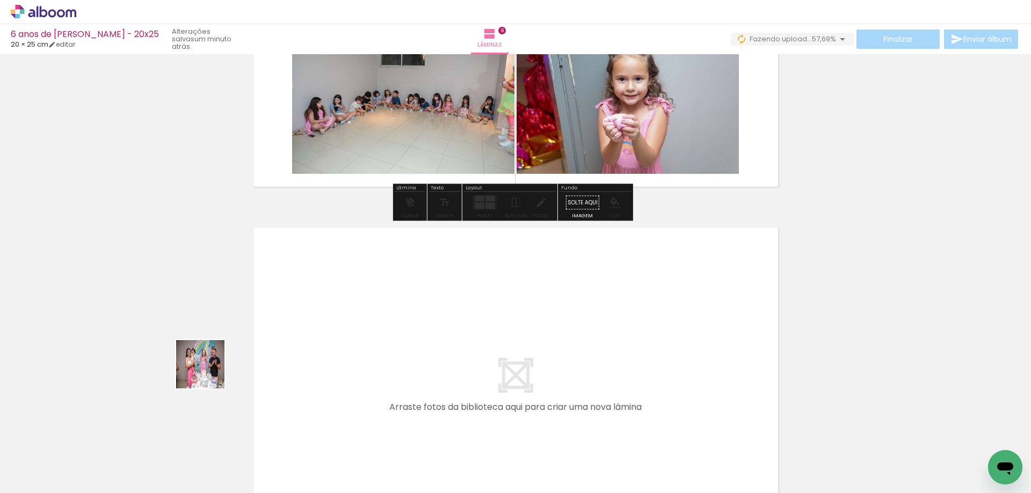
drag, startPoint x: 186, startPoint y: 389, endPoint x: 282, endPoint y: 347, distance: 104.6
click at [282, 347] on quentale-workspace at bounding box center [515, 246] width 1031 height 493
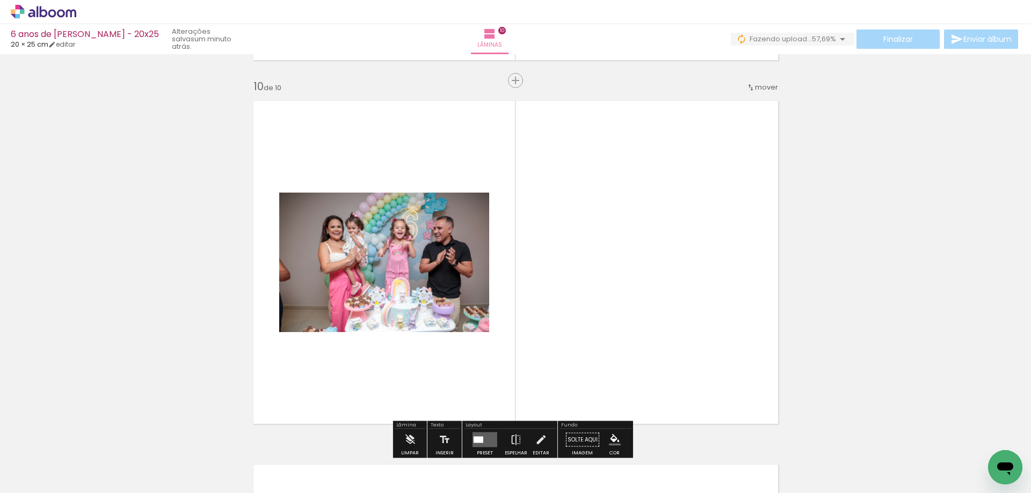
scroll to position [3290, 0]
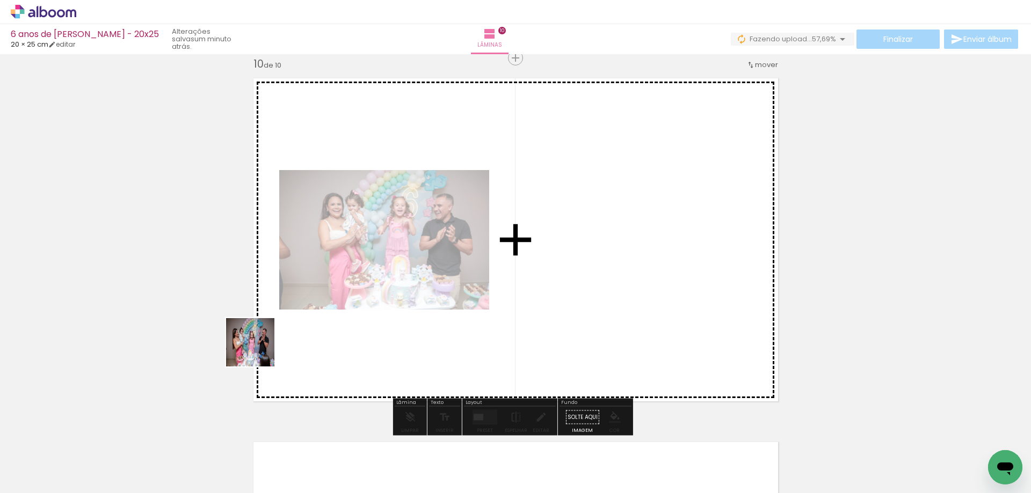
drag, startPoint x: 89, startPoint y: 459, endPoint x: 311, endPoint y: 359, distance: 243.6
click at [311, 359] on quentale-workspace at bounding box center [515, 246] width 1031 height 493
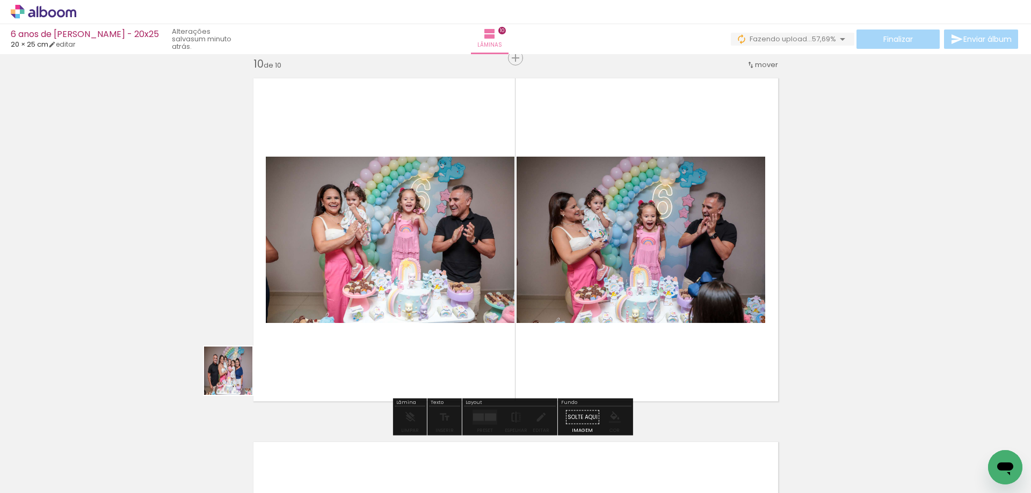
drag, startPoint x: 123, startPoint y: 466, endPoint x: 339, endPoint y: 362, distance: 239.4
click at [339, 362] on quentale-workspace at bounding box center [515, 246] width 1031 height 493
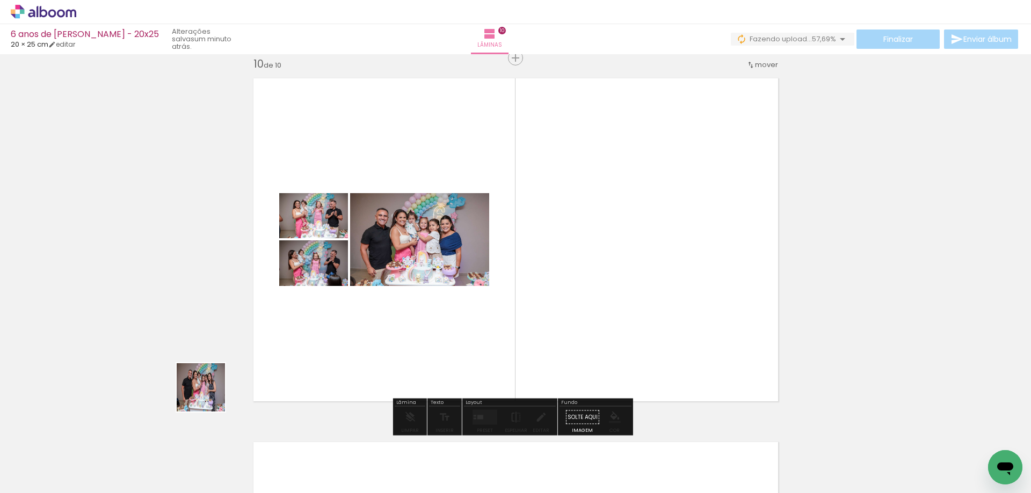
drag, startPoint x: 105, startPoint y: 460, endPoint x: 400, endPoint y: 347, distance: 315.5
click at [400, 347] on quentale-workspace at bounding box center [515, 246] width 1031 height 493
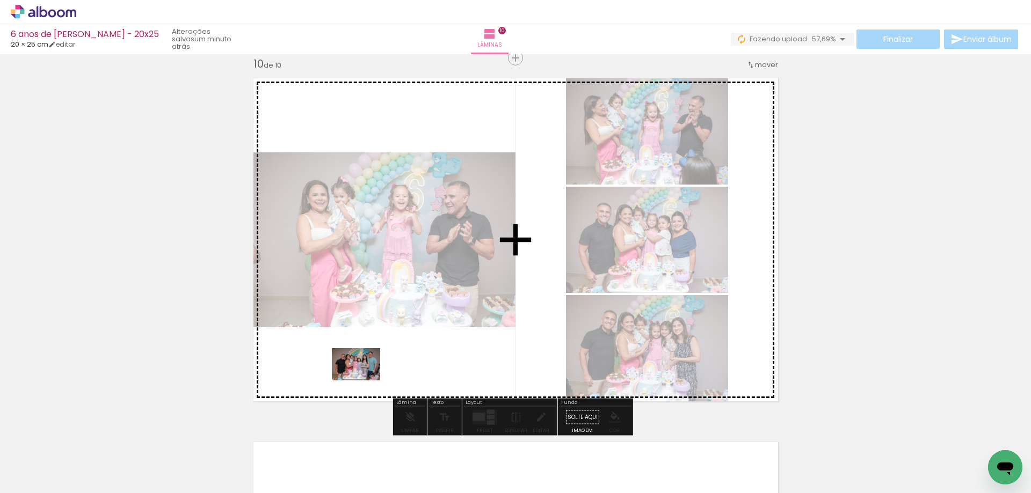
drag, startPoint x: 120, startPoint y: 463, endPoint x: 364, endPoint y: 381, distance: 257.2
click at [364, 381] on quentale-workspace at bounding box center [515, 246] width 1031 height 493
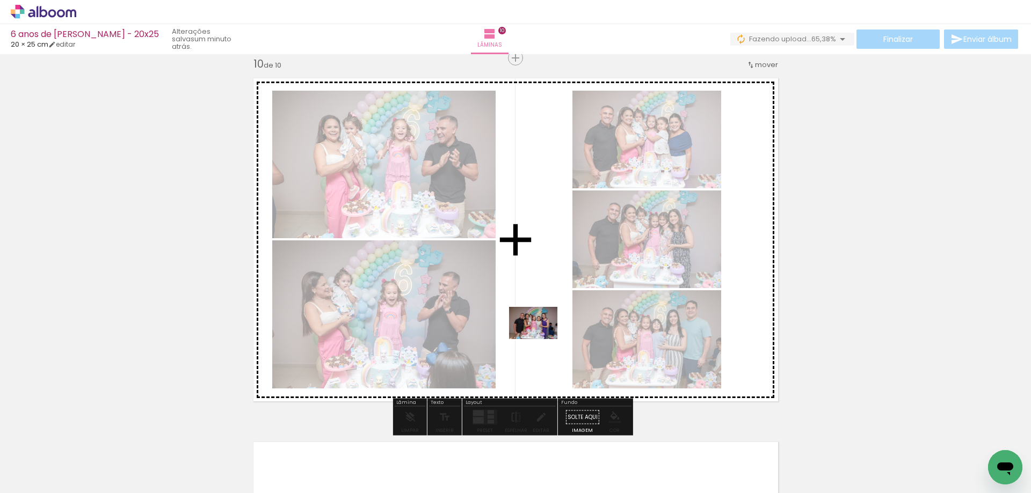
drag, startPoint x: 114, startPoint y: 460, endPoint x: 555, endPoint y: 334, distance: 458.8
click at [555, 334] on quentale-workspace at bounding box center [515, 246] width 1031 height 493
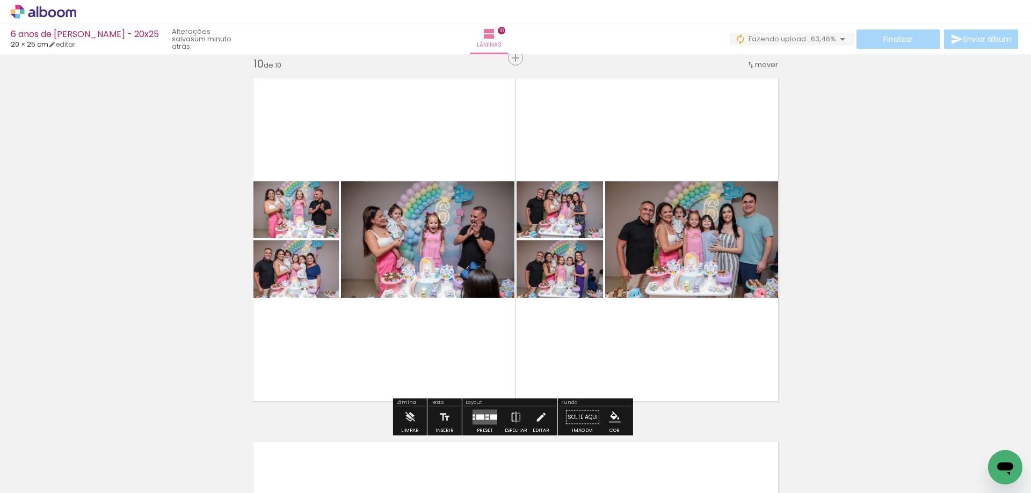
click at [480, 415] on div at bounding box center [480, 417] width 8 height 5
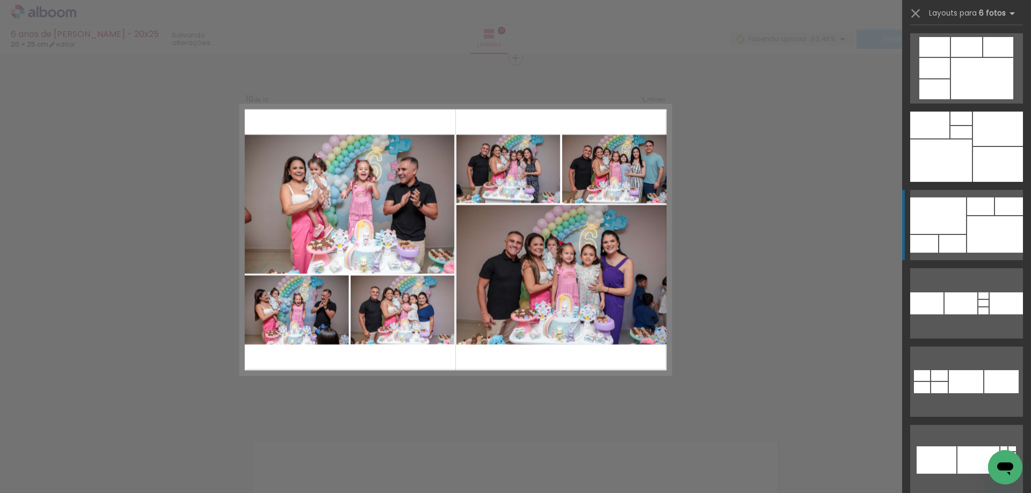
scroll to position [1020, 0]
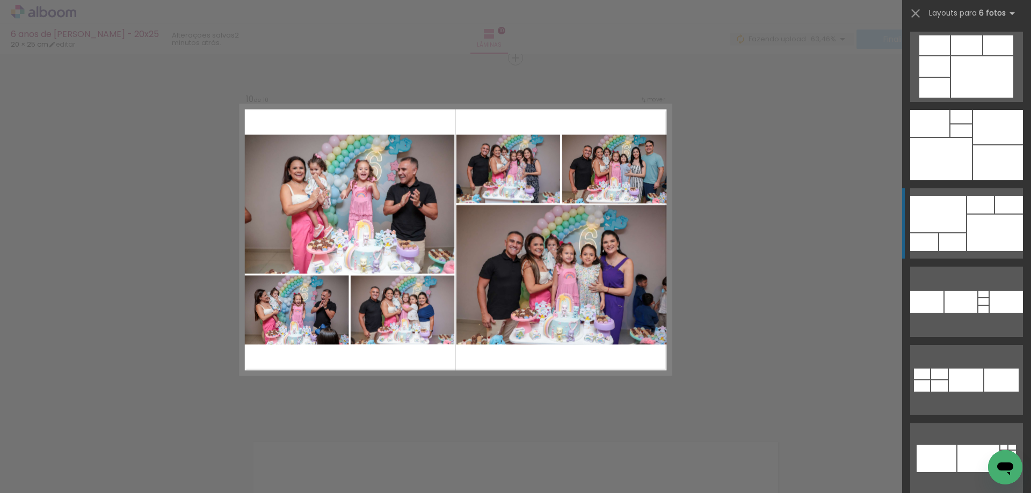
click at [963, 214] on quentale-layouter at bounding box center [966, 223] width 113 height 70
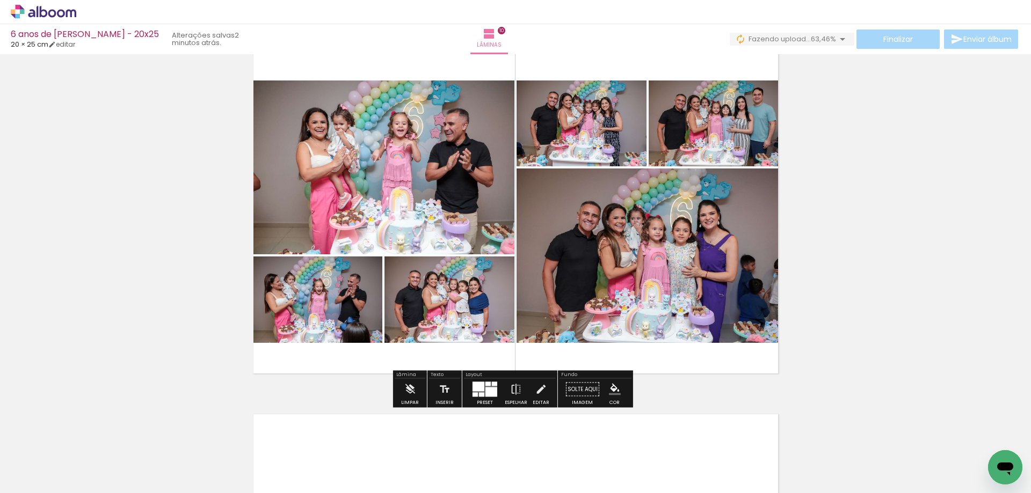
scroll to position [3504, 0]
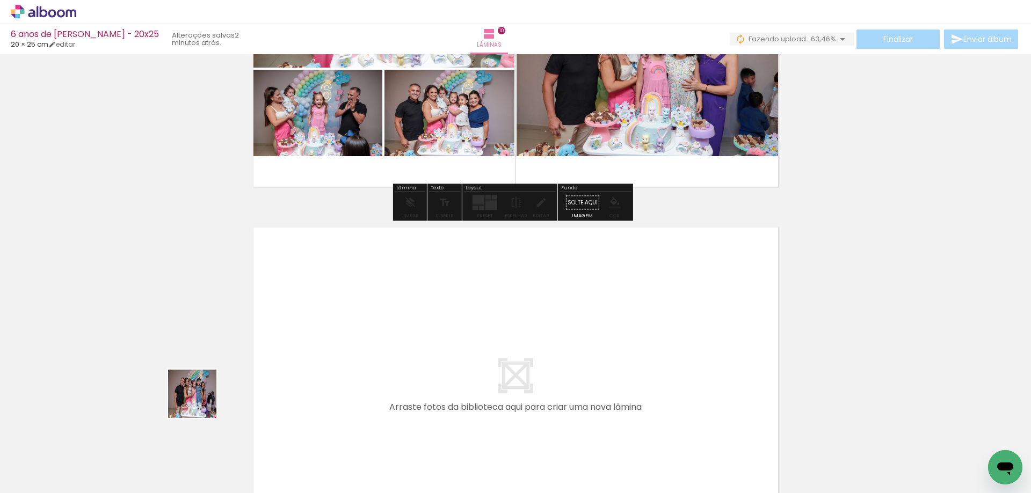
drag, startPoint x: 200, startPoint y: 402, endPoint x: 368, endPoint y: 327, distance: 183.8
click at [368, 327] on quentale-workspace at bounding box center [515, 246] width 1031 height 493
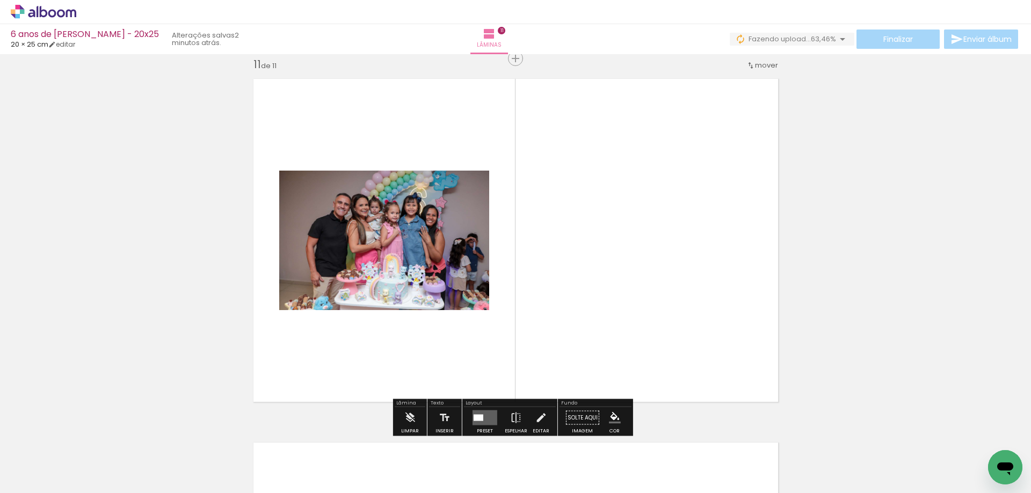
scroll to position [3654, 0]
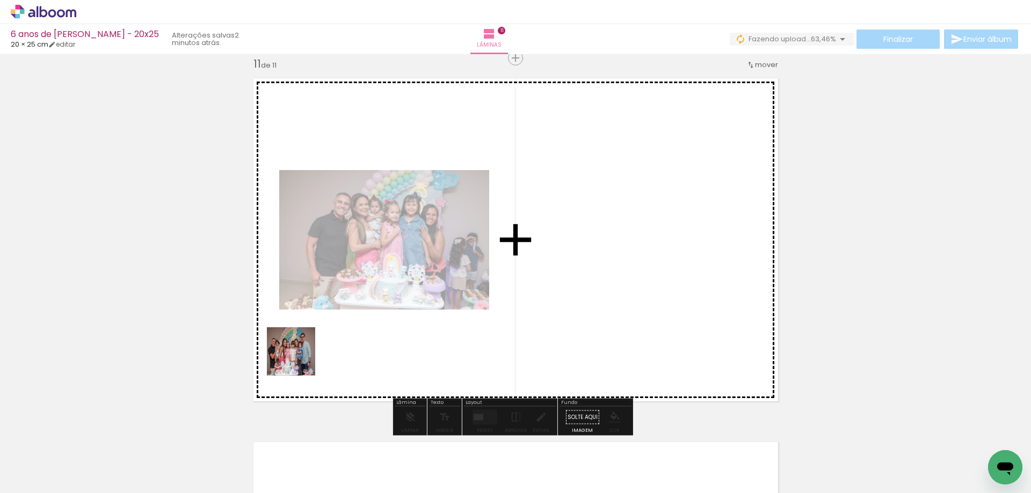
drag, startPoint x: 109, startPoint y: 461, endPoint x: 302, endPoint y: 360, distance: 218.0
click at [302, 360] on quentale-workspace at bounding box center [515, 246] width 1031 height 493
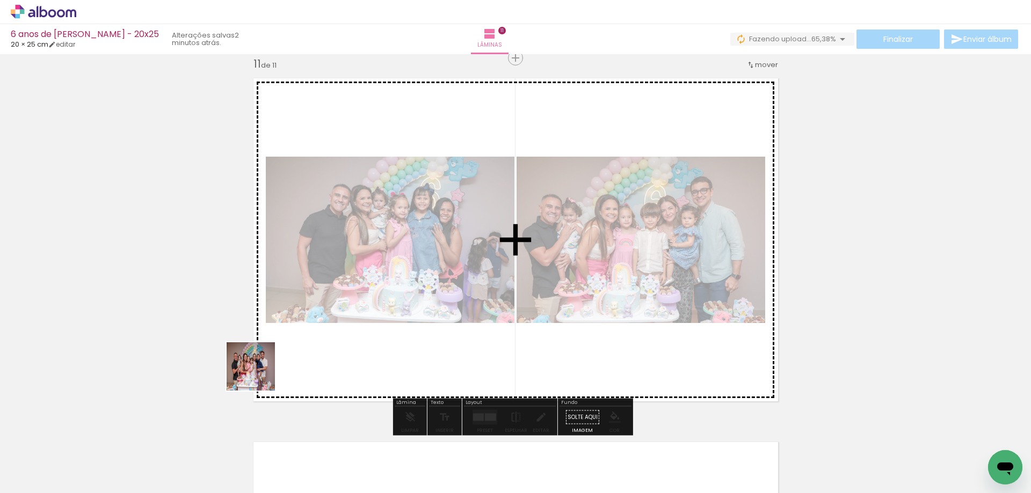
drag, startPoint x: 187, startPoint y: 412, endPoint x: 310, endPoint y: 366, distance: 132.0
click at [310, 366] on quentale-workspace at bounding box center [515, 246] width 1031 height 493
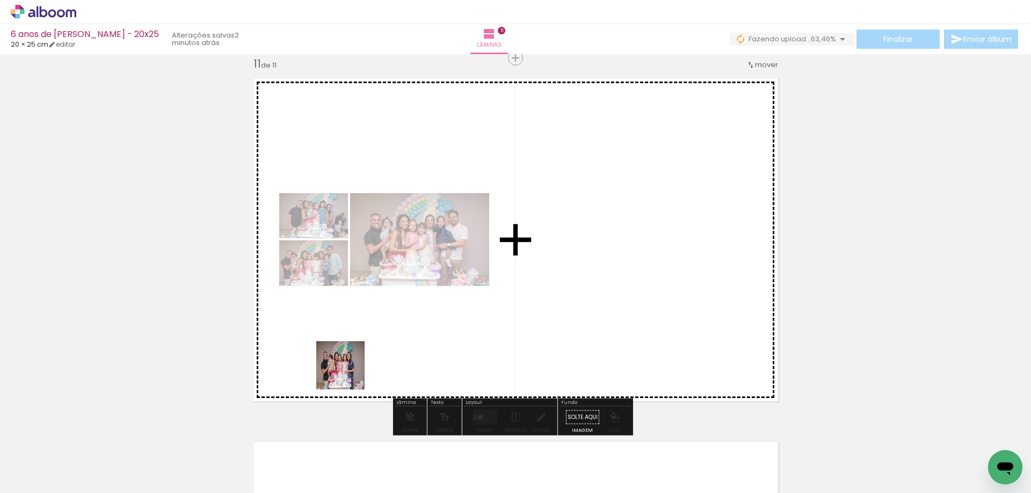
drag, startPoint x: 120, startPoint y: 465, endPoint x: 349, endPoint y: 374, distance: 246.7
click at [349, 374] on quentale-workspace at bounding box center [515, 246] width 1031 height 493
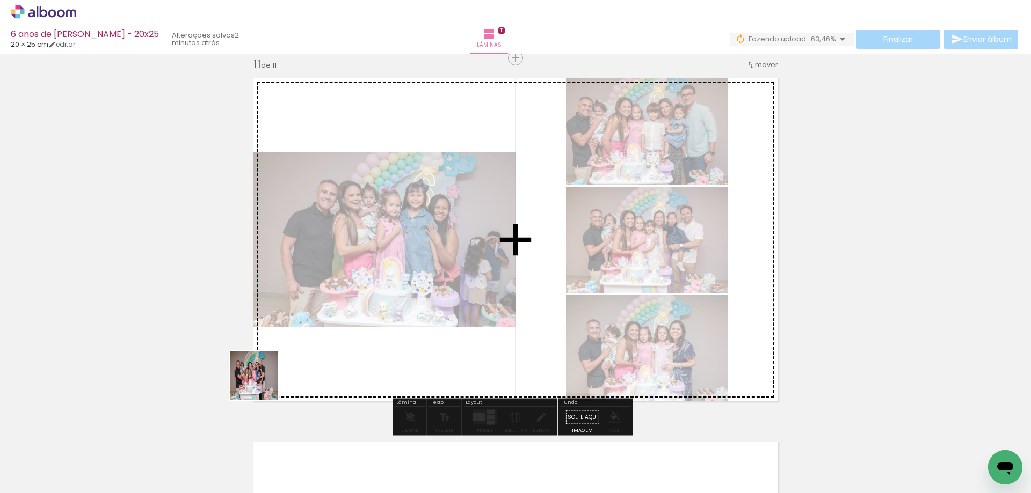
drag, startPoint x: 114, startPoint y: 468, endPoint x: 431, endPoint y: 360, distance: 334.8
click at [430, 360] on quentale-workspace at bounding box center [515, 246] width 1031 height 493
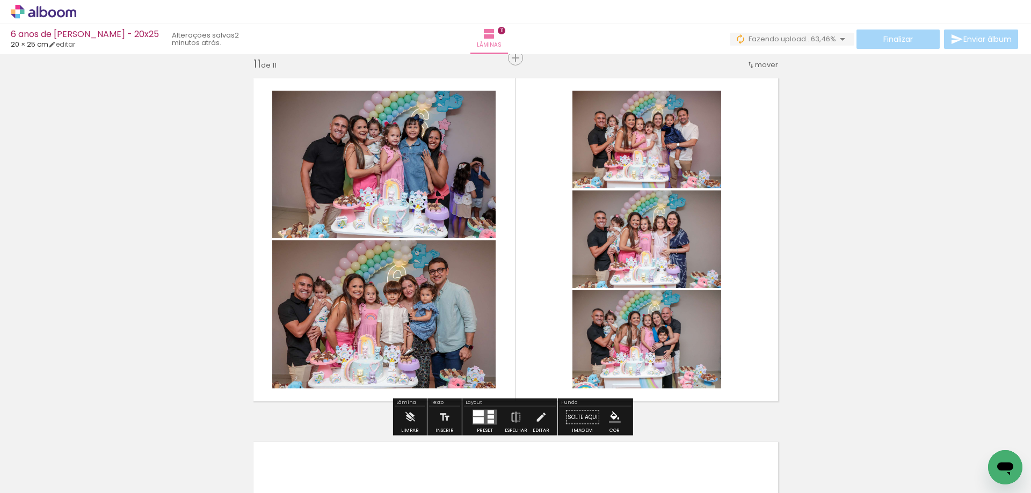
click at [479, 415] on div at bounding box center [478, 414] width 11 height 6
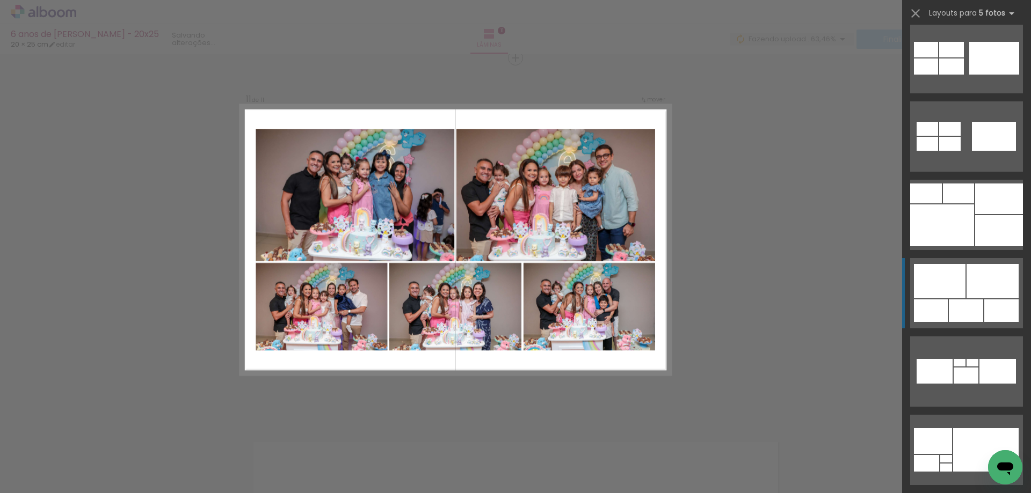
scroll to position [1396, 0]
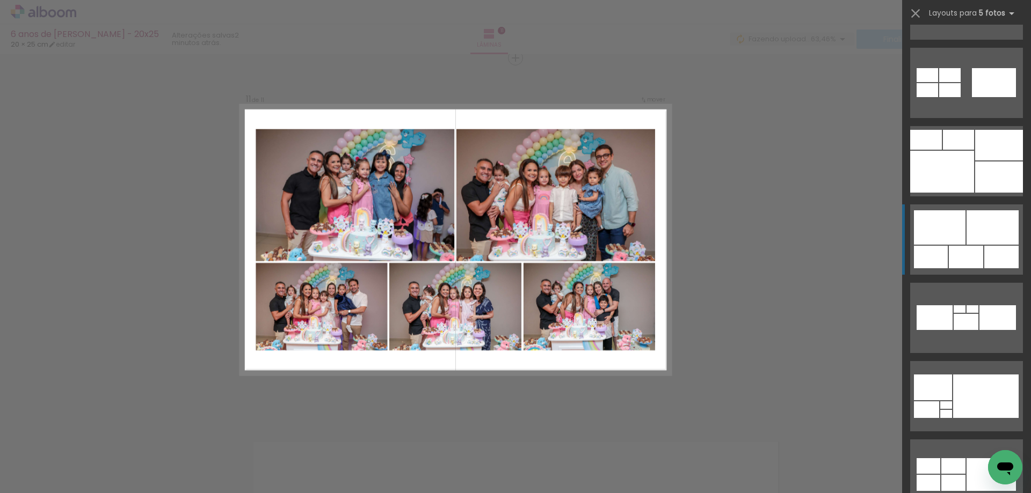
click at [957, 240] on div at bounding box center [940, 227] width 52 height 34
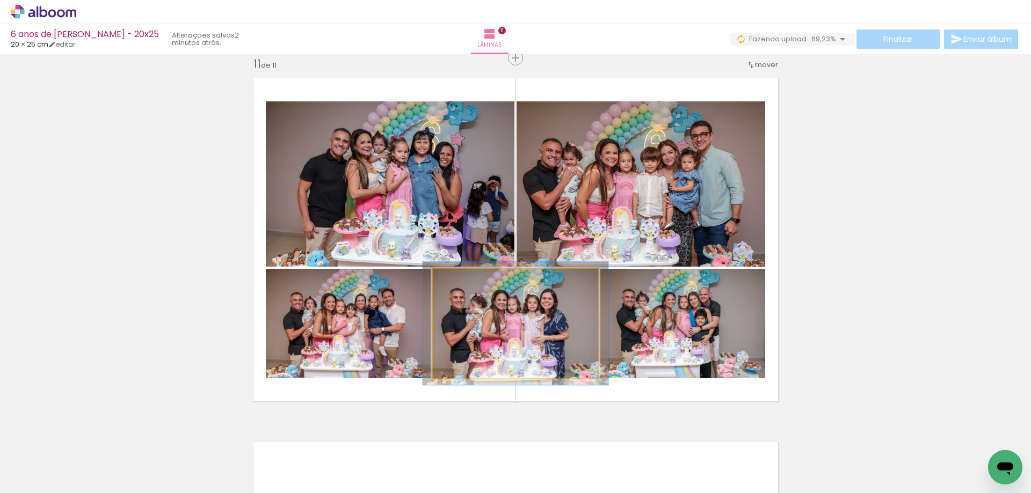
type paper-slider "112"
click at [464, 279] on div at bounding box center [462, 280] width 17 height 17
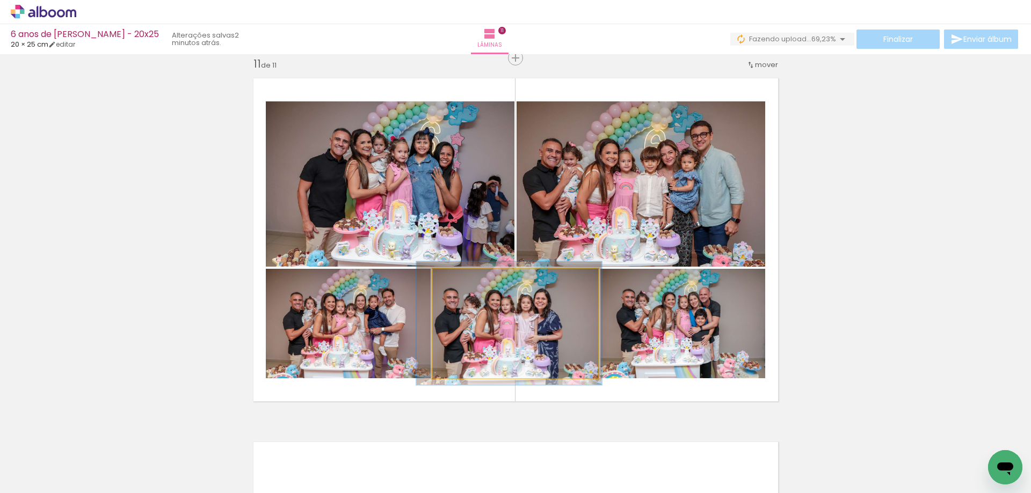
drag, startPoint x: 525, startPoint y: 323, endPoint x: 519, endPoint y: 323, distance: 6.4
click at [544, 323] on quentale-photo at bounding box center [515, 324] width 165 height 110
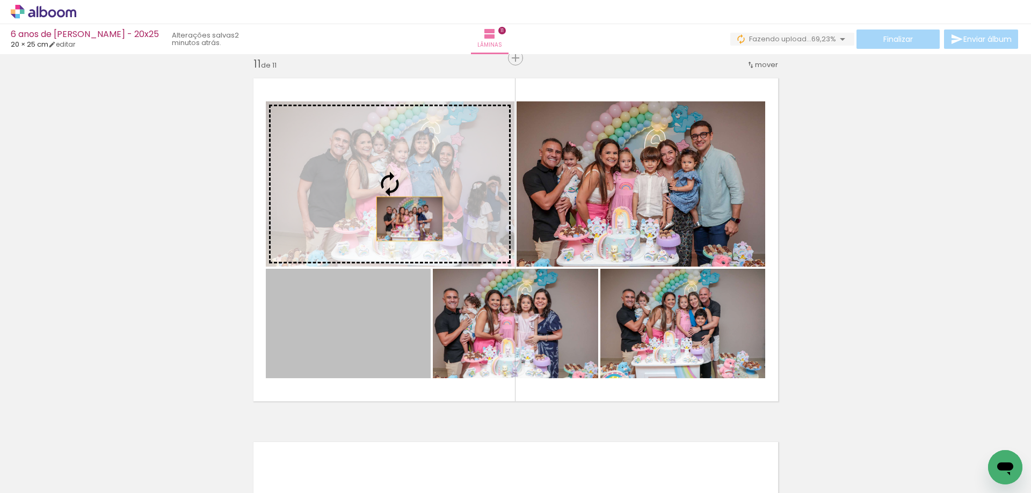
drag, startPoint x: 391, startPoint y: 343, endPoint x: 405, endPoint y: 214, distance: 129.6
click at [0, 0] on slot at bounding box center [0, 0] width 0 height 0
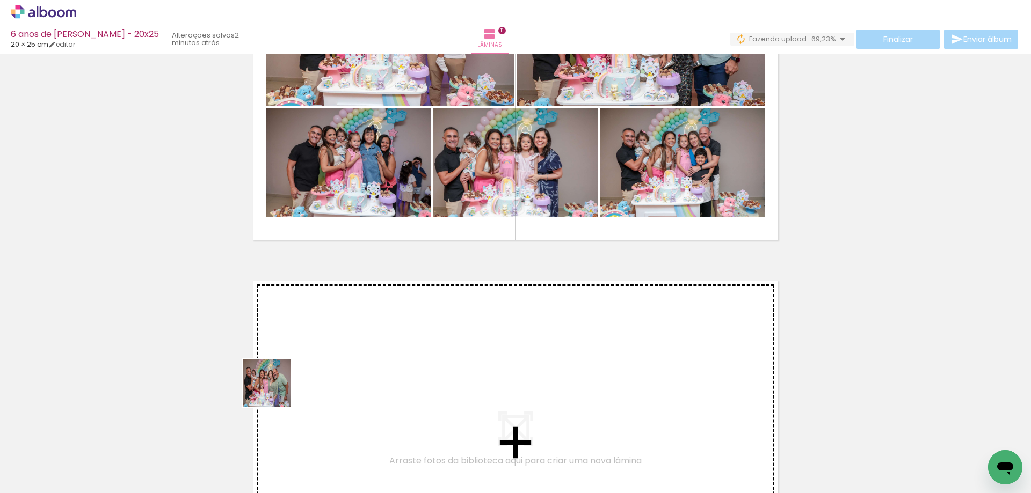
drag, startPoint x: 221, startPoint y: 407, endPoint x: 342, endPoint y: 385, distance: 122.8
click at [342, 385] on quentale-workspace at bounding box center [515, 246] width 1031 height 493
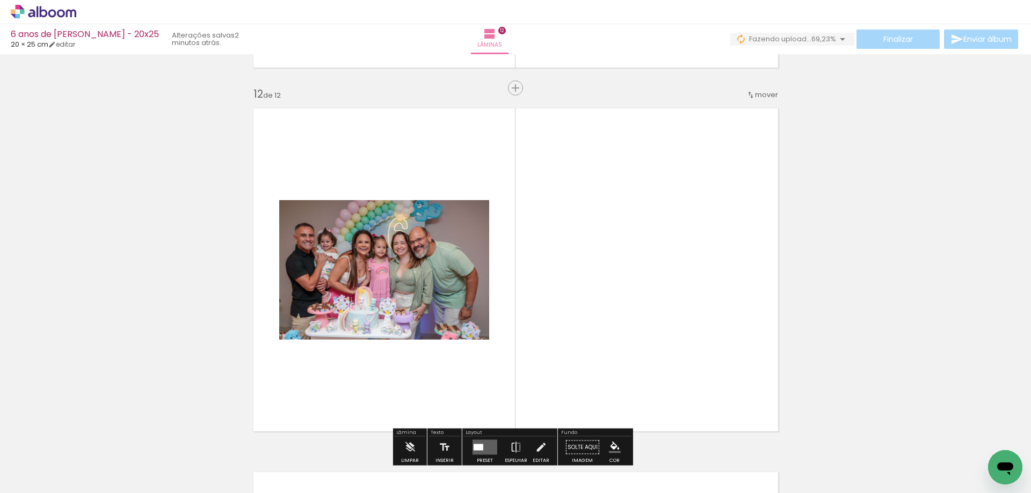
scroll to position [4018, 0]
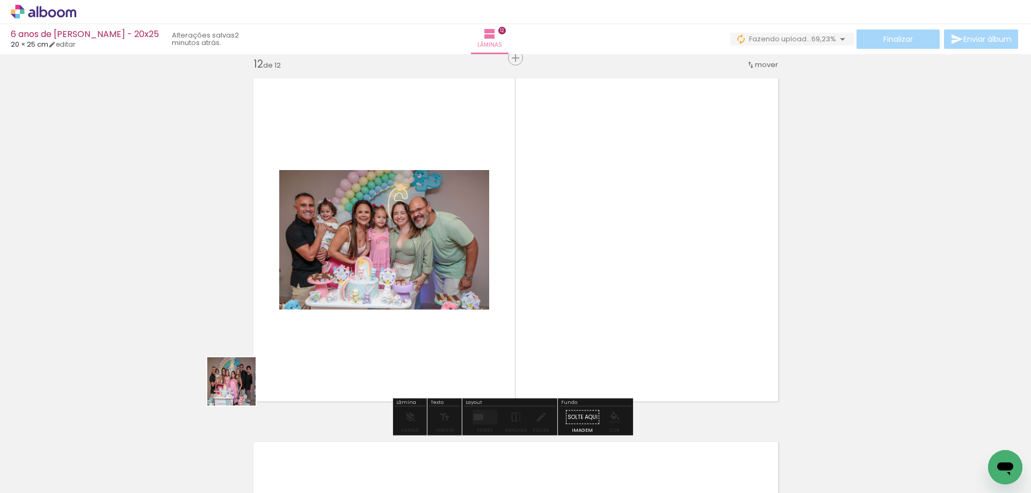
drag, startPoint x: 239, startPoint y: 390, endPoint x: 282, endPoint y: 373, distance: 46.3
click at [282, 373] on quentale-workspace at bounding box center [515, 246] width 1031 height 493
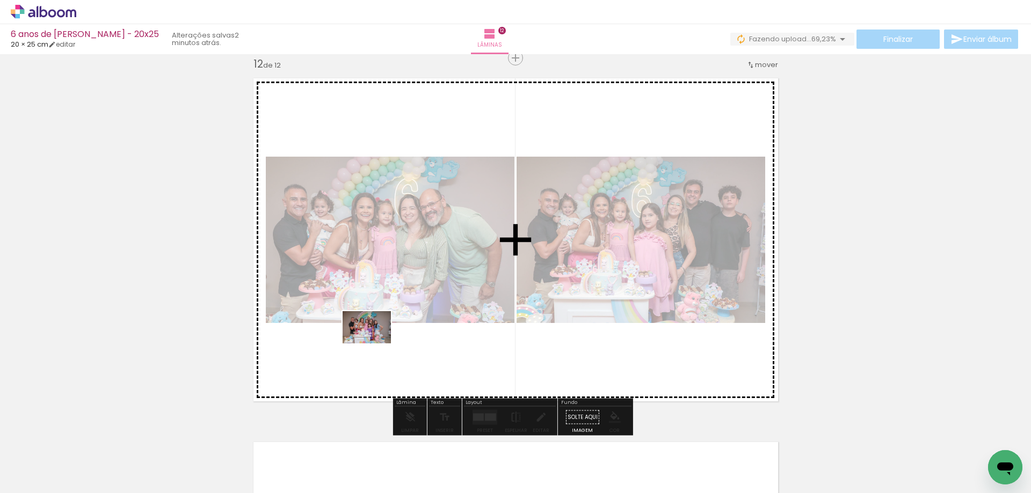
drag, startPoint x: 127, startPoint y: 444, endPoint x: 375, endPoint y: 344, distance: 267.3
click at [375, 344] on quentale-workspace at bounding box center [515, 246] width 1031 height 493
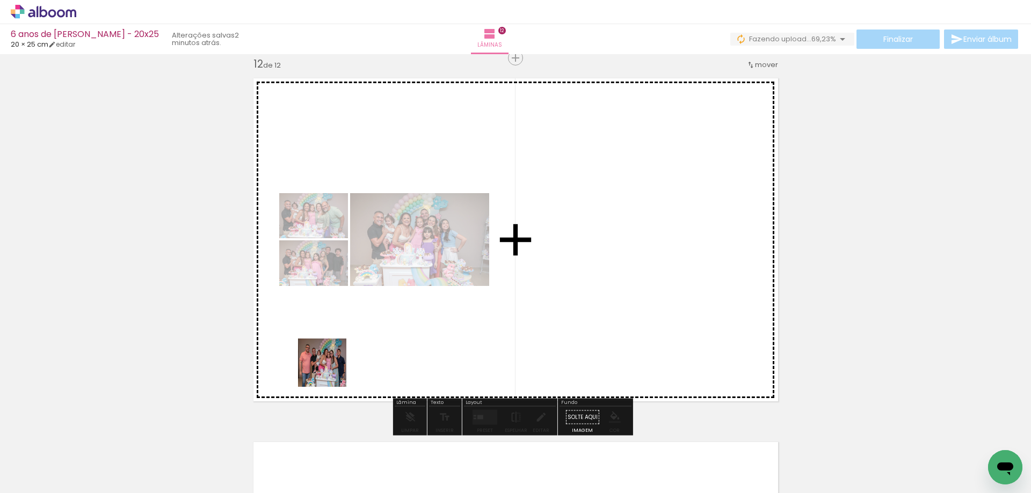
drag, startPoint x: 103, startPoint y: 470, endPoint x: 359, endPoint y: 370, distance: 274.6
click at [348, 371] on quentale-workspace at bounding box center [515, 246] width 1031 height 493
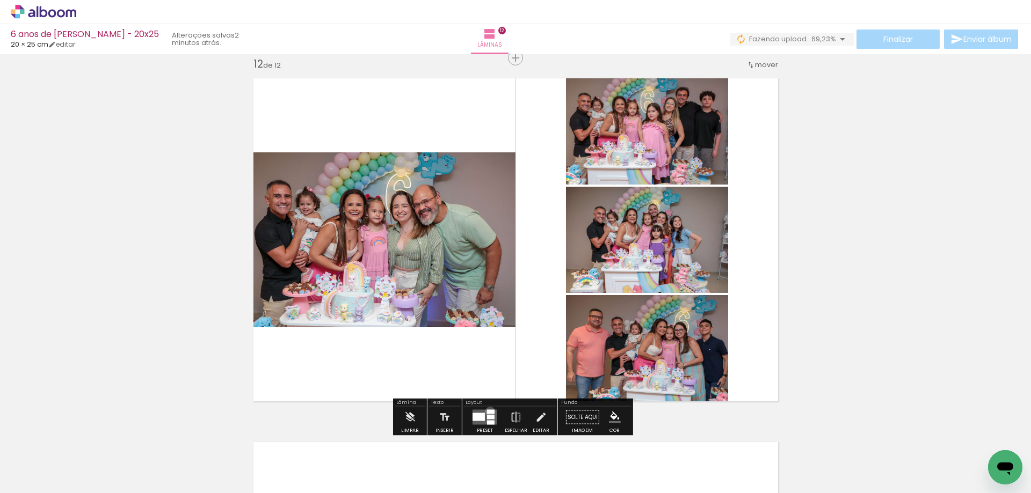
click at [488, 412] on div at bounding box center [491, 412] width 8 height 4
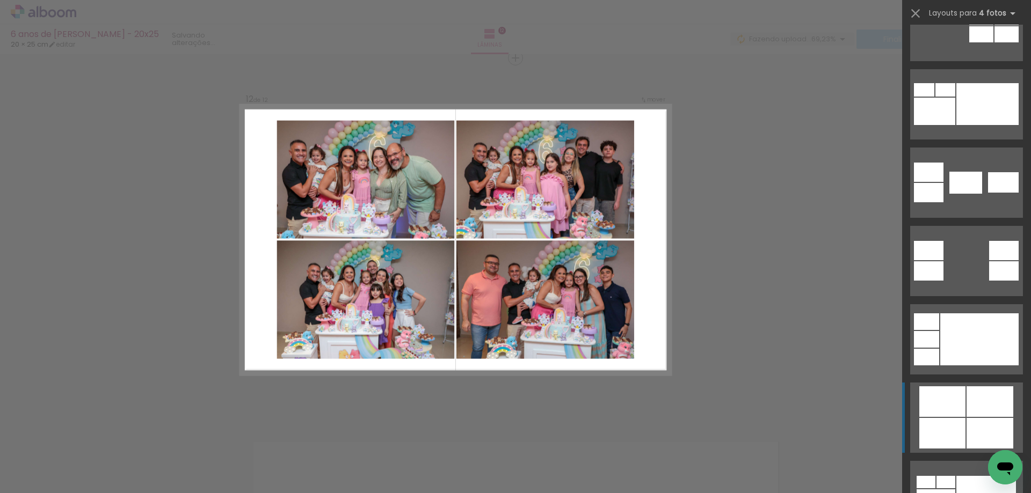
scroll to position [429, 0]
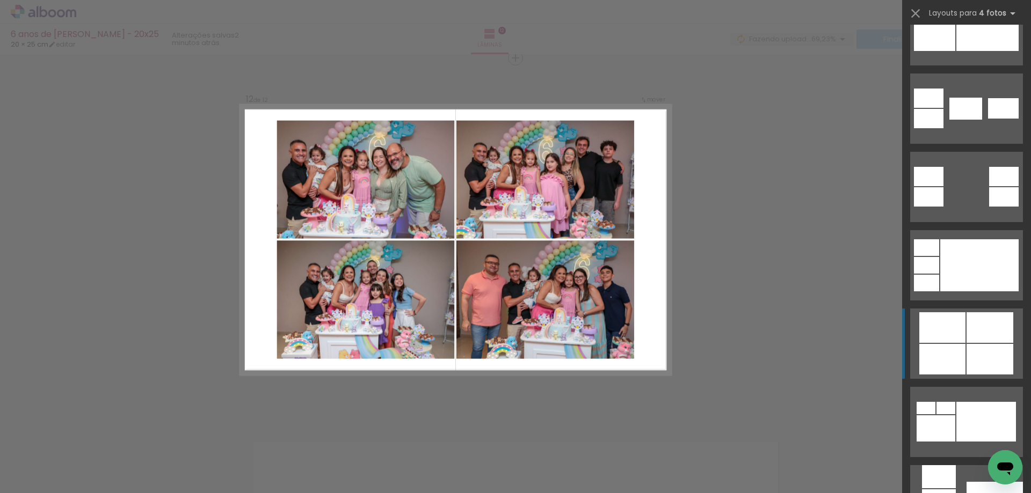
click at [966, 324] on div at bounding box center [989, 327] width 47 height 31
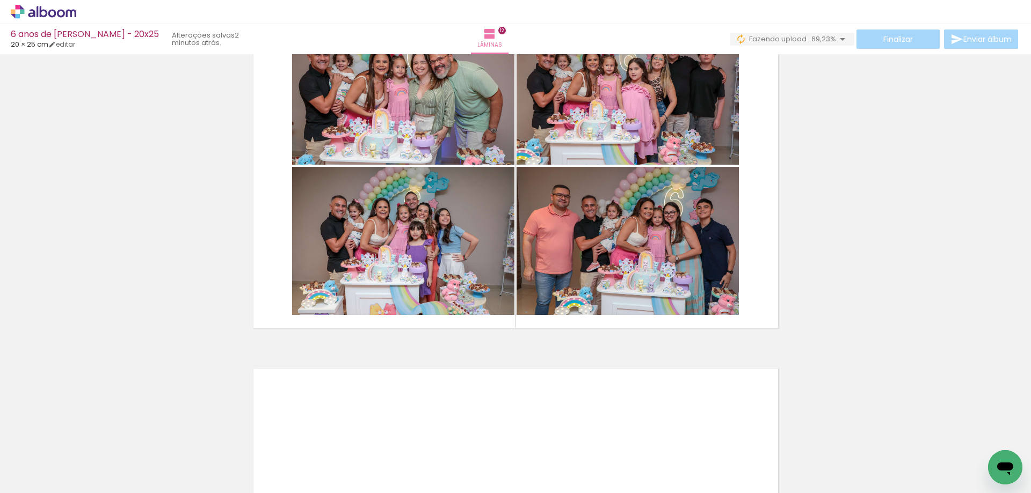
scroll to position [4286, 0]
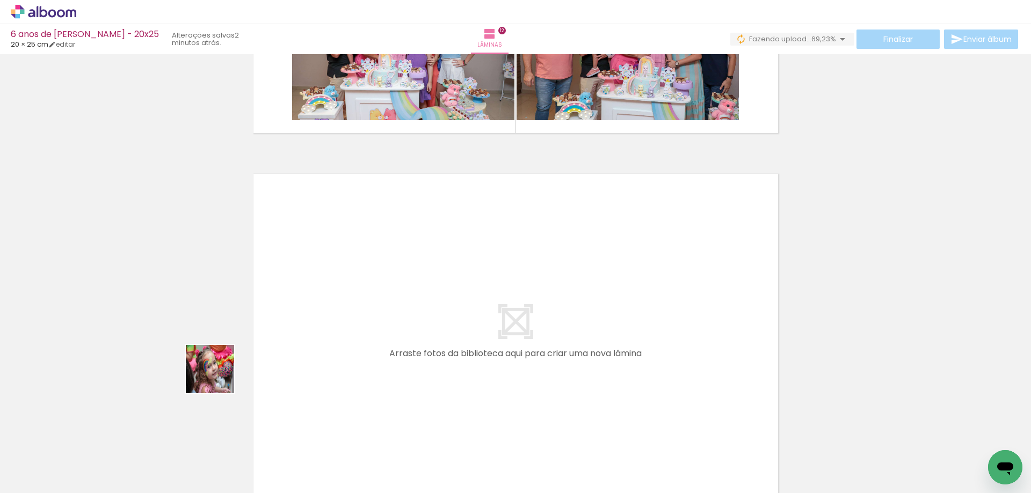
drag, startPoint x: 103, startPoint y: 464, endPoint x: 348, endPoint y: 329, distance: 280.2
click at [348, 329] on quentale-workspace at bounding box center [515, 246] width 1031 height 493
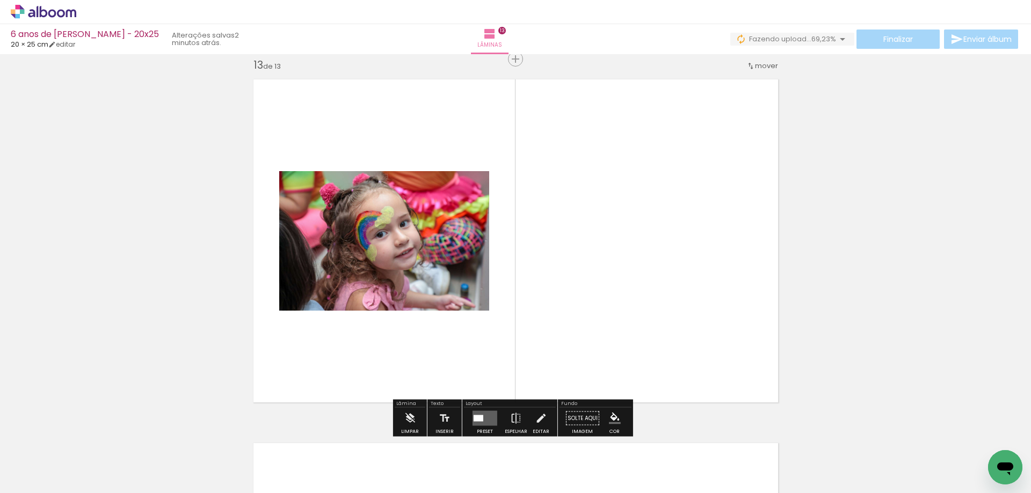
scroll to position [4381, 0]
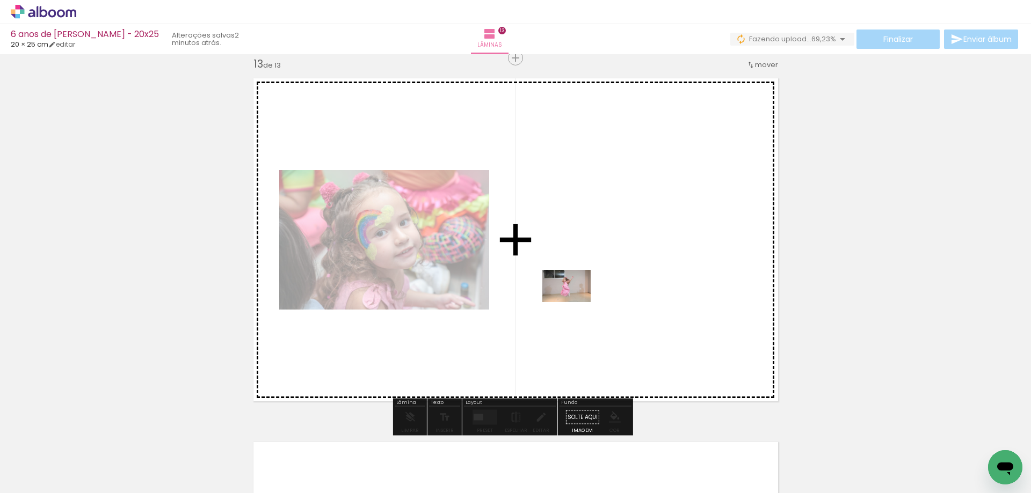
drag, startPoint x: 155, startPoint y: 426, endPoint x: 574, endPoint y: 302, distance: 437.1
click at [574, 302] on quentale-workspace at bounding box center [515, 246] width 1031 height 493
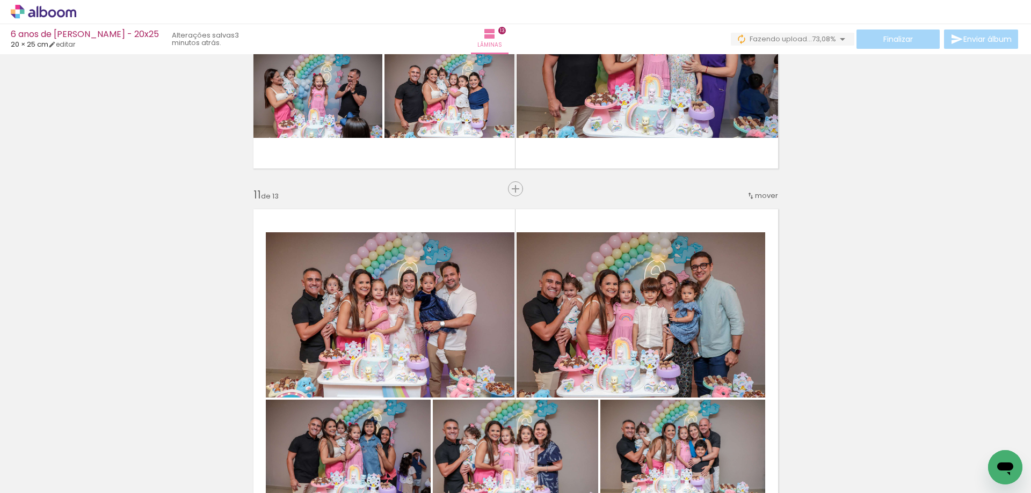
scroll to position [3543, 0]
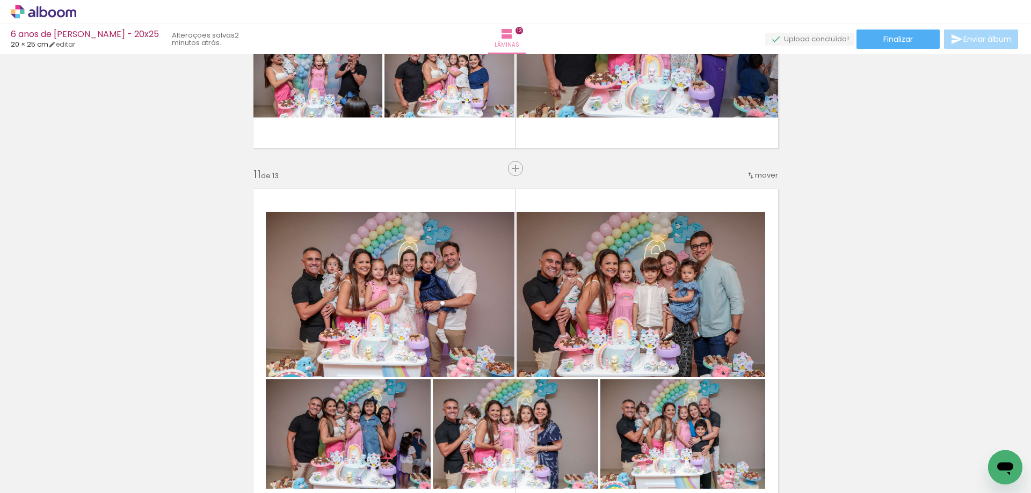
scroll to position [429, 0]
